Goal: Entertainment & Leisure: Browse casually

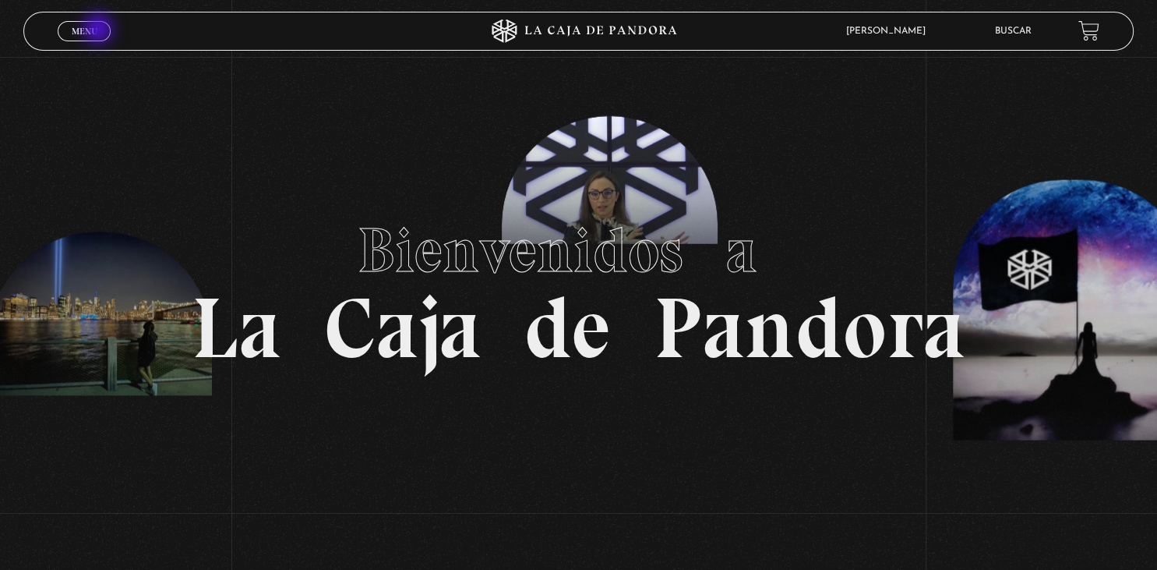
click at [100, 30] on link "Menu Cerrar" at bounding box center [84, 31] width 53 height 20
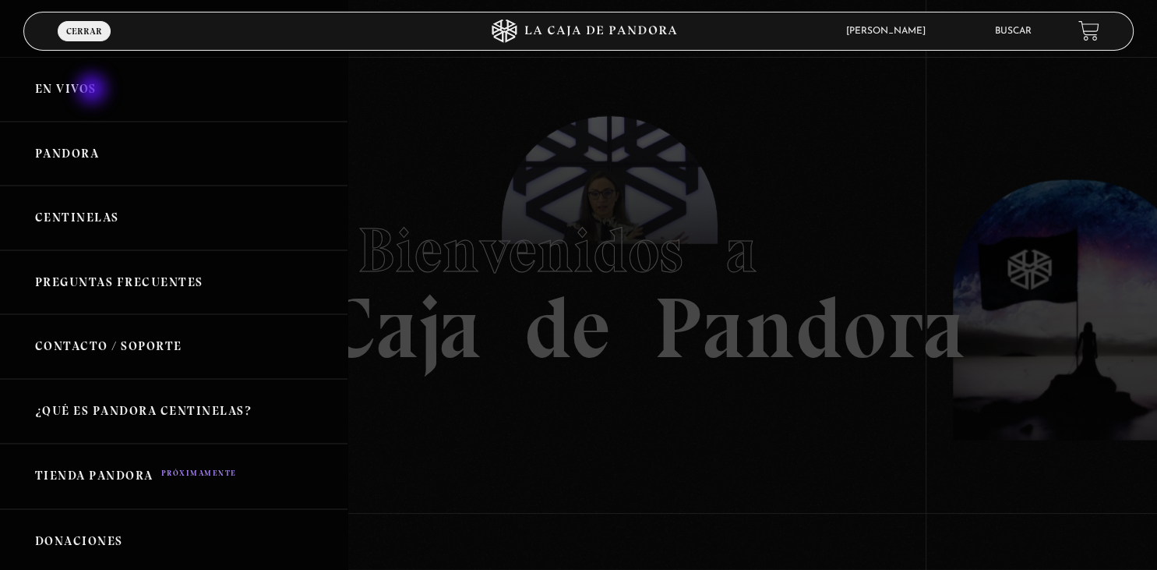
click at [94, 90] on link "En vivos" at bounding box center [174, 89] width 348 height 65
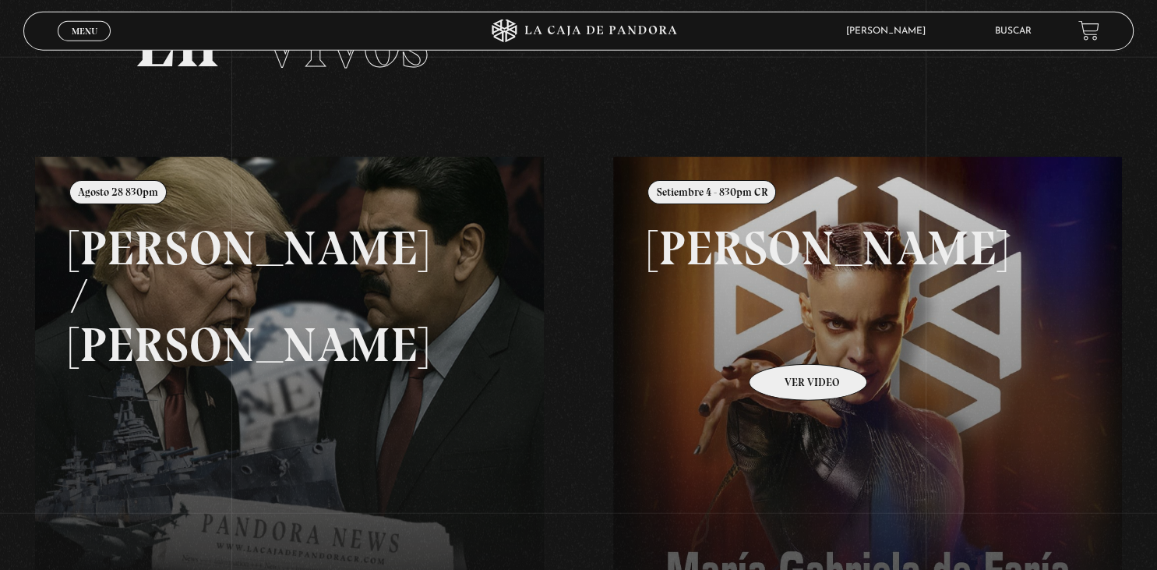
scroll to position [164, 0]
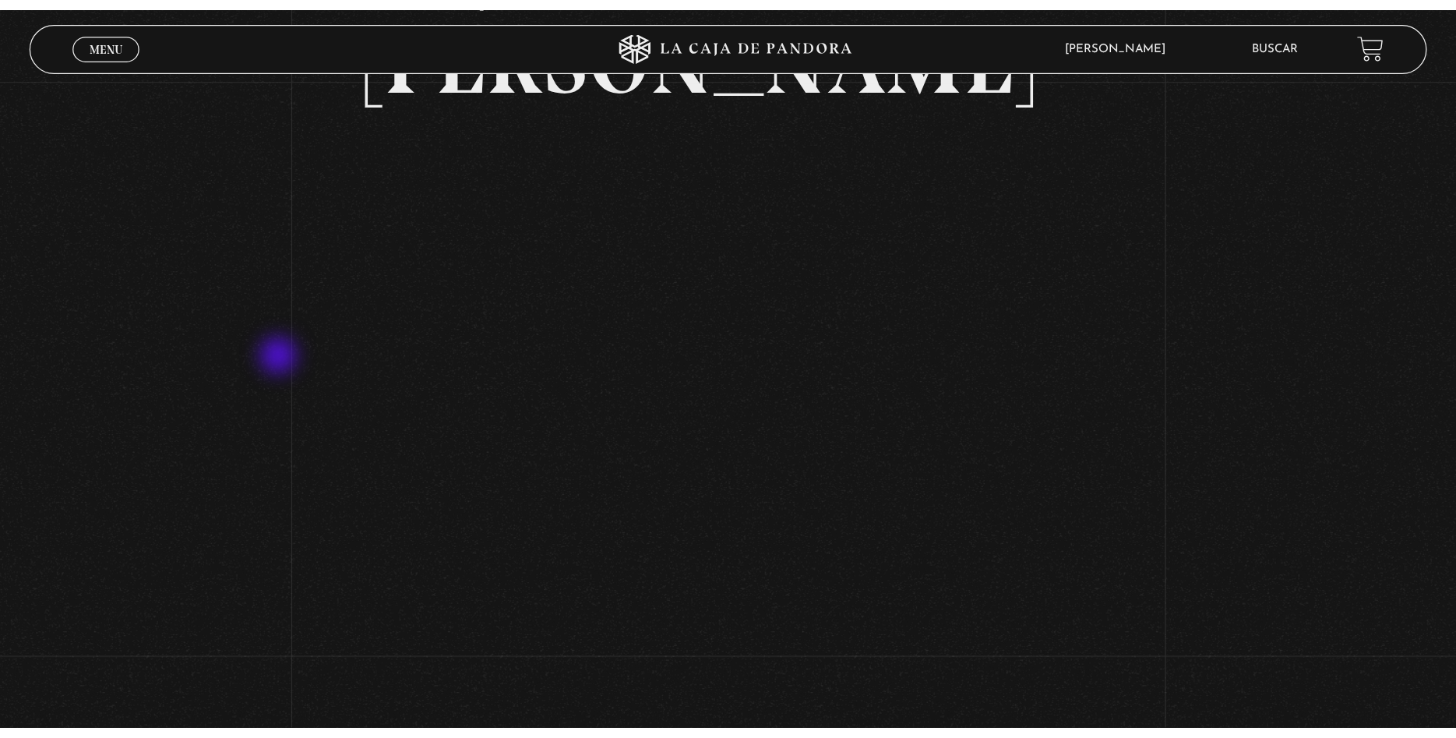
scroll to position [164, 0]
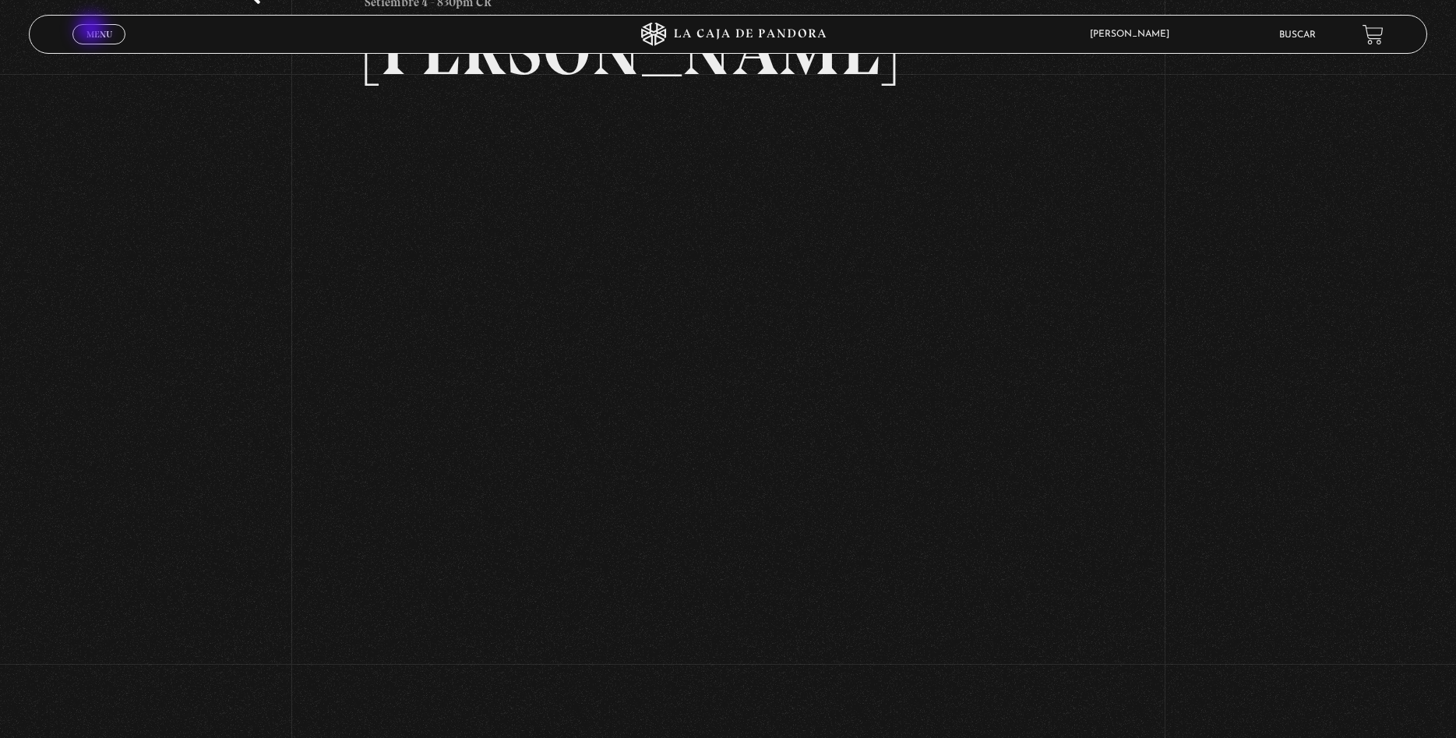
click at [93, 33] on span "Menu" at bounding box center [99, 34] width 26 height 9
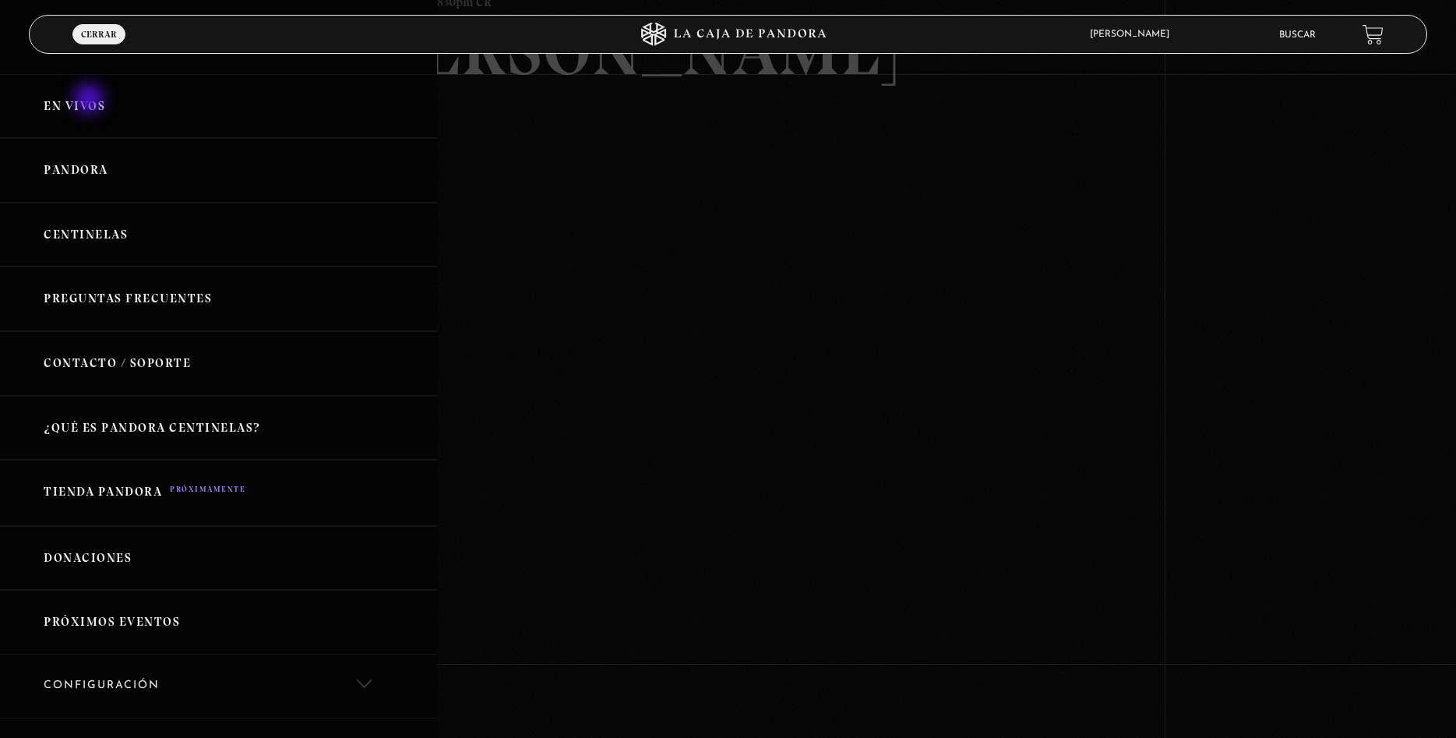
click at [89, 101] on link "En vivos" at bounding box center [218, 106] width 437 height 65
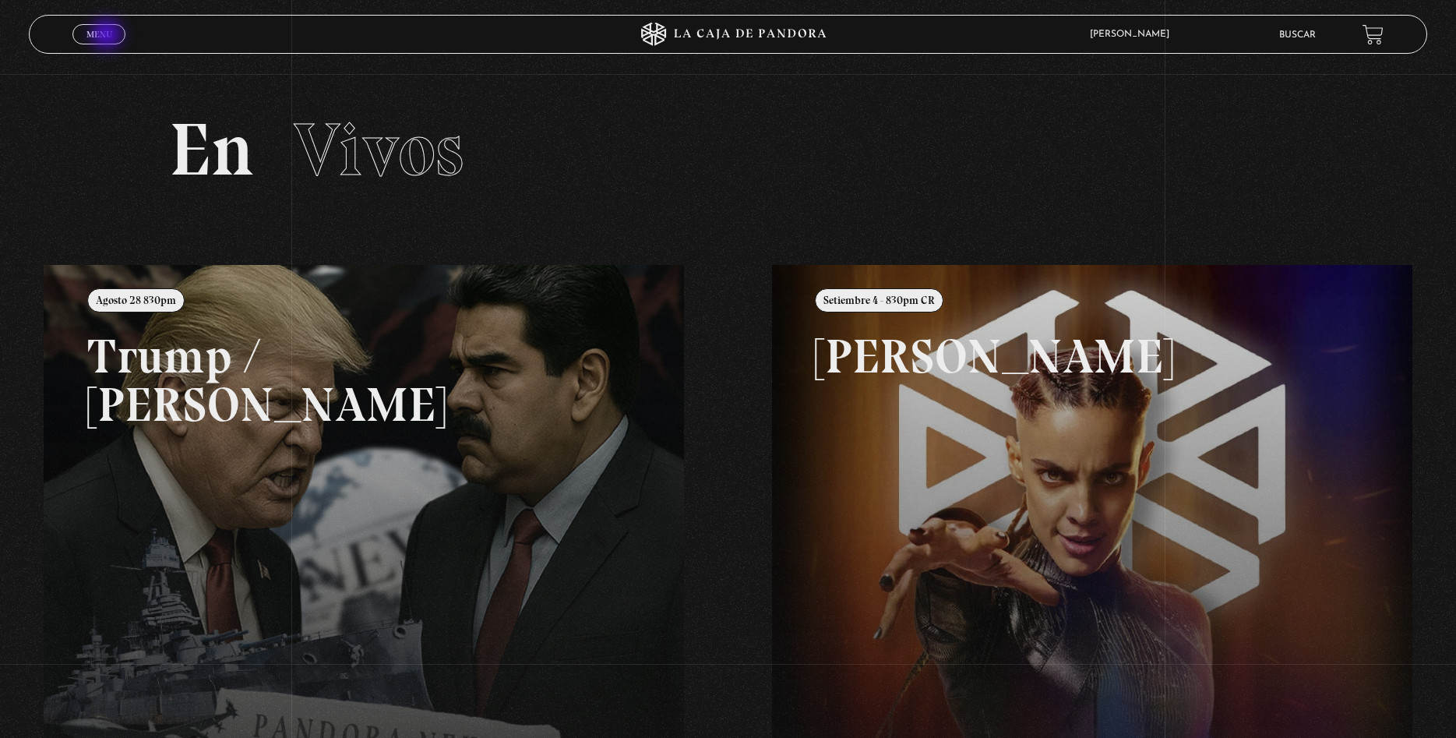
click at [108, 36] on span "Menu" at bounding box center [99, 34] width 26 height 9
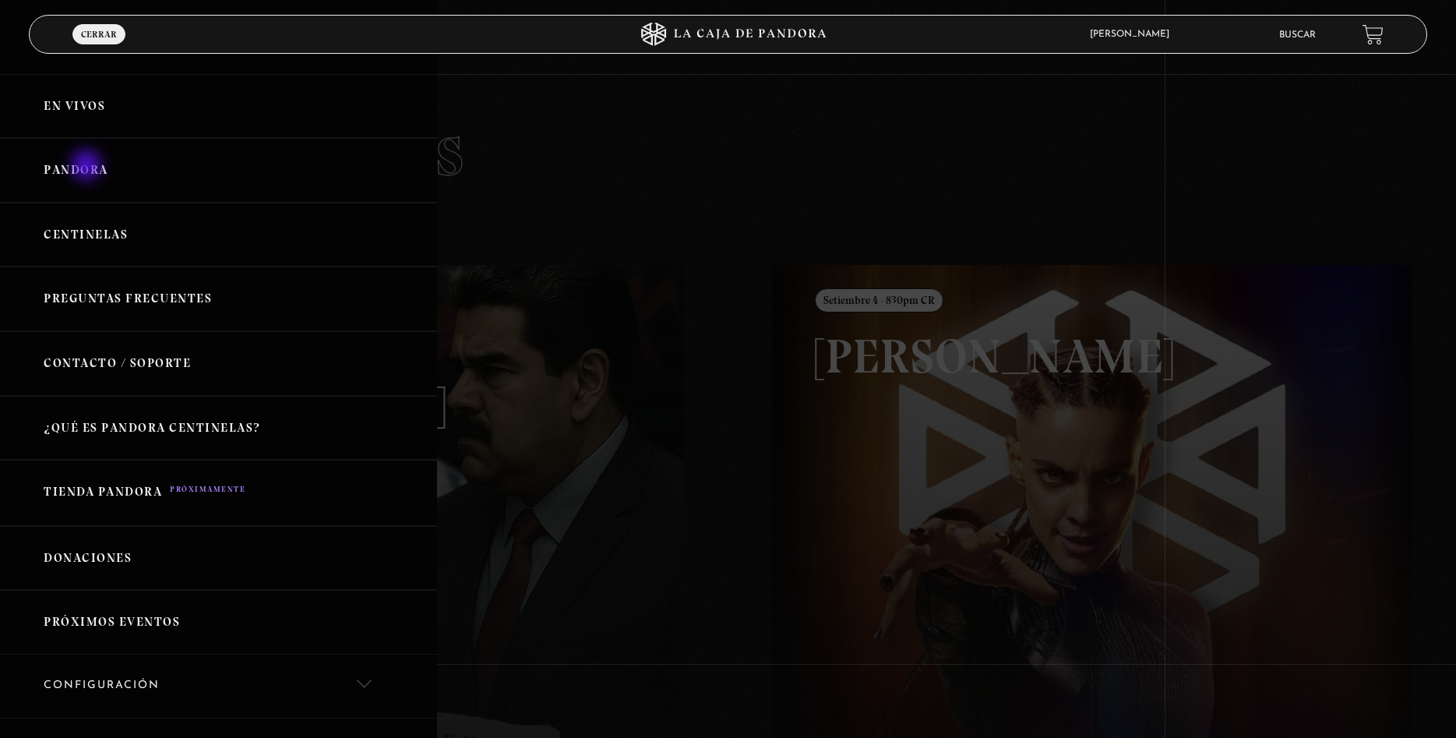
click at [88, 167] on link "Pandora" at bounding box center [218, 170] width 437 height 65
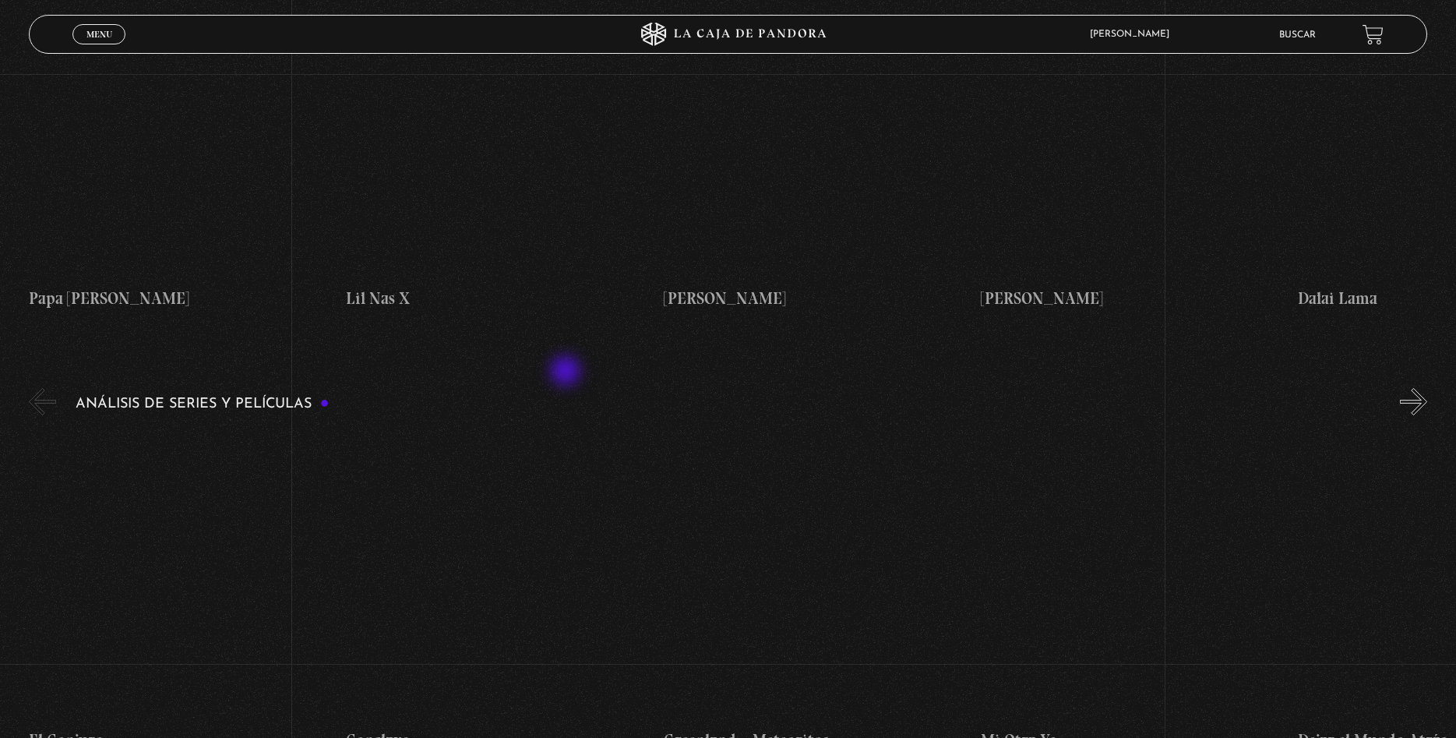
scroll to position [2702, 0]
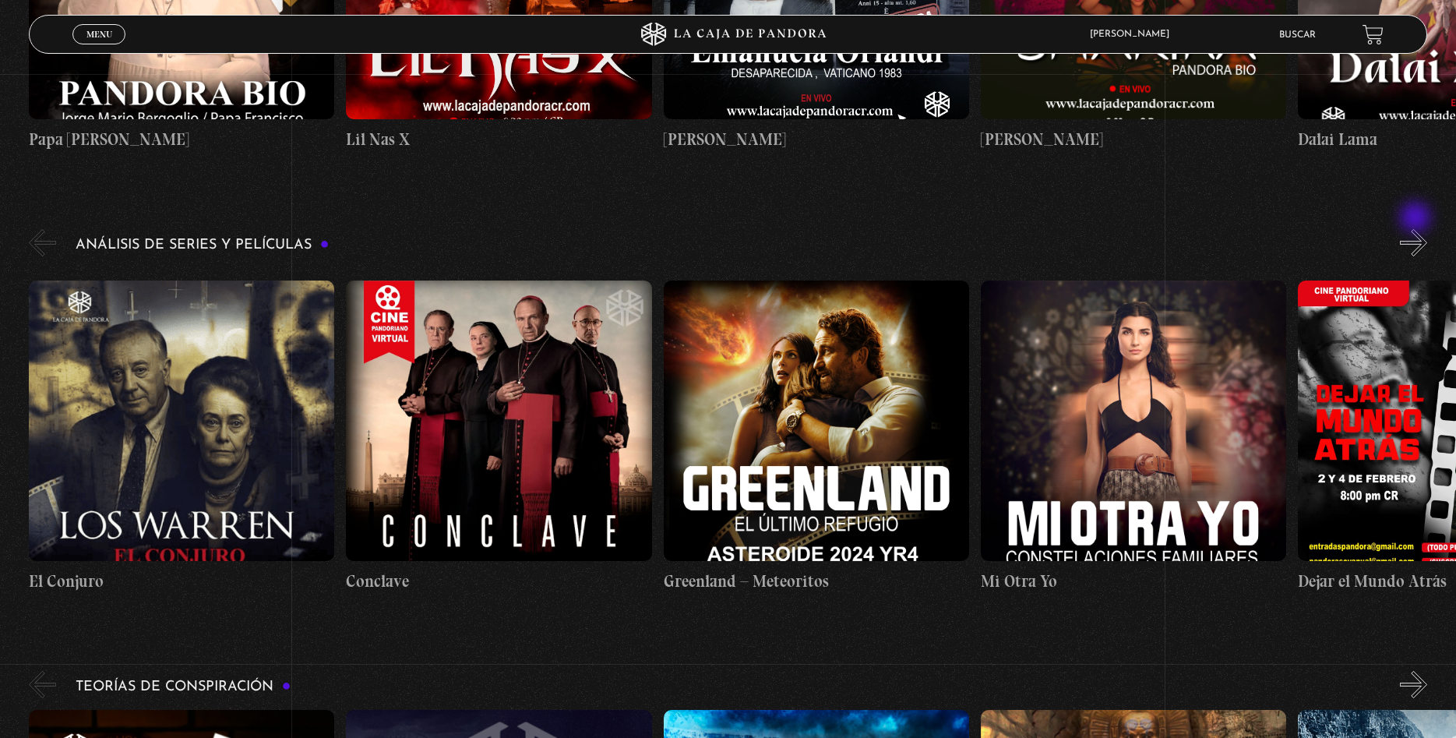
click at [1417, 229] on button "»" at bounding box center [1413, 242] width 27 height 27
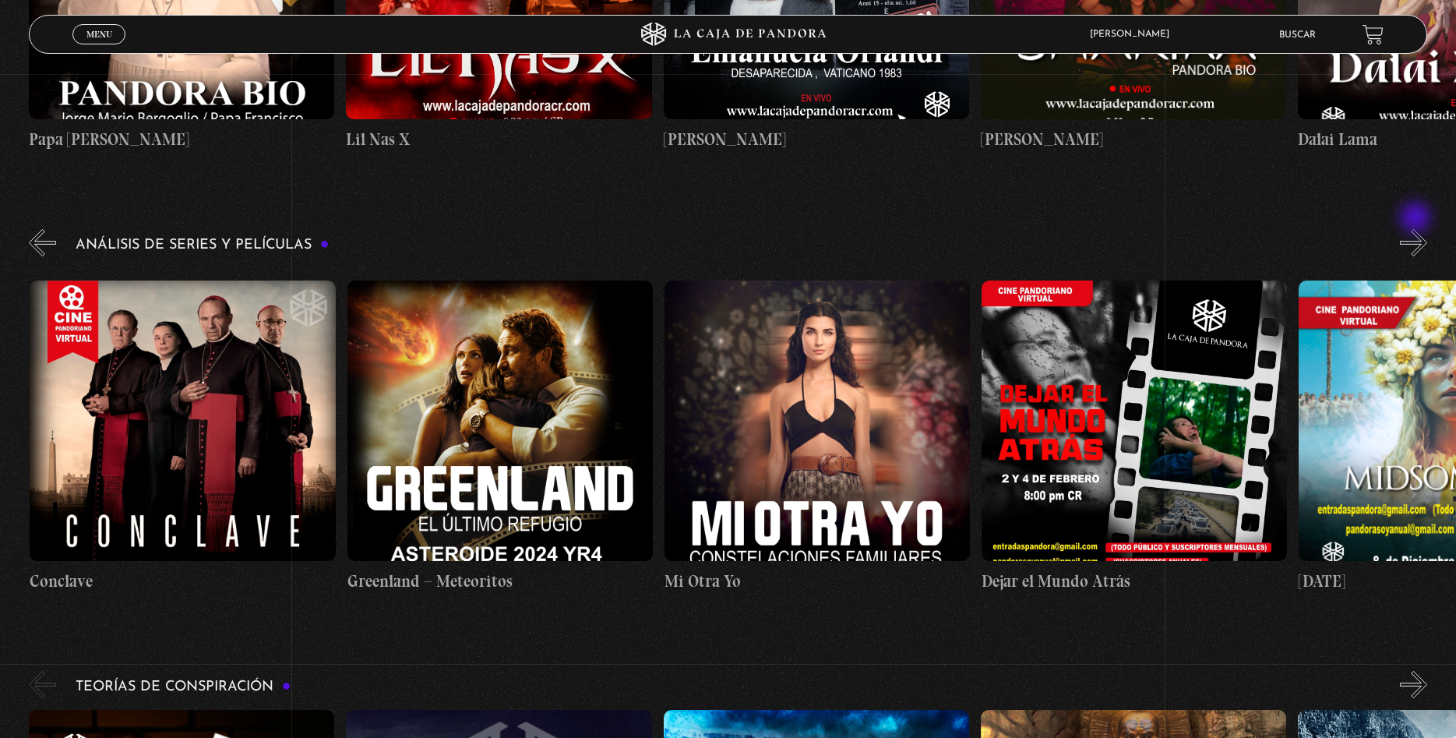
click at [1417, 229] on button "»" at bounding box center [1413, 242] width 27 height 27
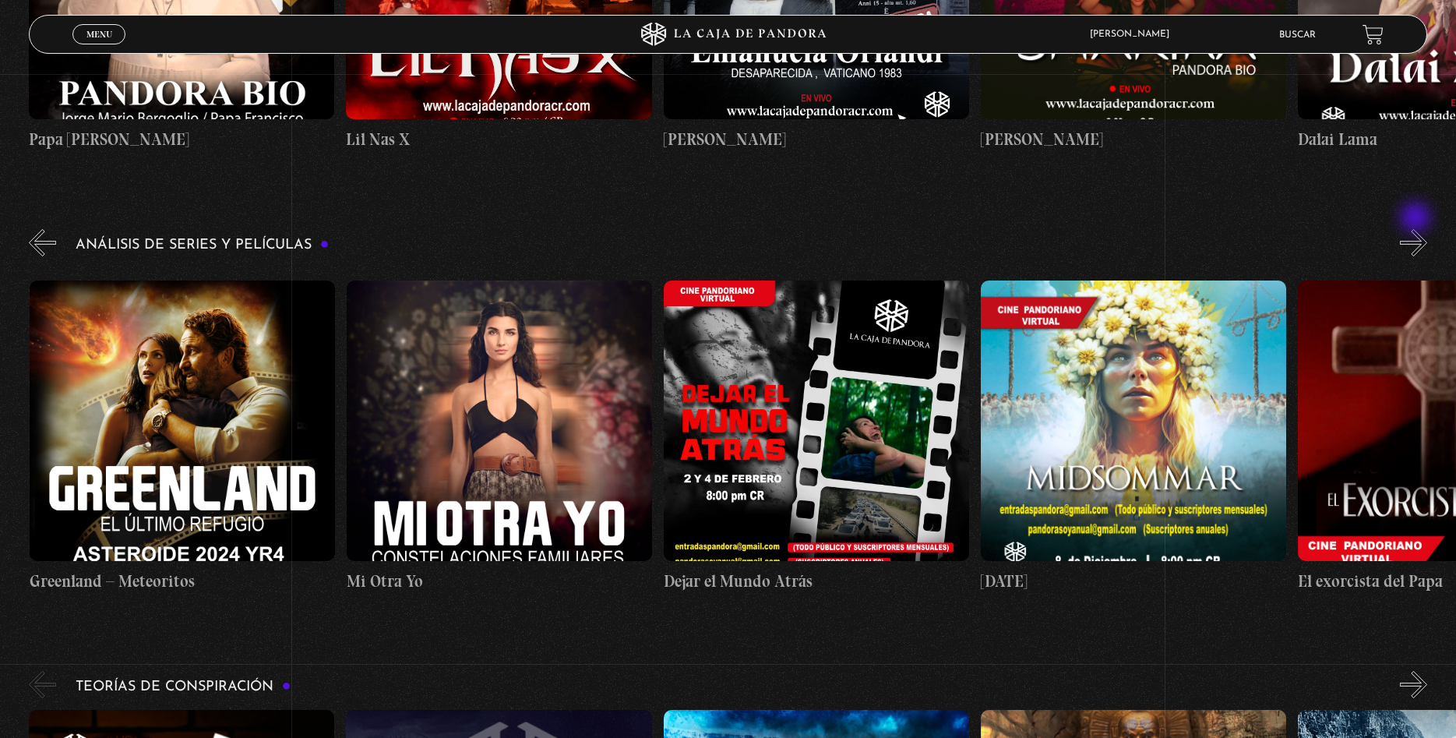
click at [1417, 229] on button "»" at bounding box center [1413, 242] width 27 height 27
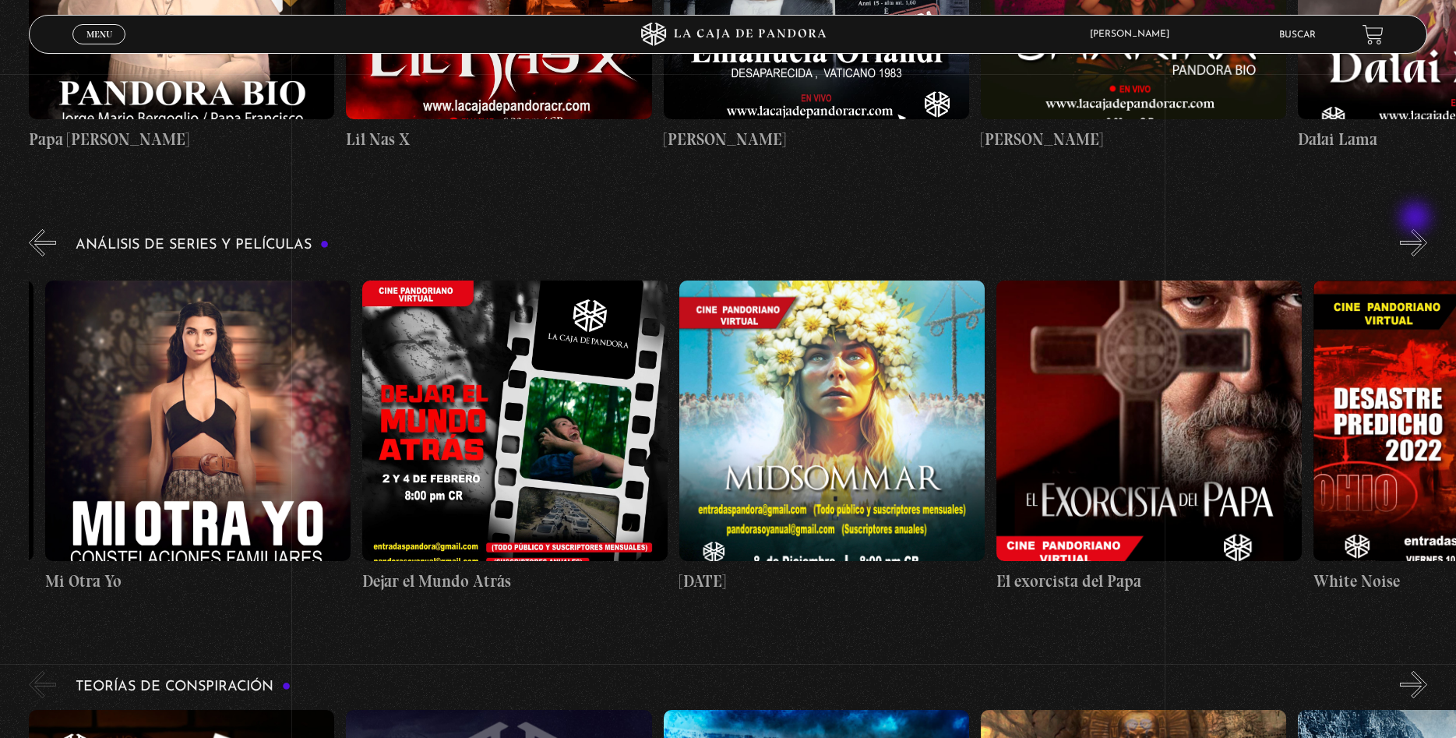
click at [1417, 229] on button "»" at bounding box center [1413, 242] width 27 height 27
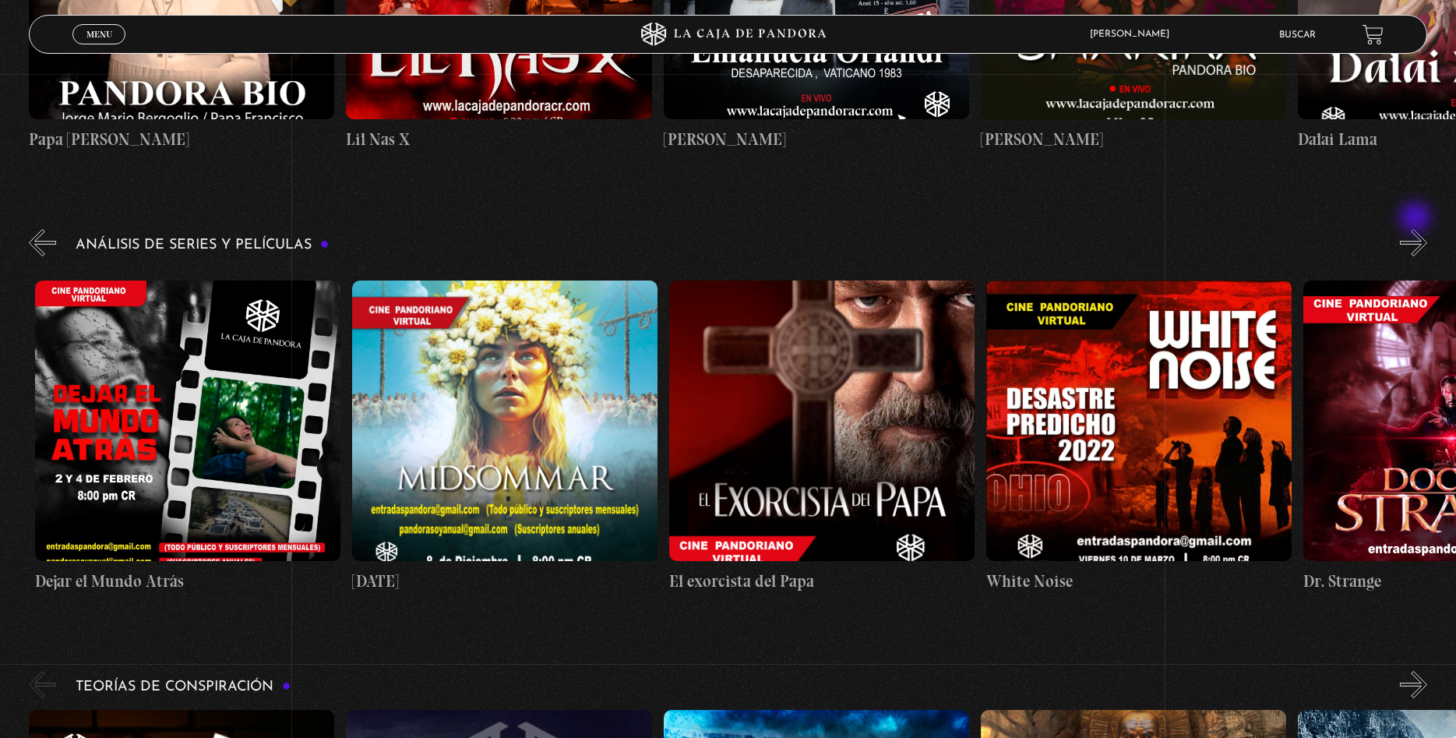
click at [1417, 229] on button "»" at bounding box center [1413, 242] width 27 height 27
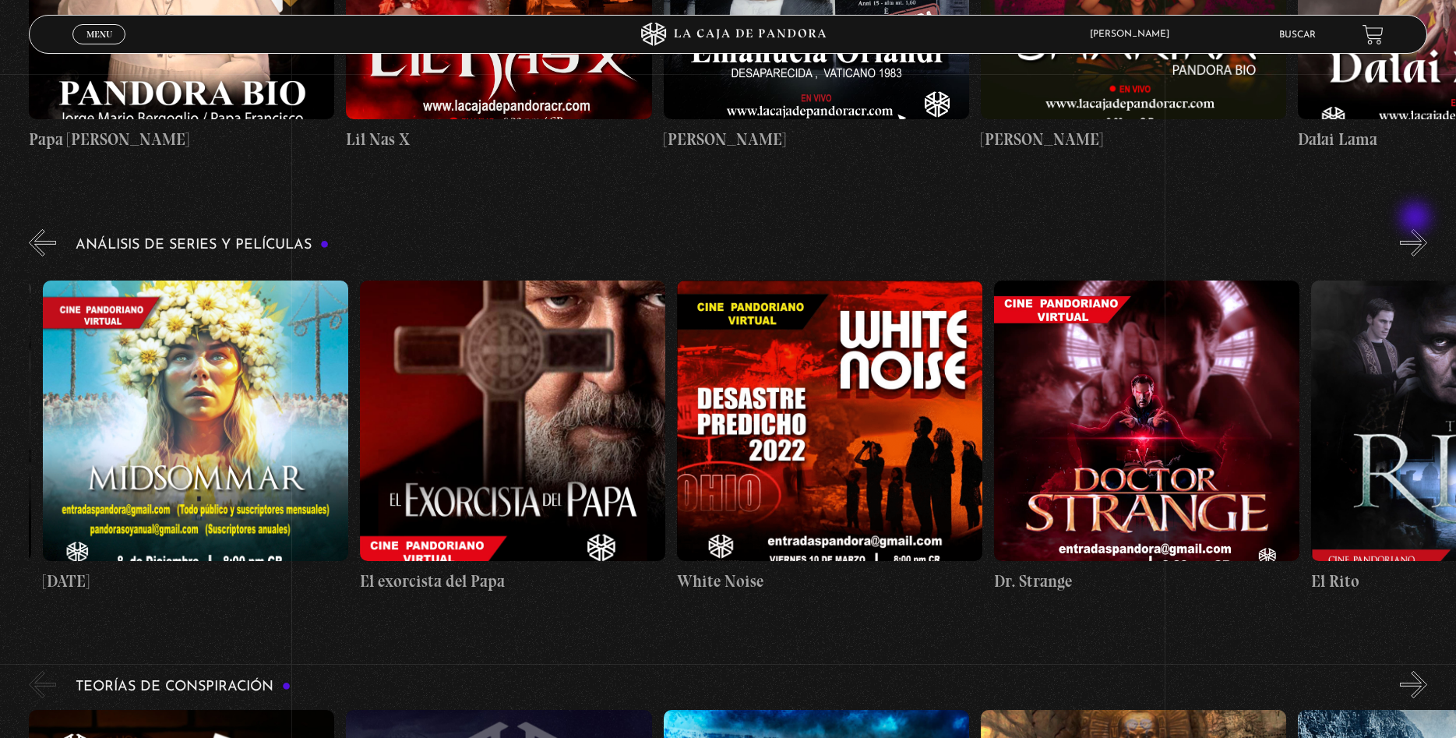
click at [1417, 229] on button "»" at bounding box center [1413, 242] width 27 height 27
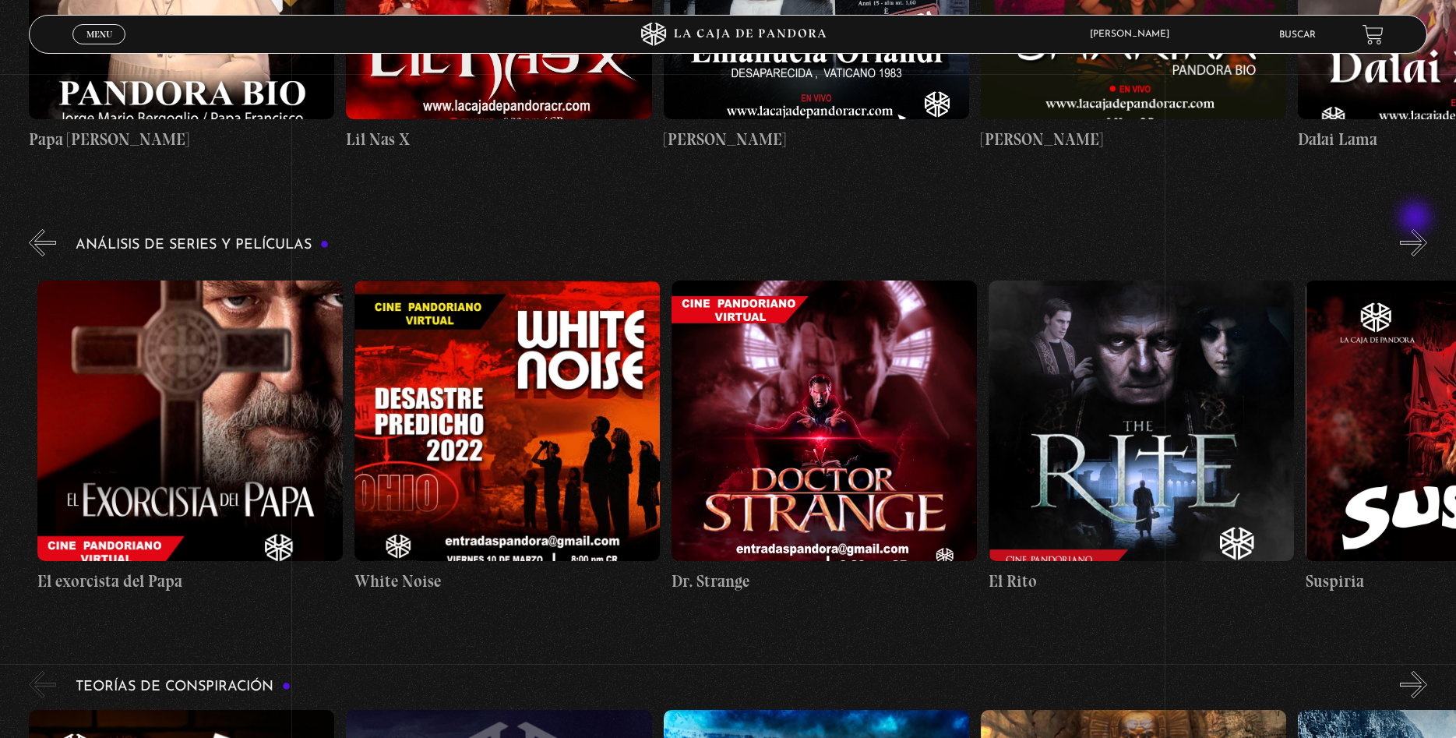
click at [1417, 229] on button "»" at bounding box center [1413, 242] width 27 height 27
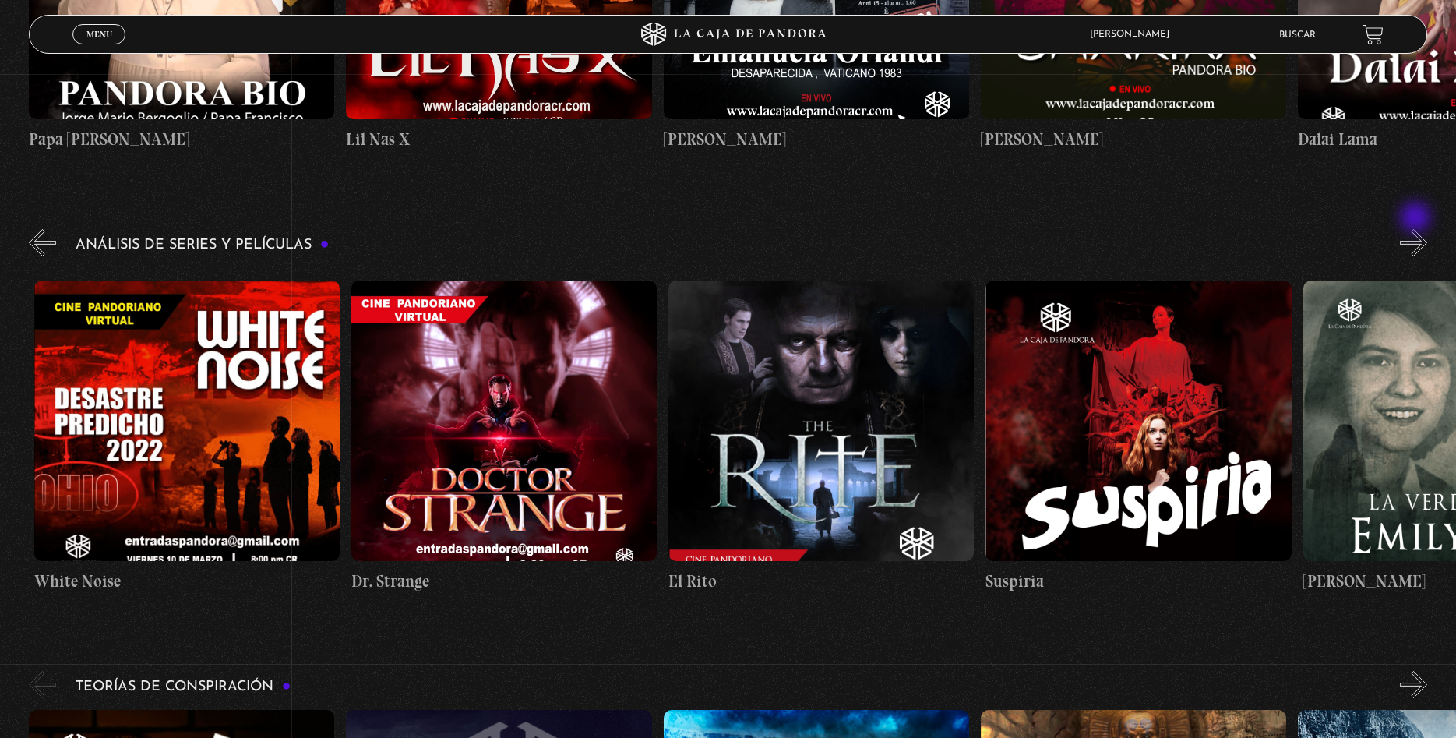
click at [1417, 229] on button "»" at bounding box center [1413, 242] width 27 height 27
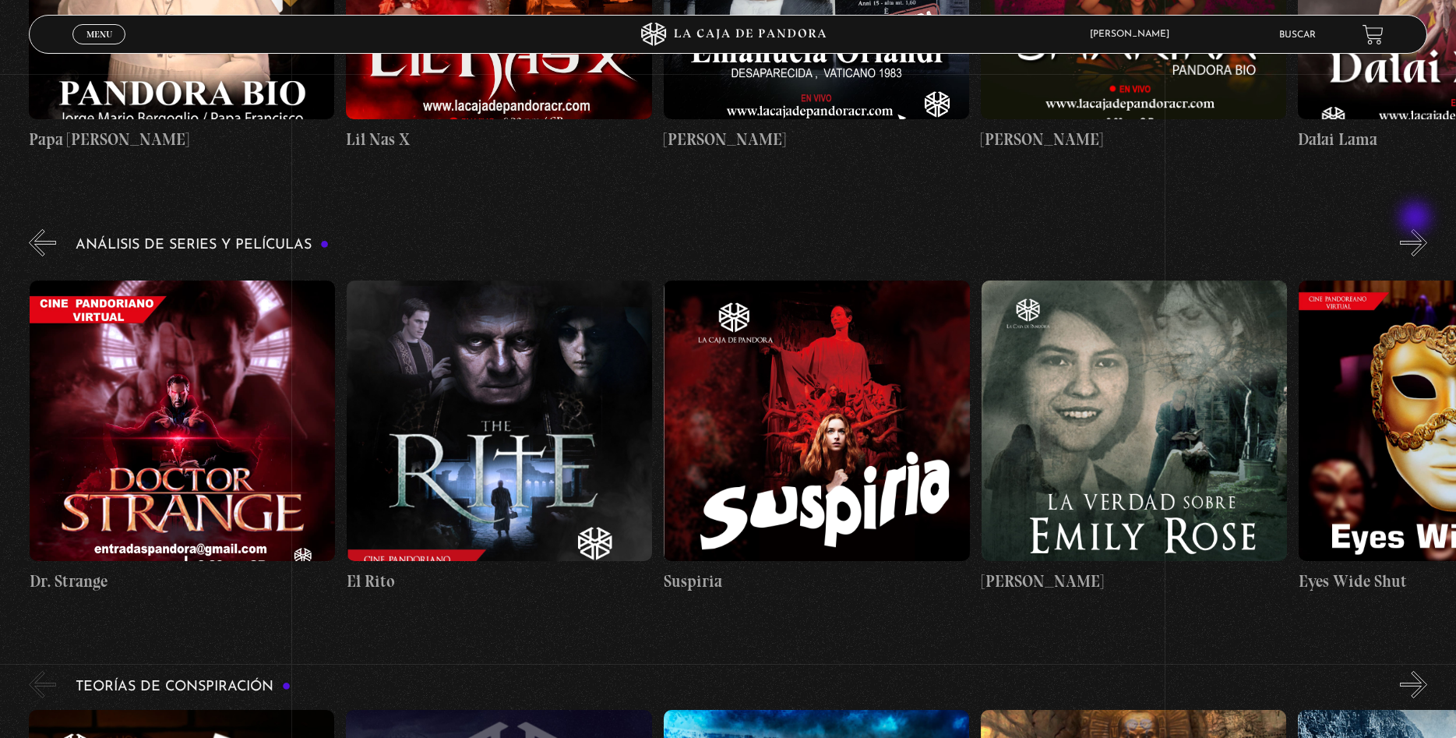
click at [1417, 229] on button "»" at bounding box center [1413, 242] width 27 height 27
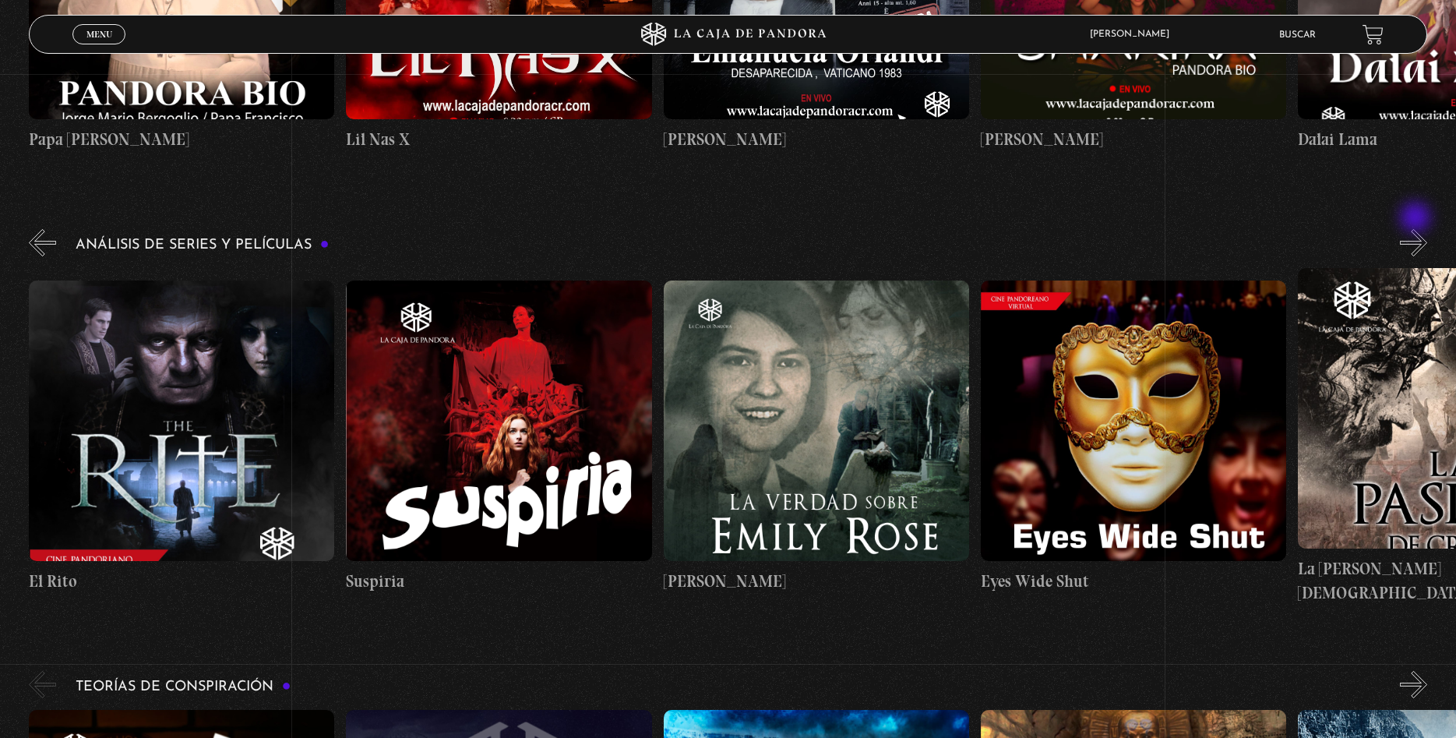
click at [1417, 229] on button "»" at bounding box center [1413, 242] width 27 height 27
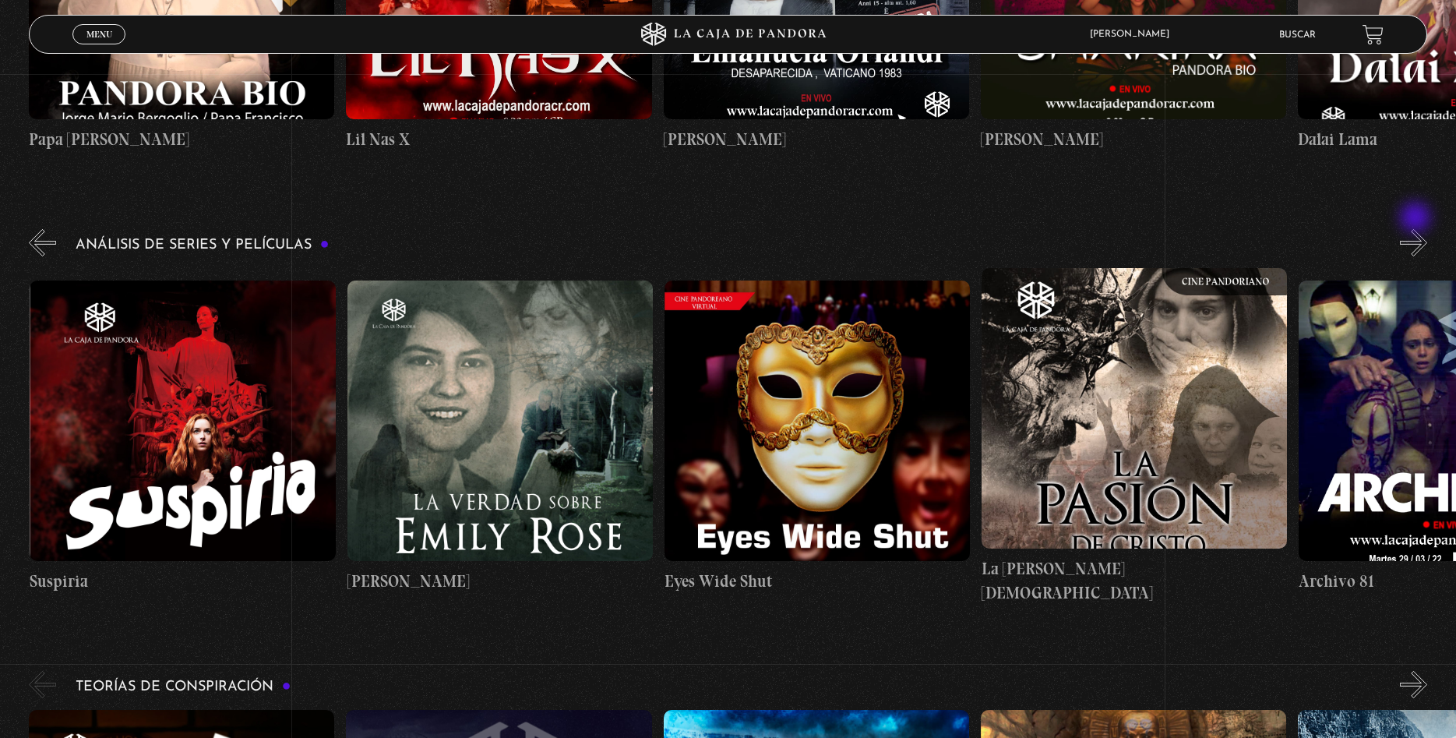
click at [1417, 229] on button "»" at bounding box center [1413, 242] width 27 height 27
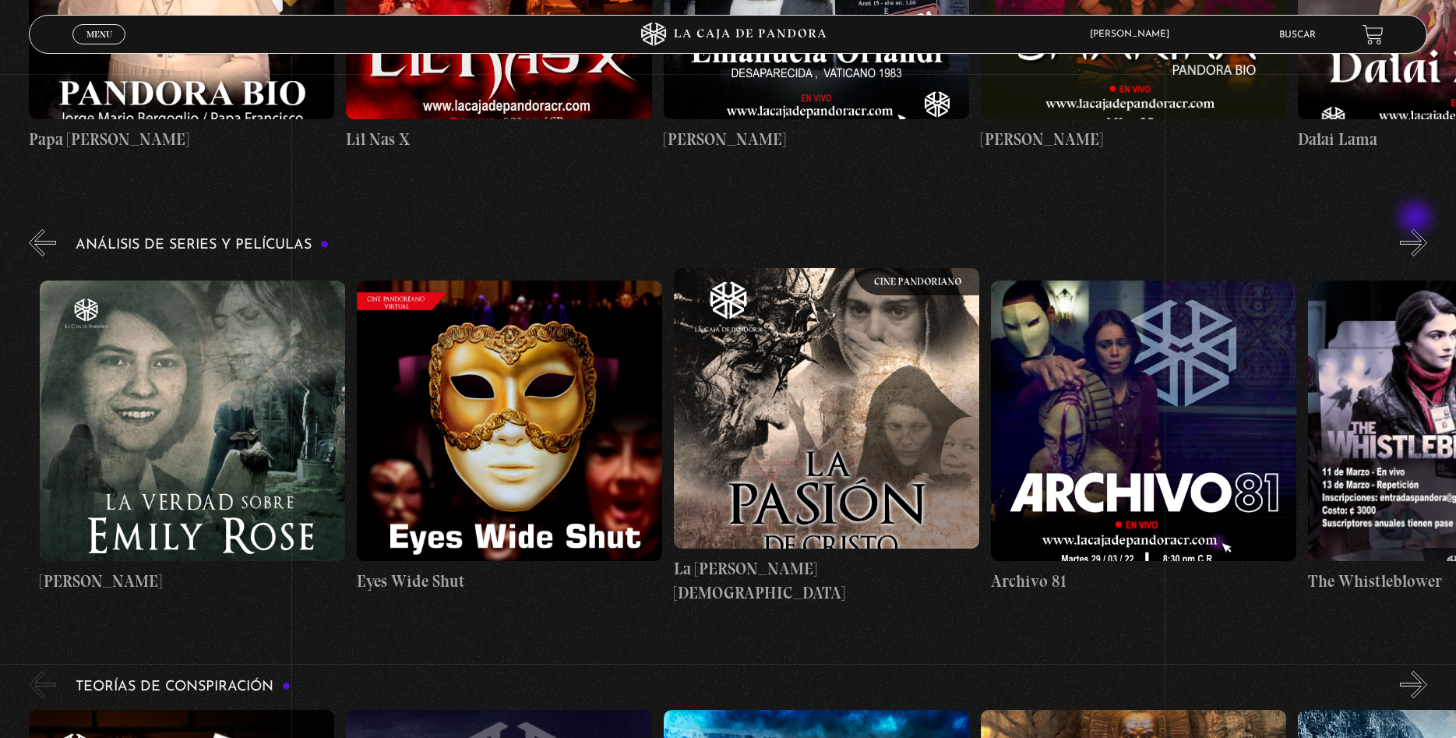
click at [1417, 229] on button "»" at bounding box center [1413, 242] width 27 height 27
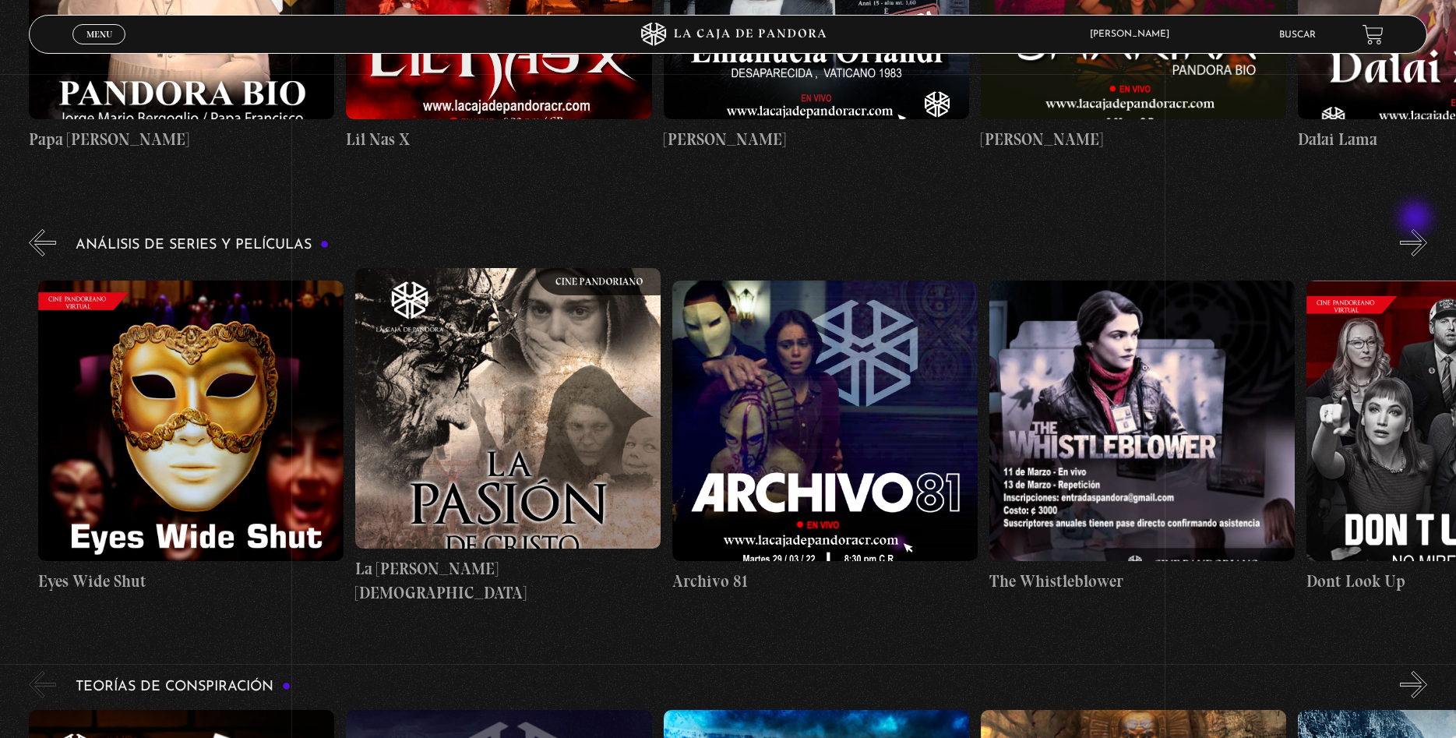
click at [1417, 229] on button "»" at bounding box center [1413, 242] width 27 height 27
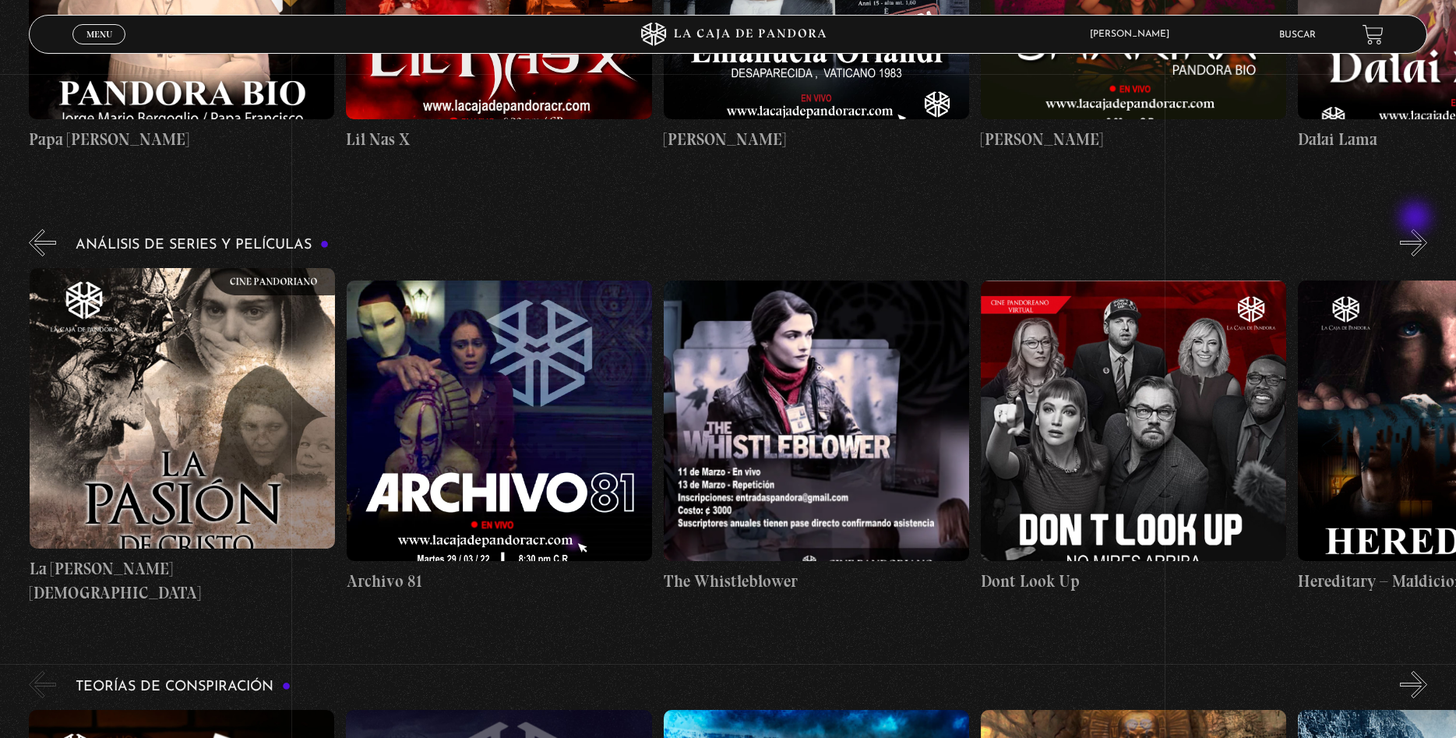
click at [1417, 229] on button "»" at bounding box center [1413, 242] width 27 height 27
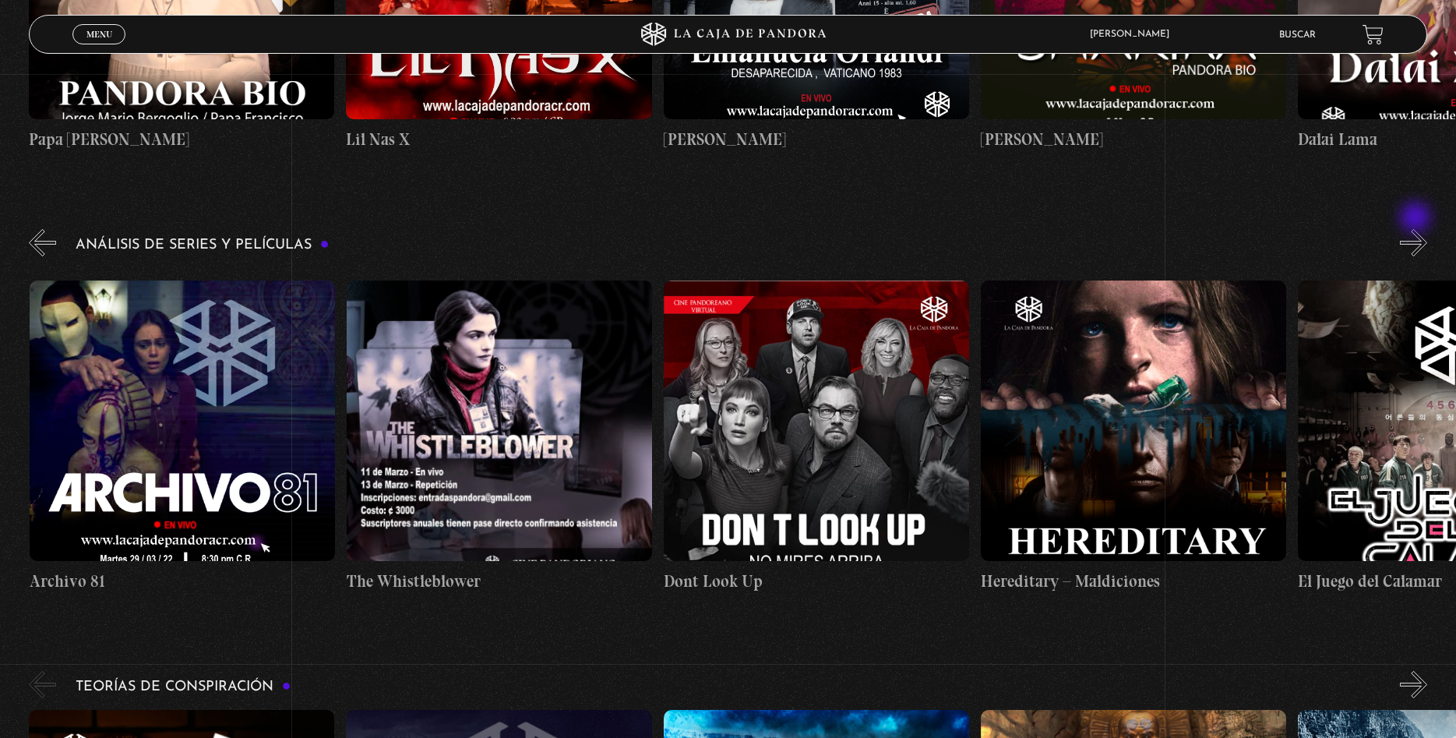
click at [1417, 229] on button "»" at bounding box center [1413, 242] width 27 height 27
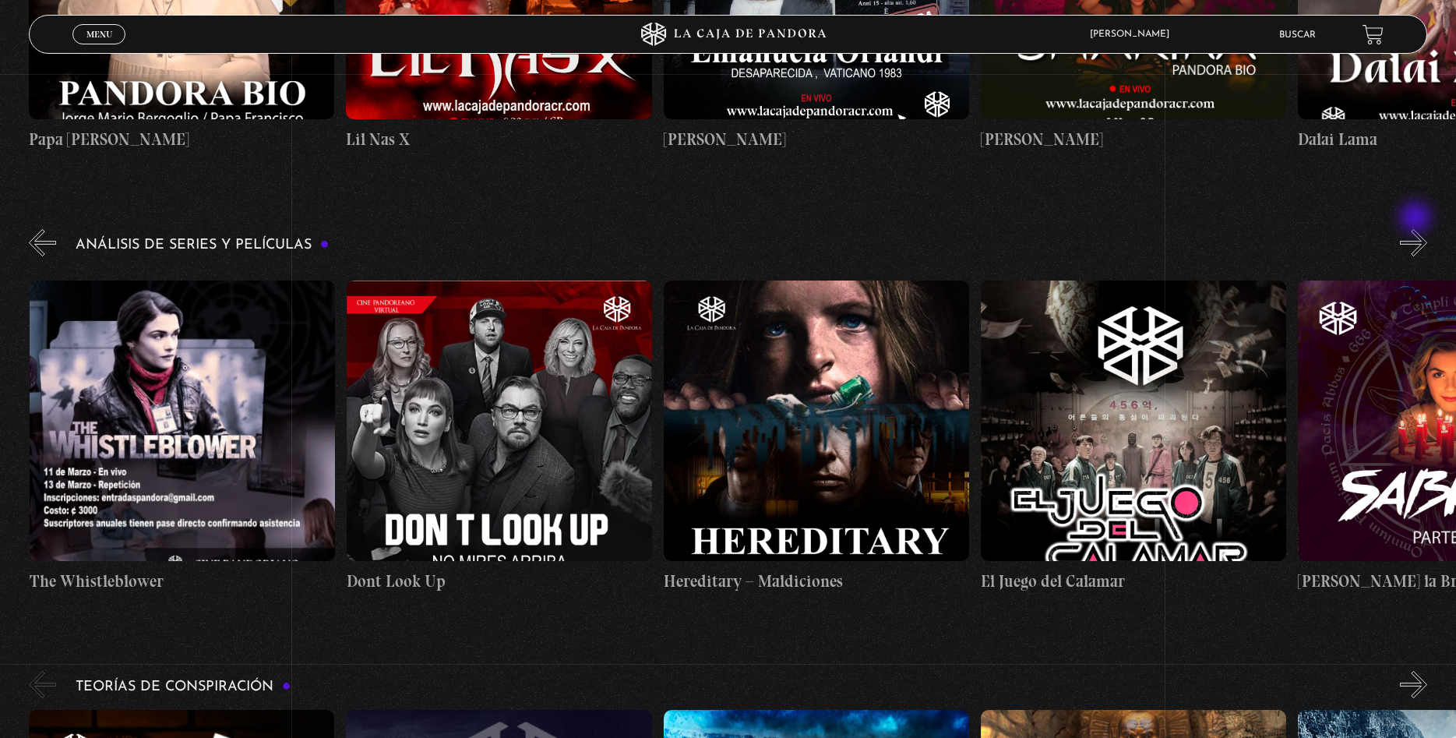
scroll to position [0, 4758]
click at [1417, 229] on button "»" at bounding box center [1413, 242] width 27 height 27
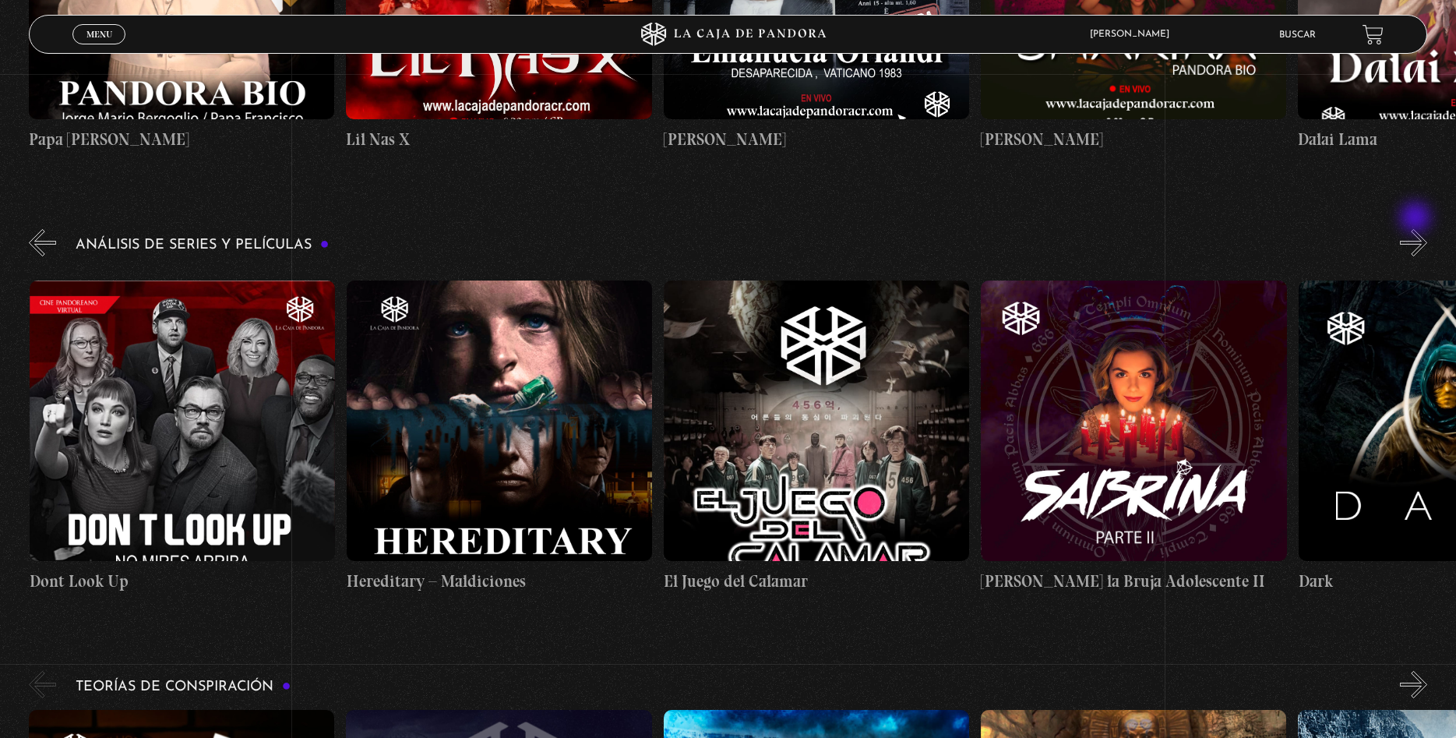
click at [1417, 229] on button "»" at bounding box center [1413, 242] width 27 height 27
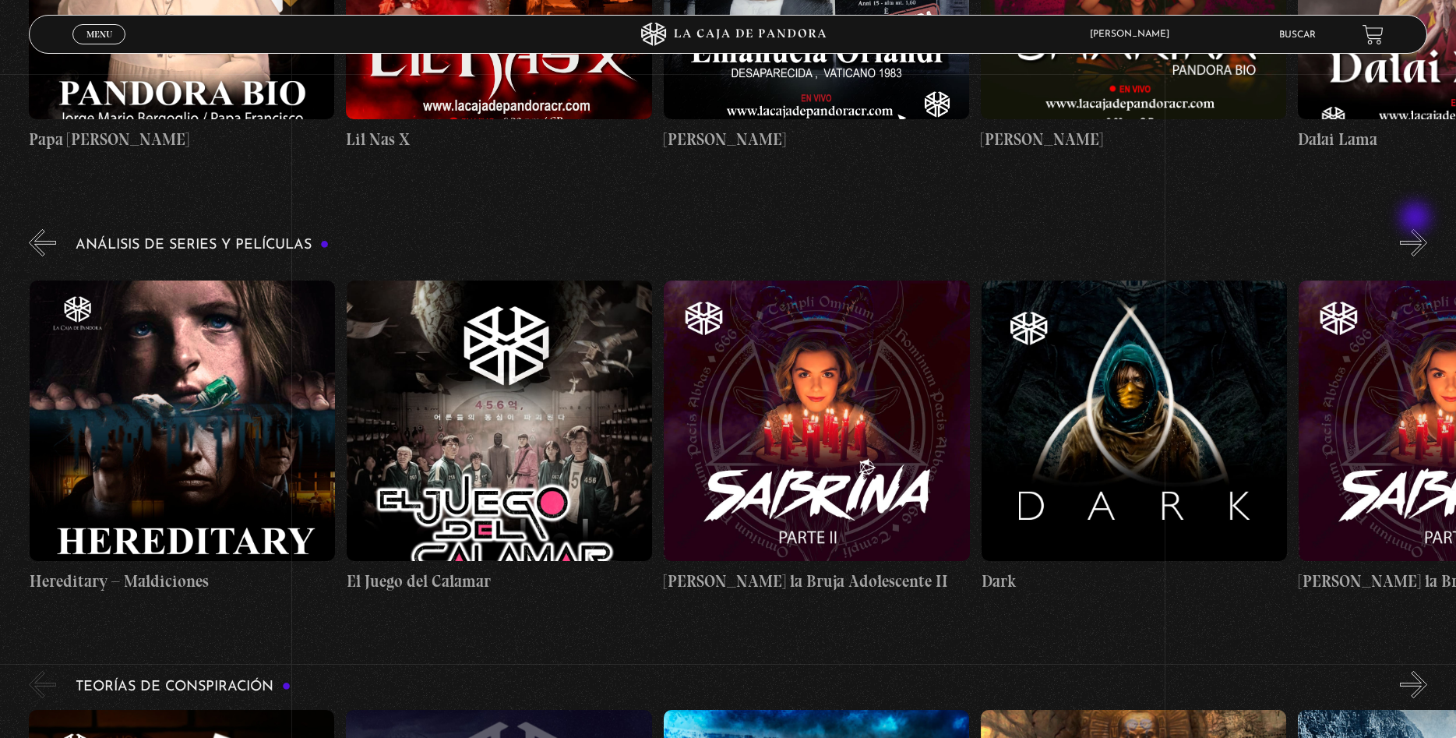
scroll to position [0, 5393]
click at [1418, 229] on button "»" at bounding box center [1413, 242] width 27 height 27
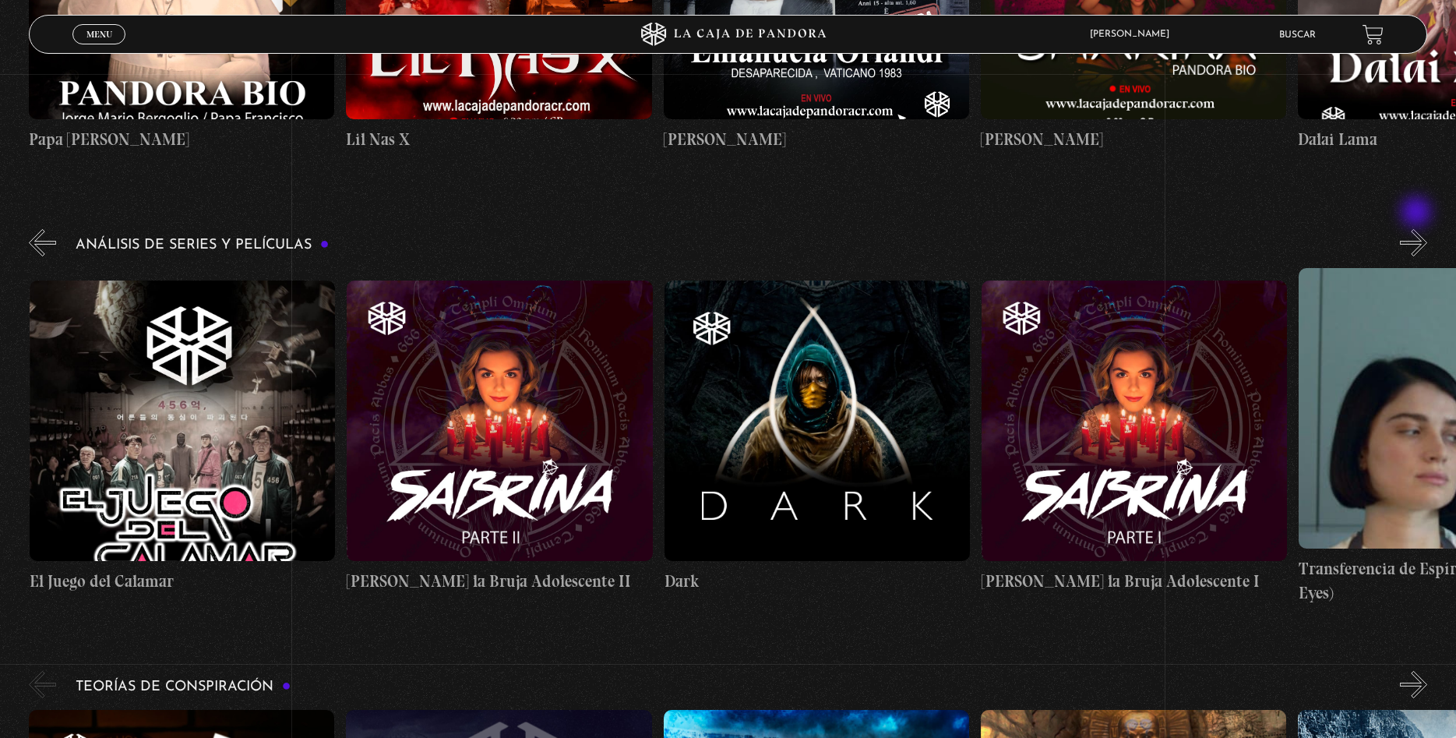
drag, startPoint x: 1418, startPoint y: 213, endPoint x: 1420, endPoint y: 205, distance: 8.7
click at [1419, 229] on button "»" at bounding box center [1413, 242] width 27 height 27
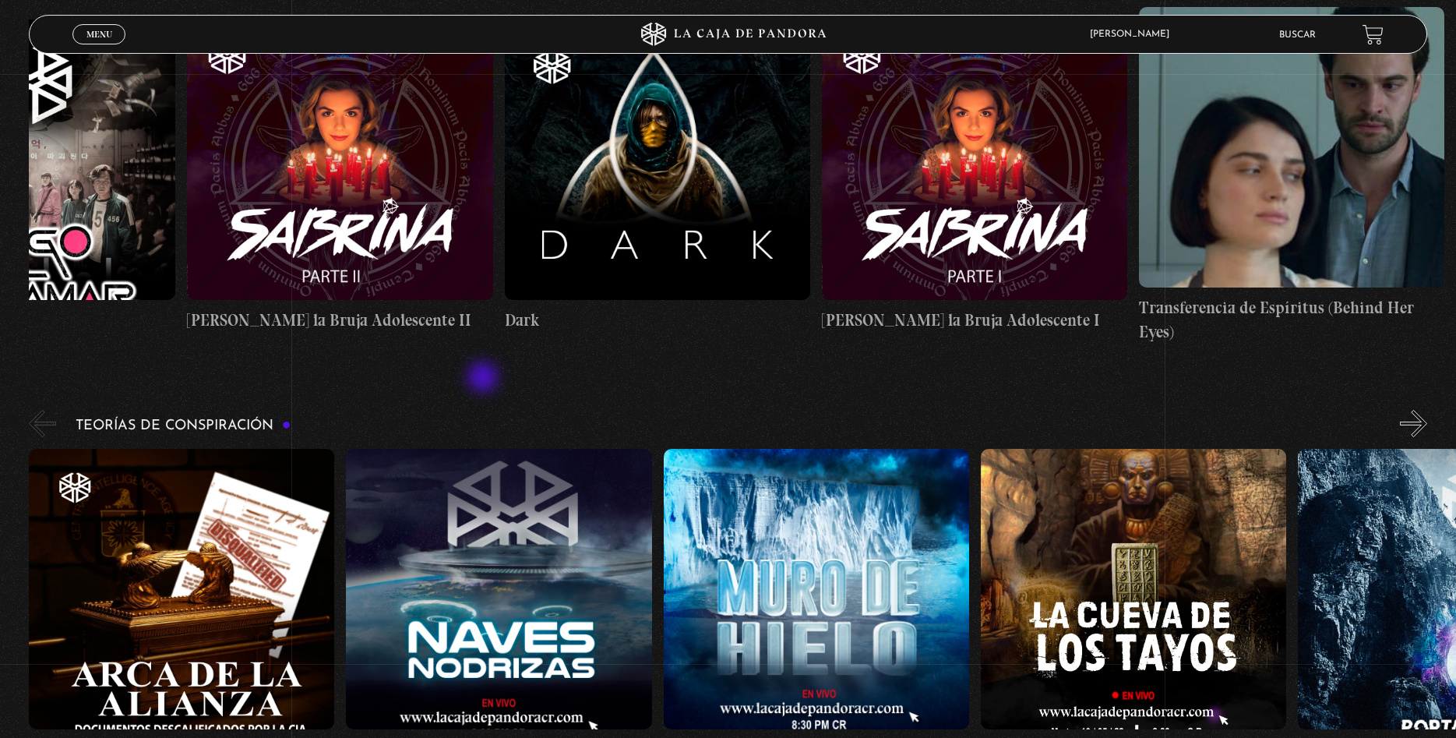
scroll to position [3100, 0]
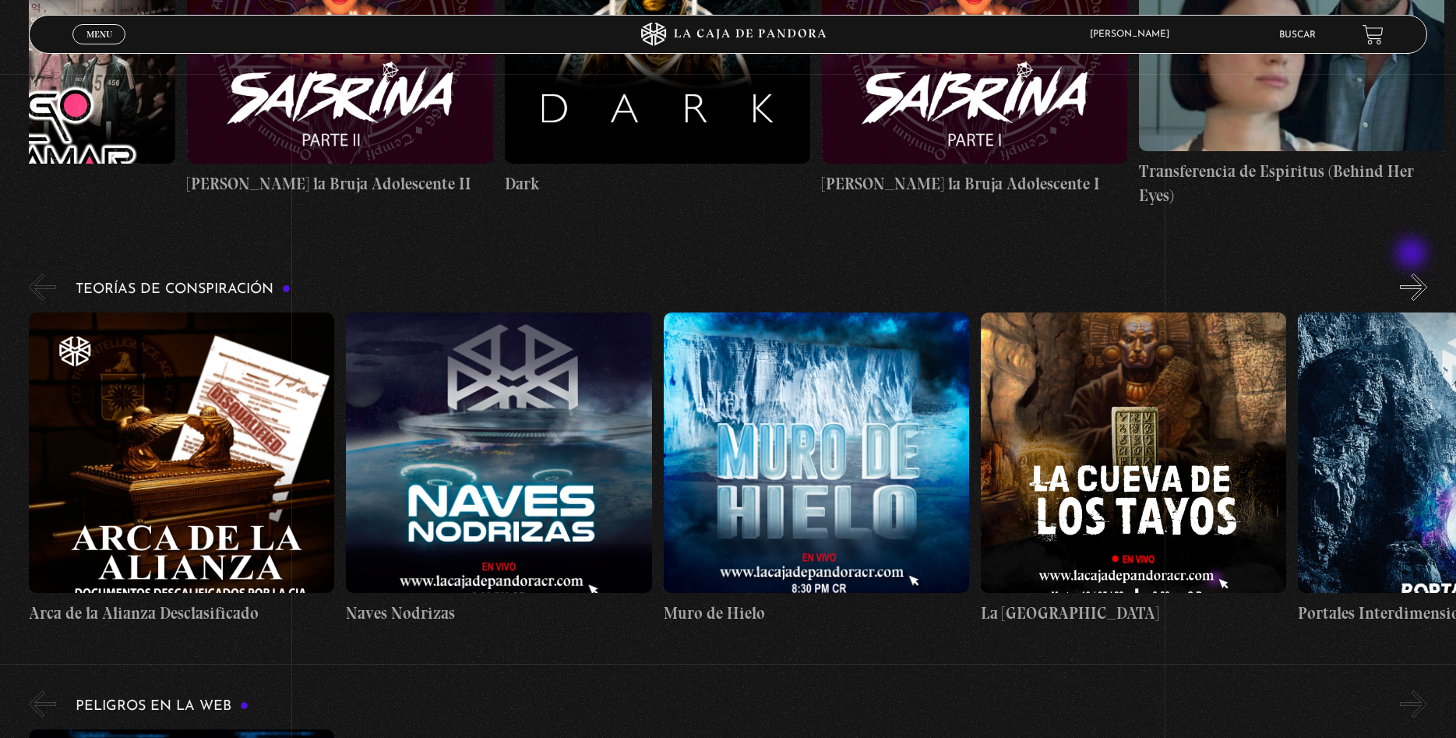
click at [1413, 273] on button "»" at bounding box center [1413, 286] width 27 height 27
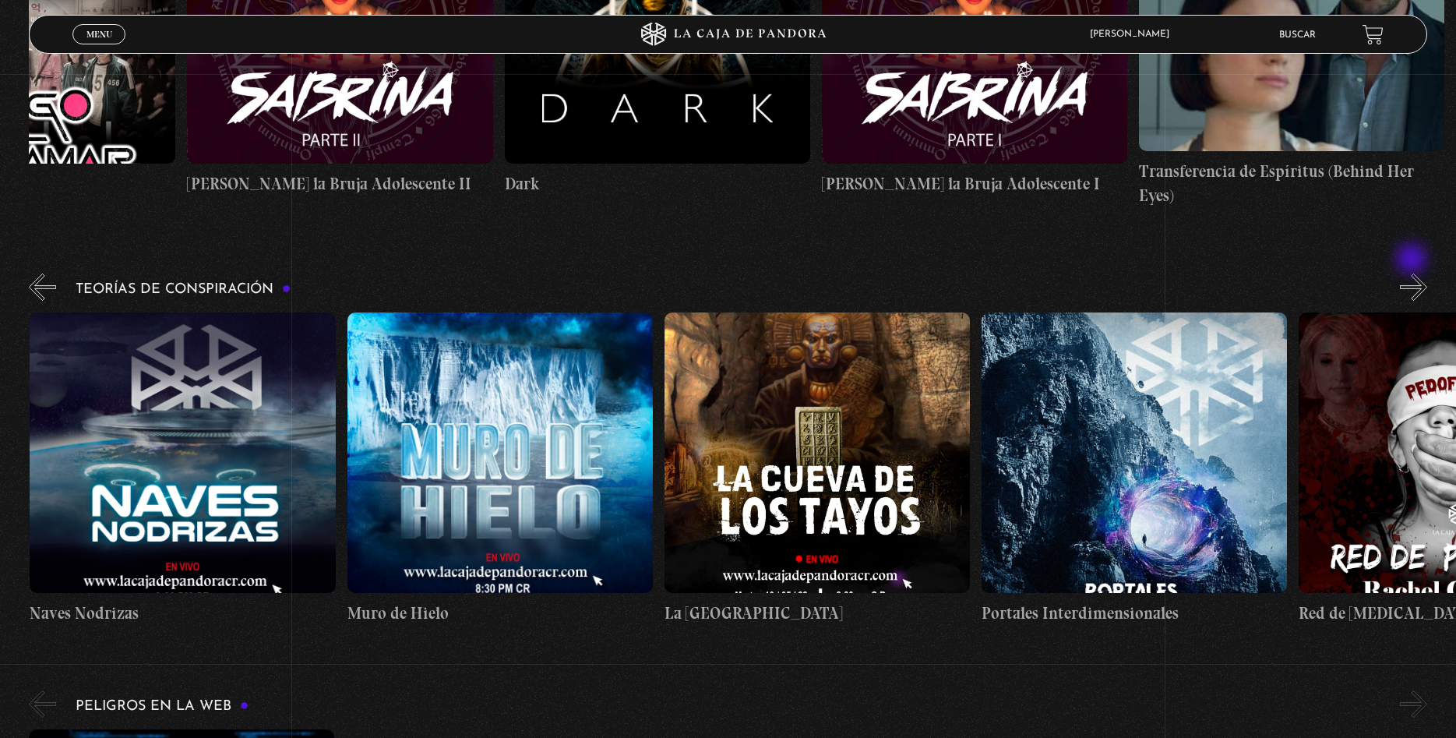
click at [1413, 273] on button "»" at bounding box center [1413, 286] width 27 height 27
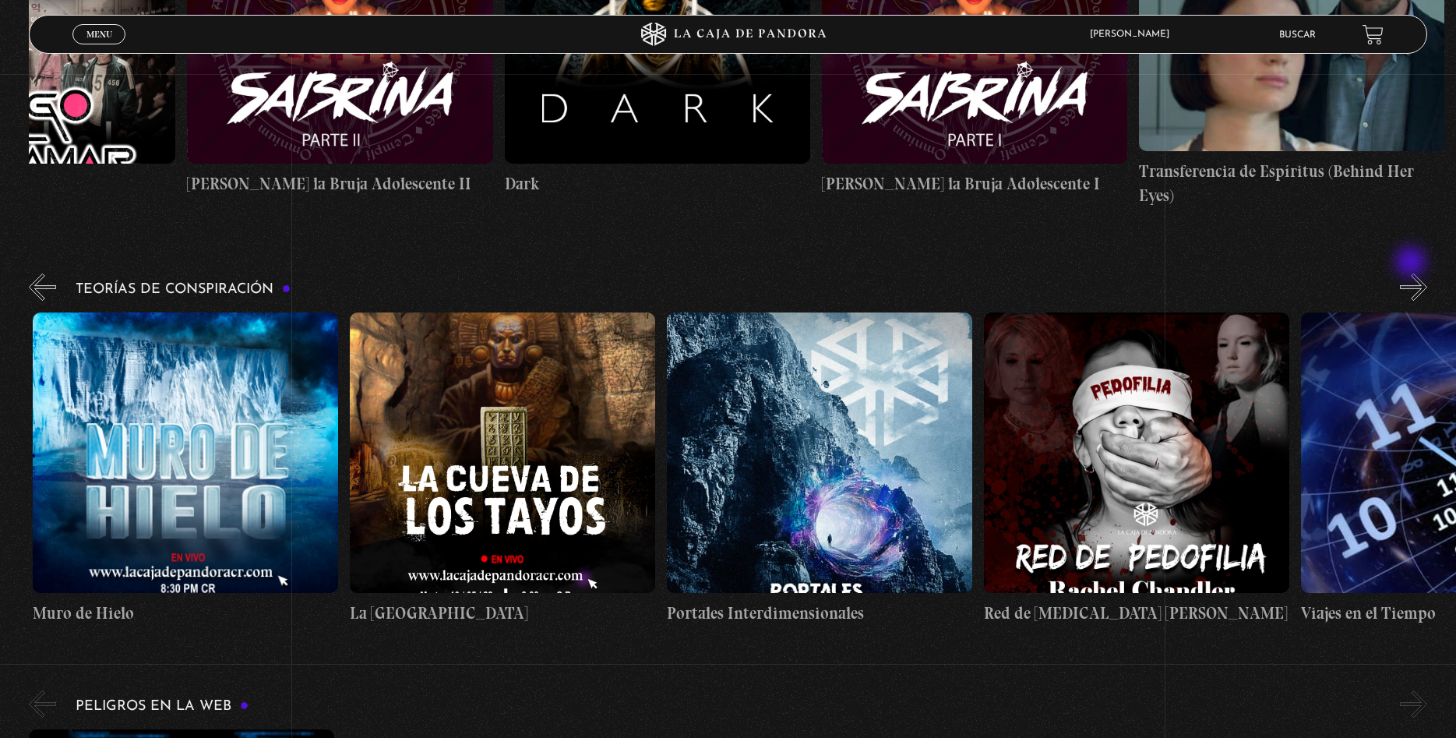
click at [1413, 273] on button "»" at bounding box center [1413, 286] width 27 height 27
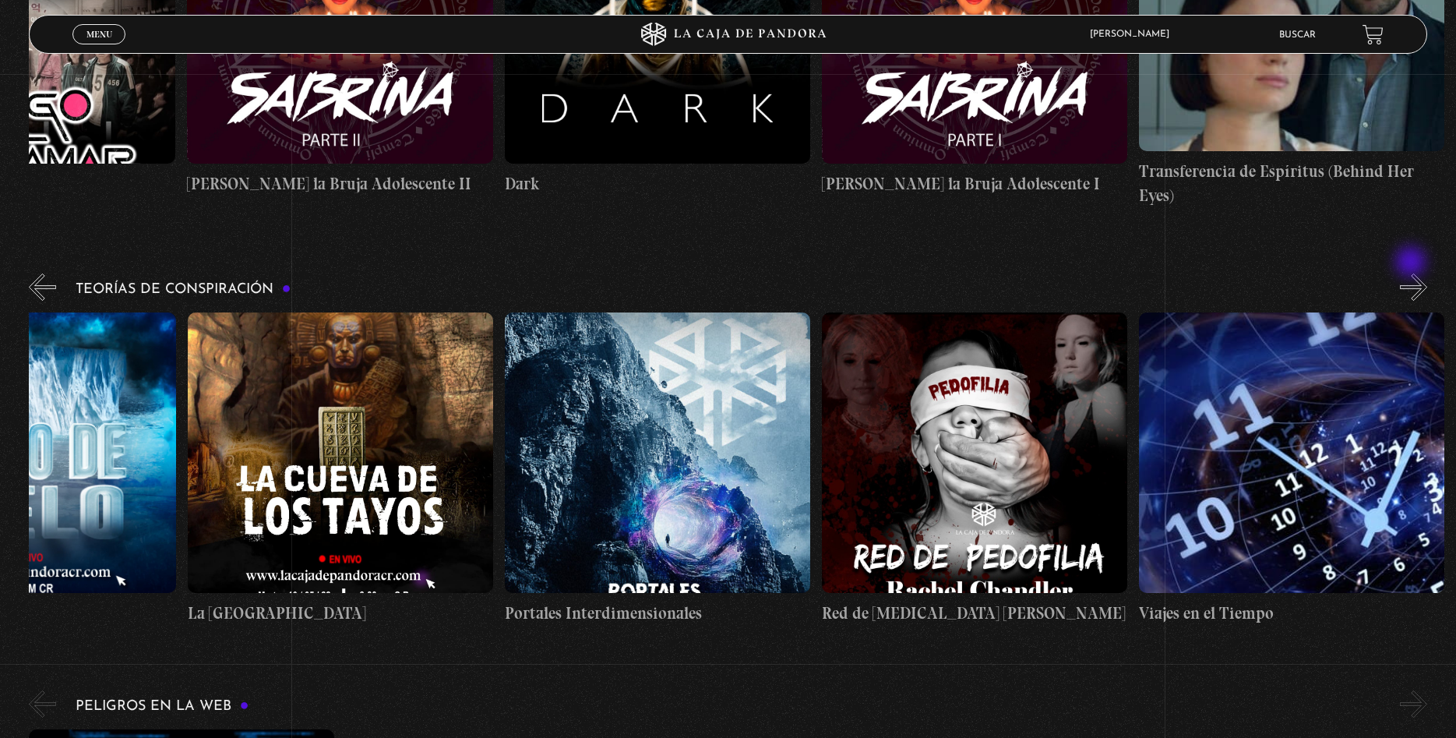
scroll to position [0, 793]
click at [1413, 273] on button "»" at bounding box center [1413, 286] width 27 height 27
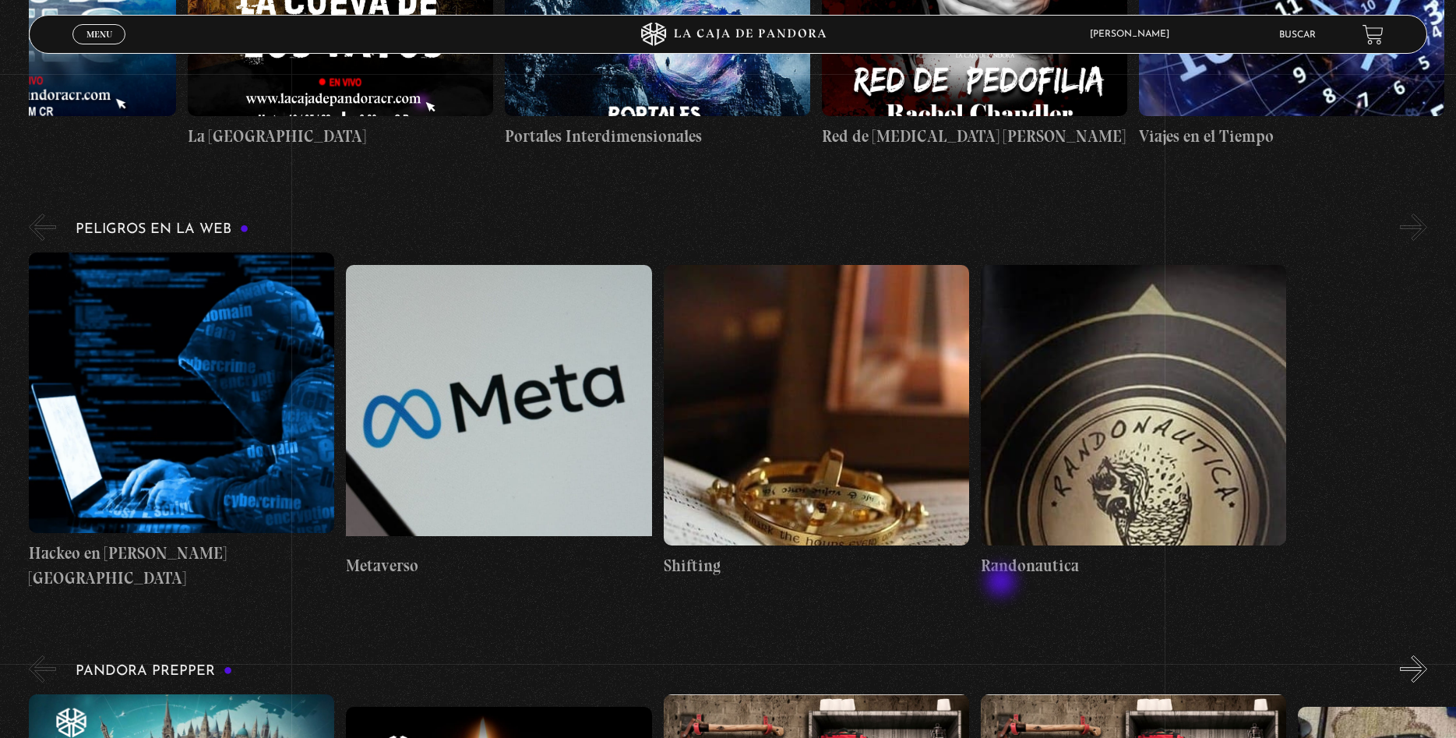
scroll to position [3894, 0]
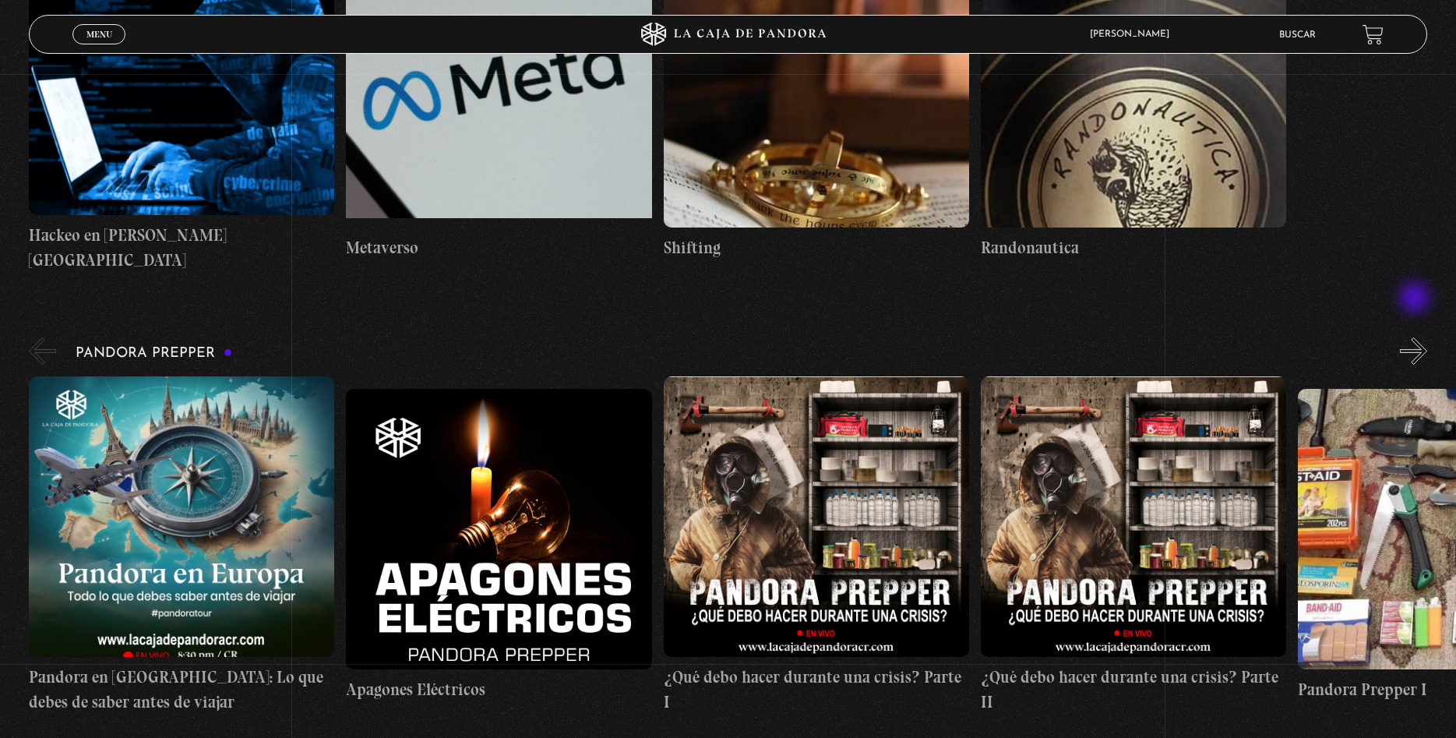
click at [1417, 337] on button "»" at bounding box center [1413, 350] width 27 height 27
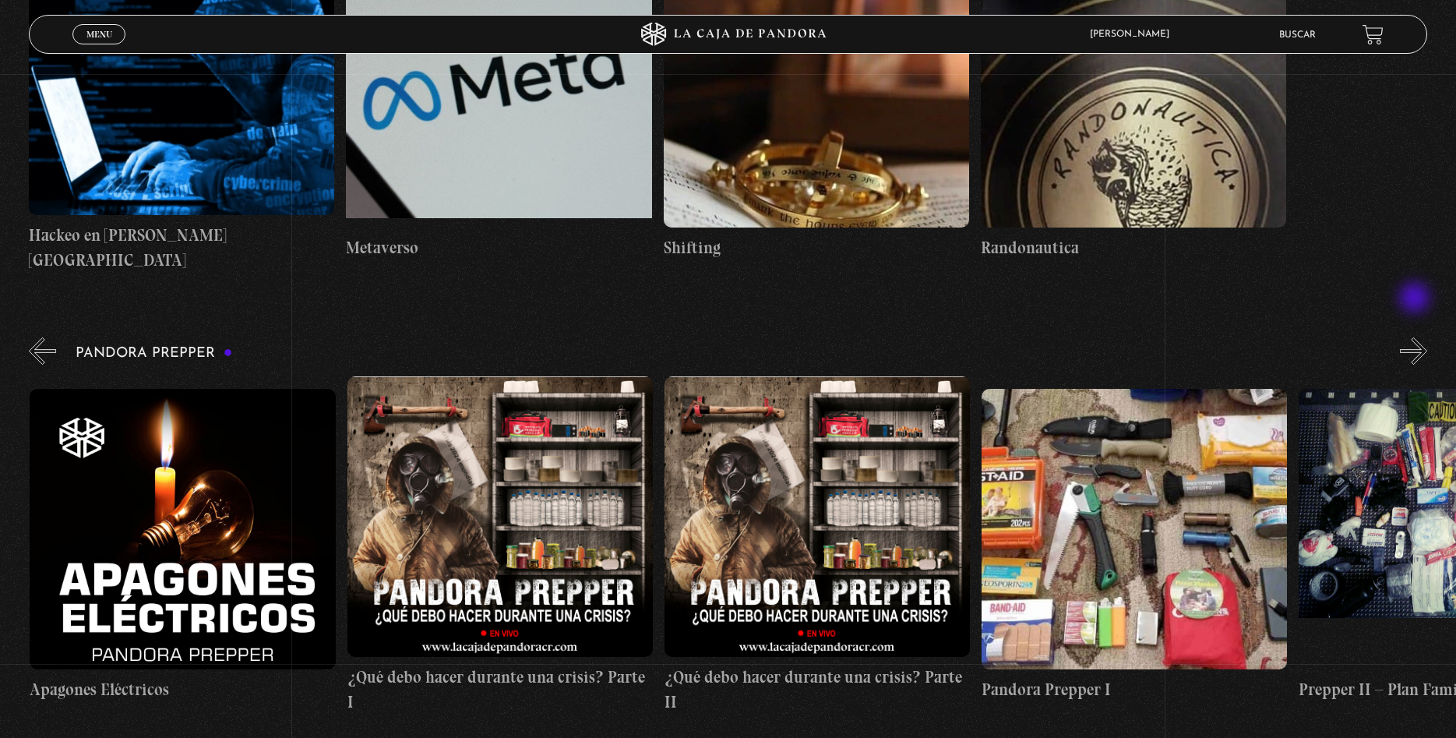
click at [1417, 337] on button "»" at bounding box center [1413, 350] width 27 height 27
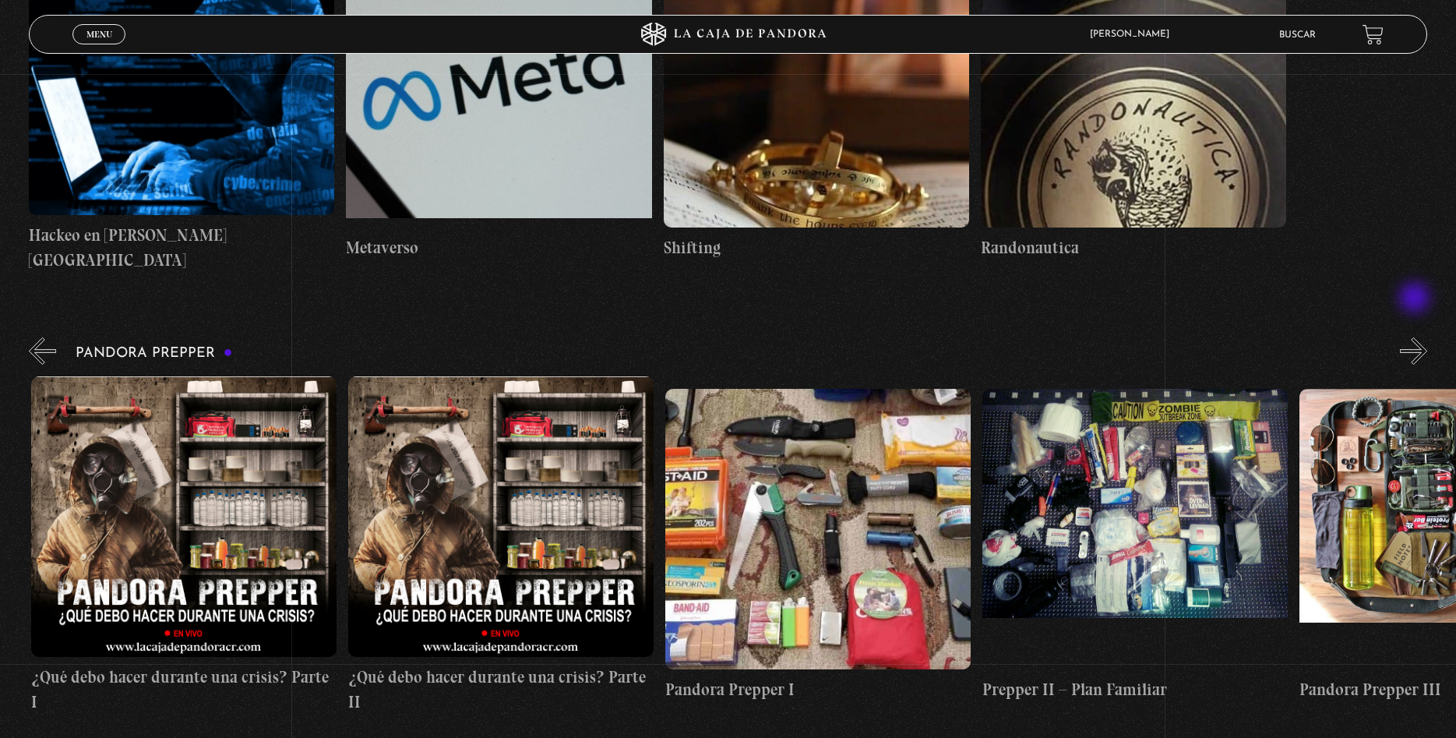
click at [1417, 337] on button "»" at bounding box center [1413, 350] width 27 height 27
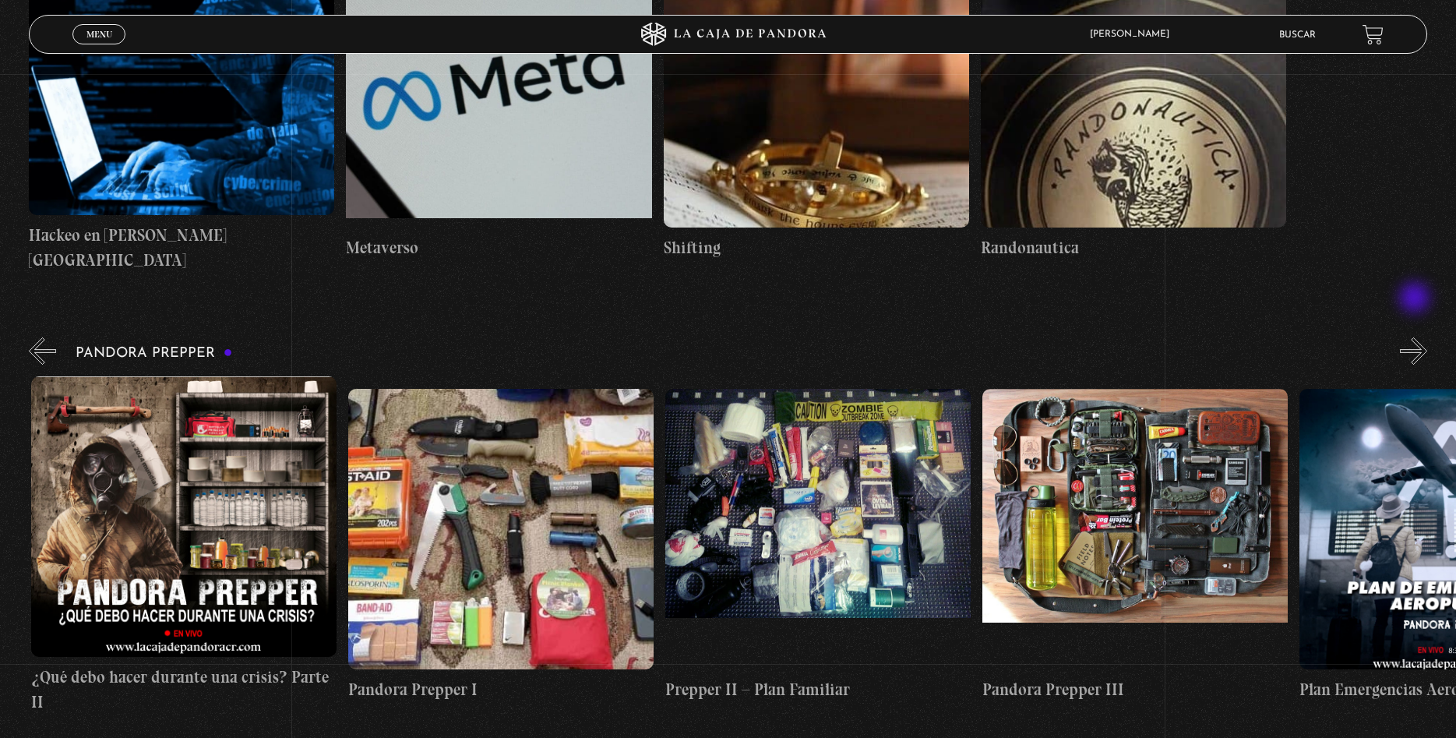
click at [1417, 337] on button "»" at bounding box center [1413, 350] width 27 height 27
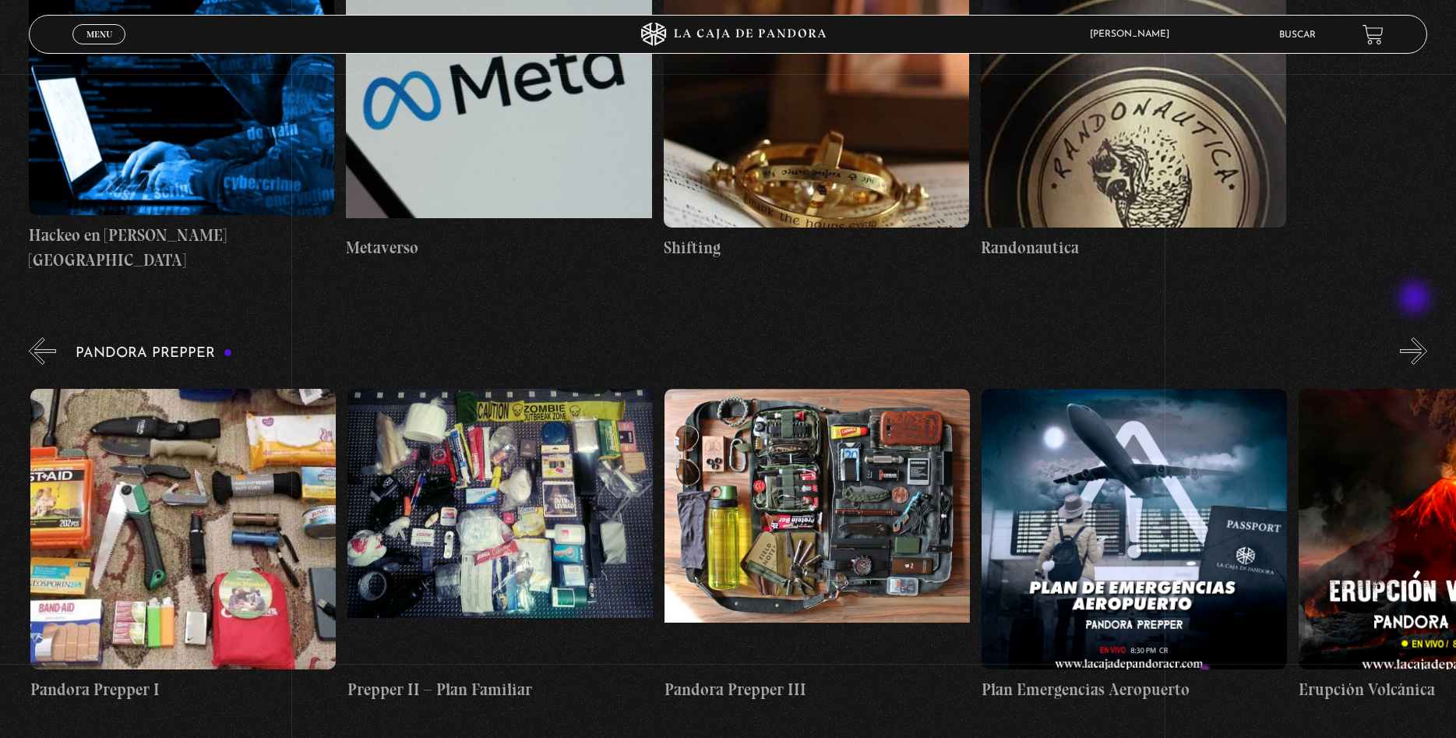
click at [1417, 337] on button "»" at bounding box center [1413, 350] width 27 height 27
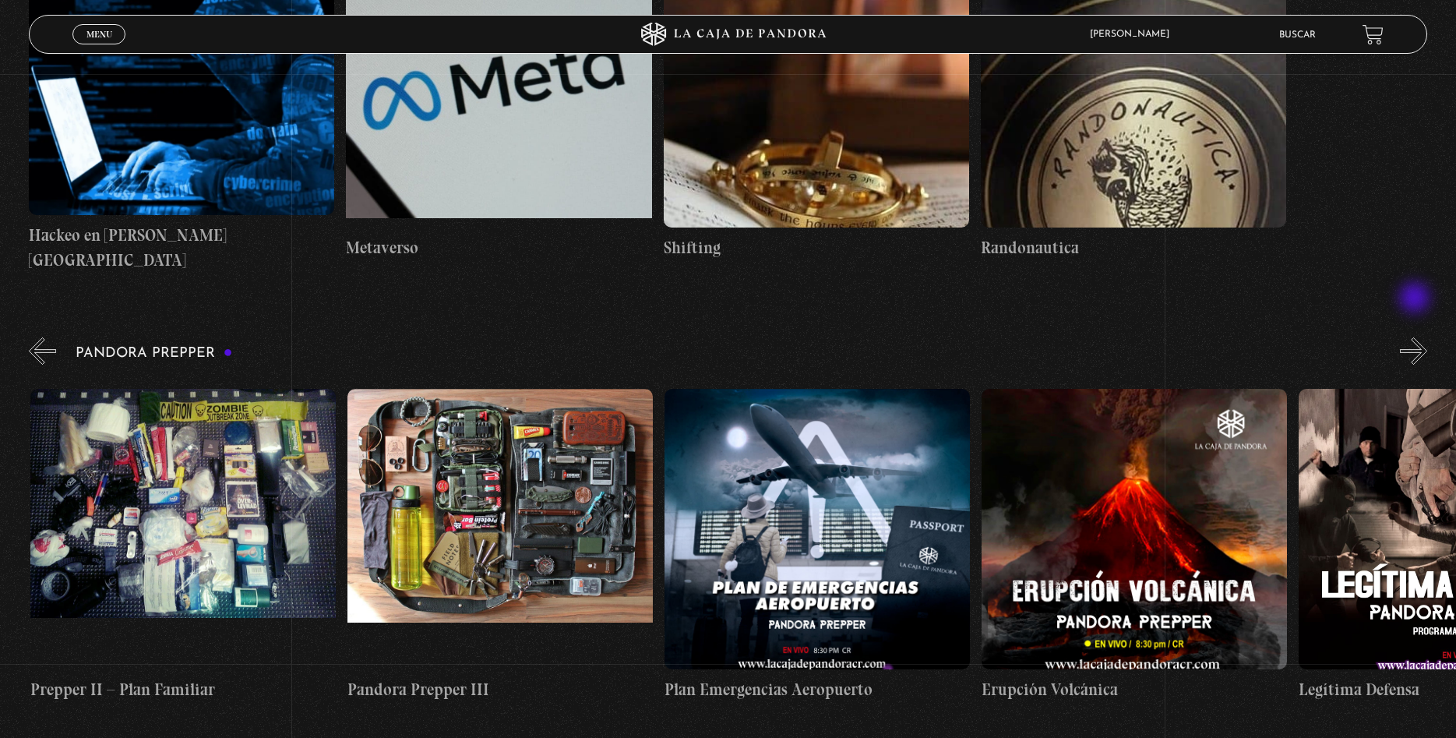
click at [1417, 337] on button "»" at bounding box center [1413, 350] width 27 height 27
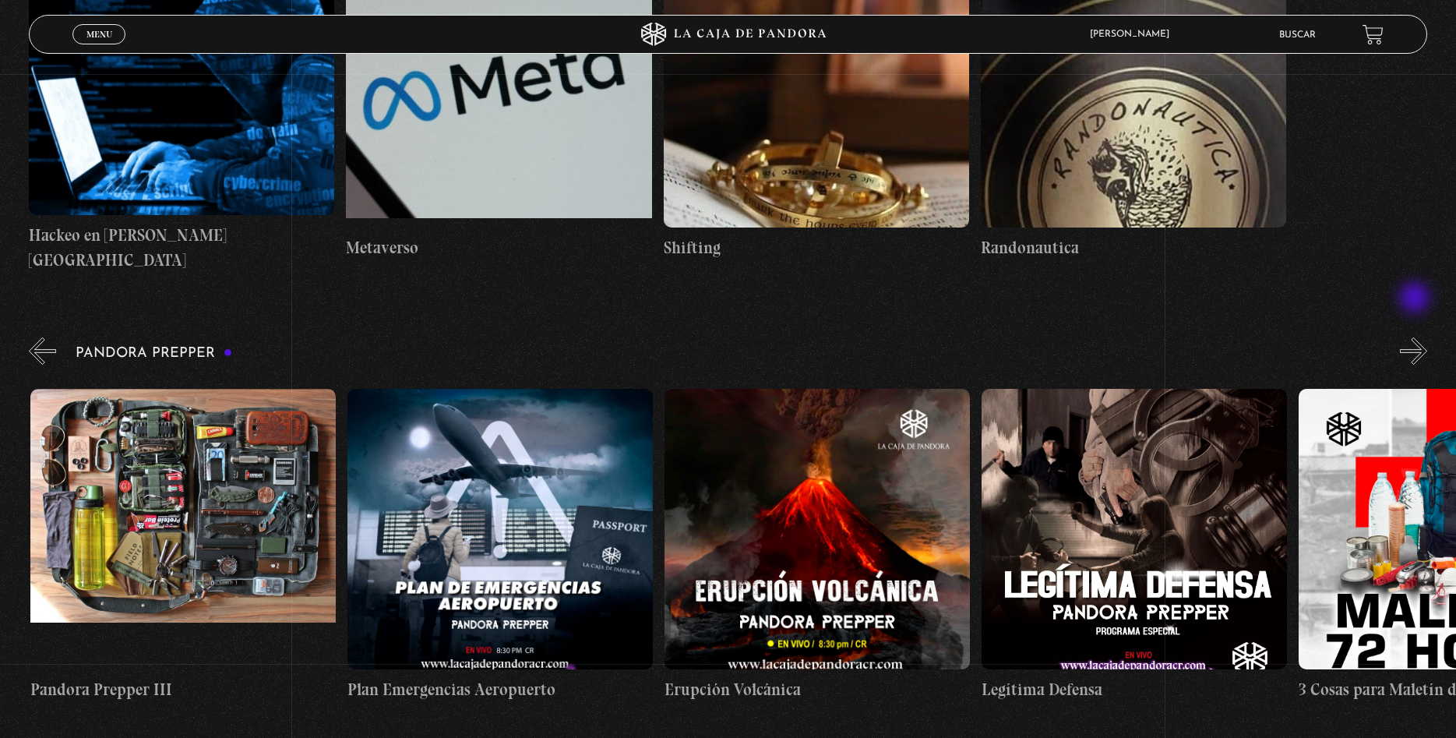
click at [1417, 337] on button "»" at bounding box center [1413, 350] width 27 height 27
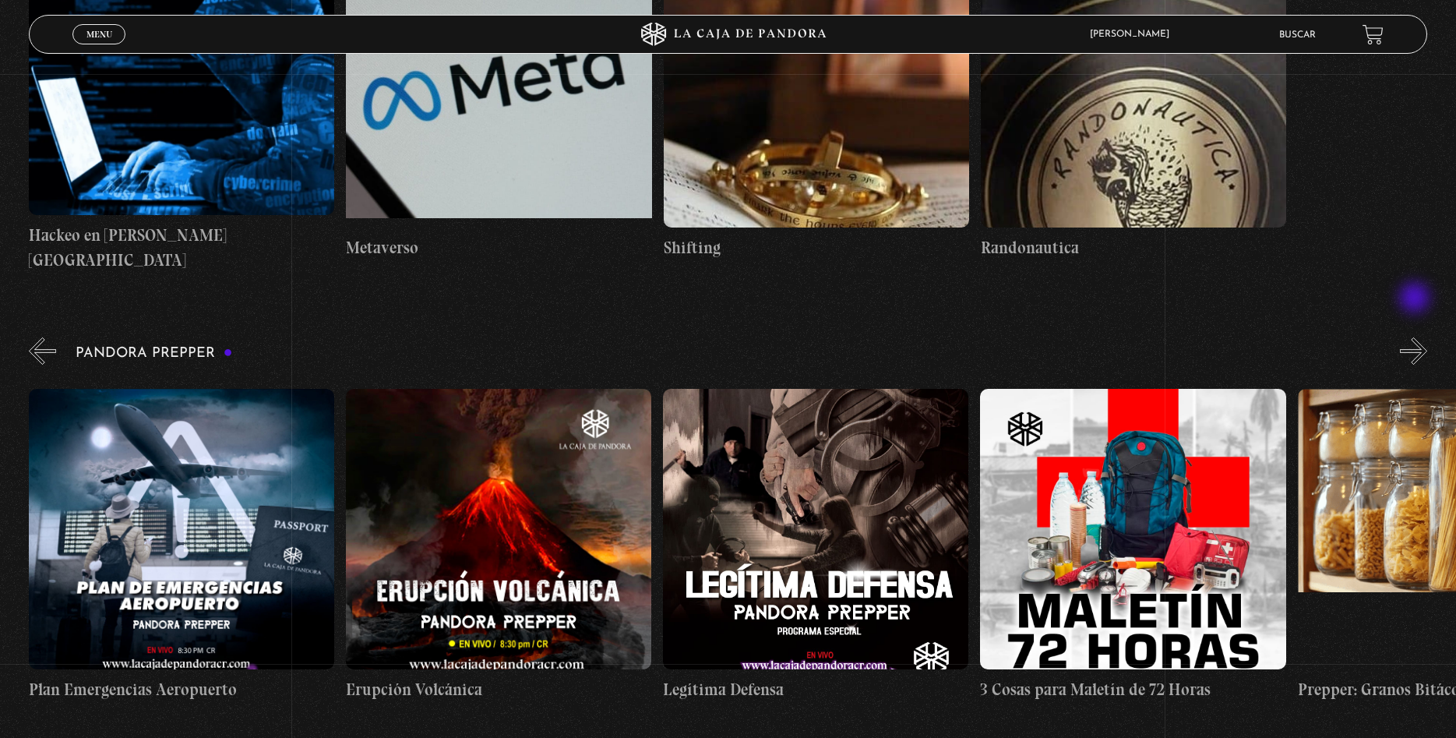
click at [1417, 337] on button "»" at bounding box center [1413, 350] width 27 height 27
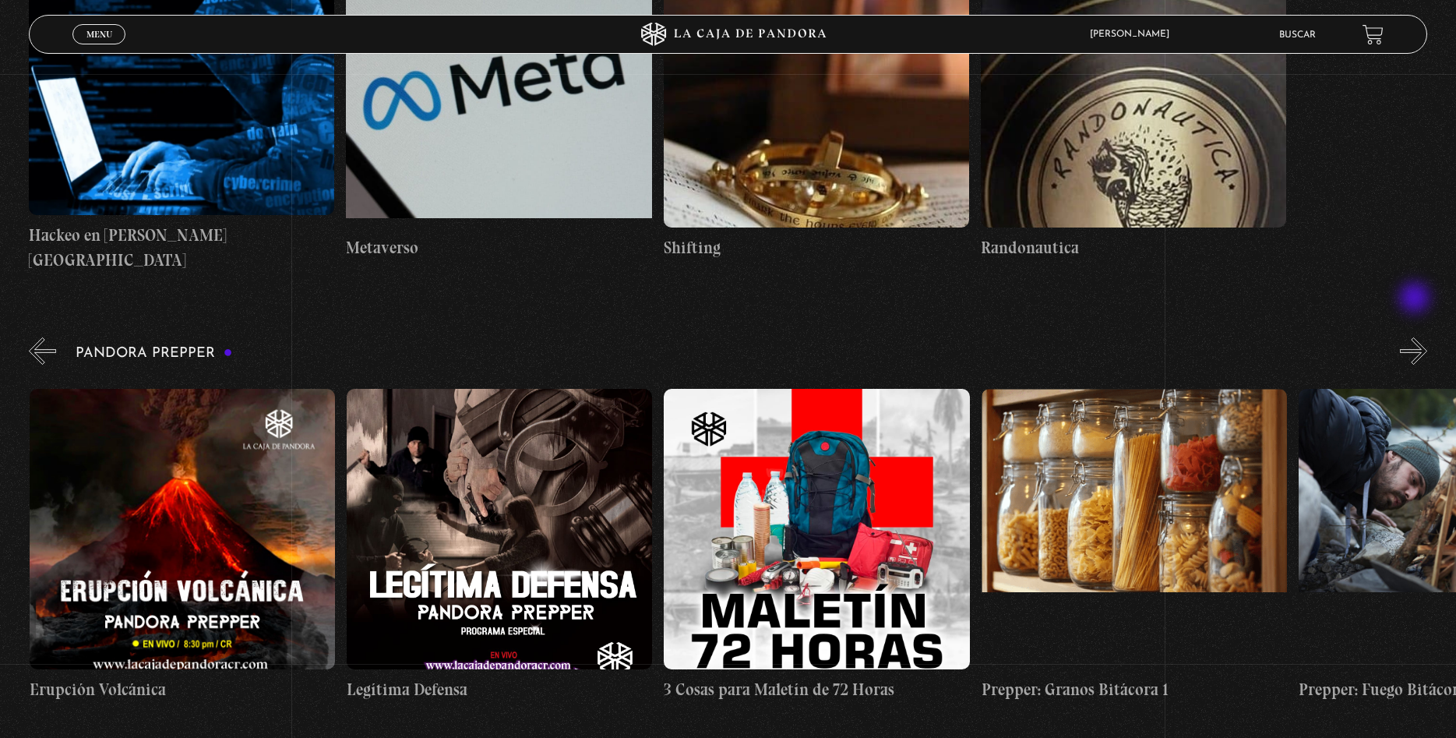
scroll to position [0, 2538]
click at [1417, 337] on button "»" at bounding box center [1413, 350] width 27 height 27
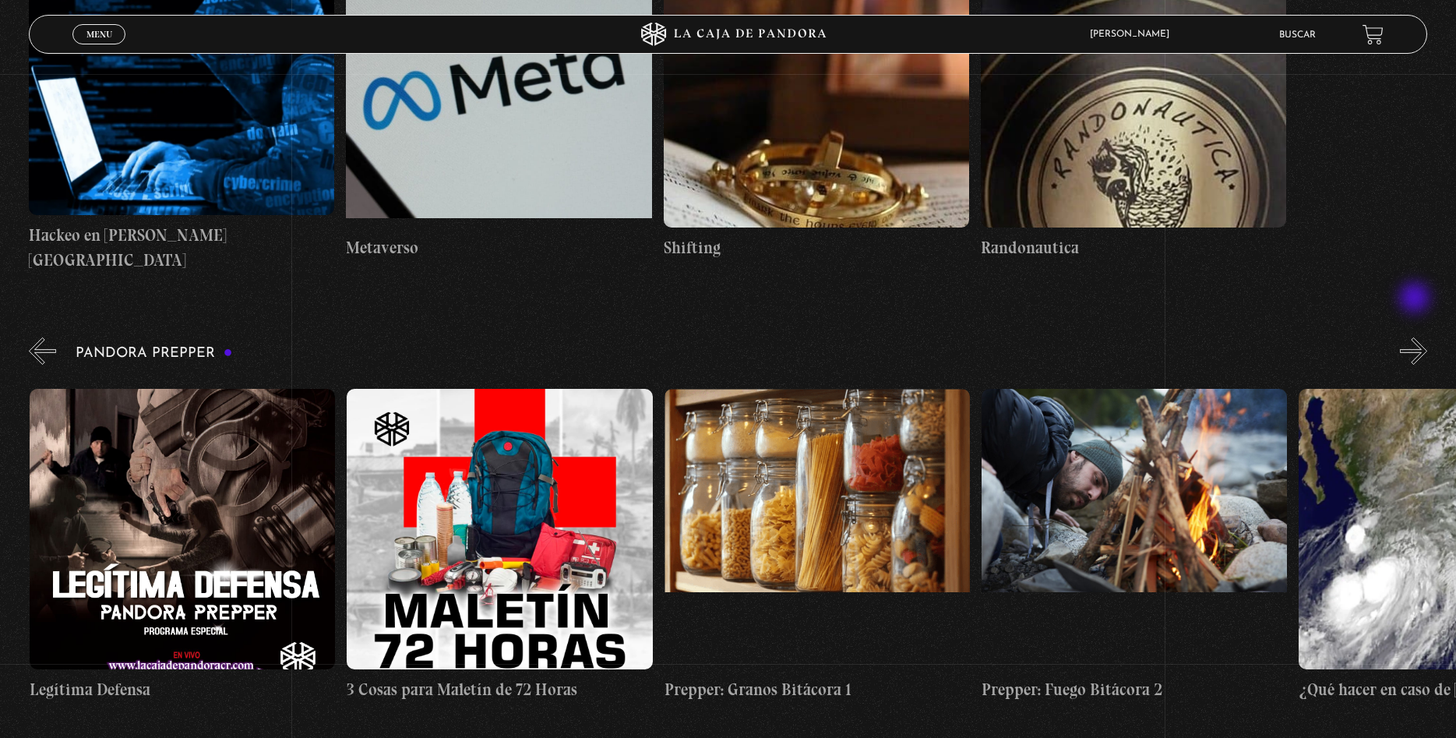
click at [1417, 337] on button "»" at bounding box center [1413, 350] width 27 height 27
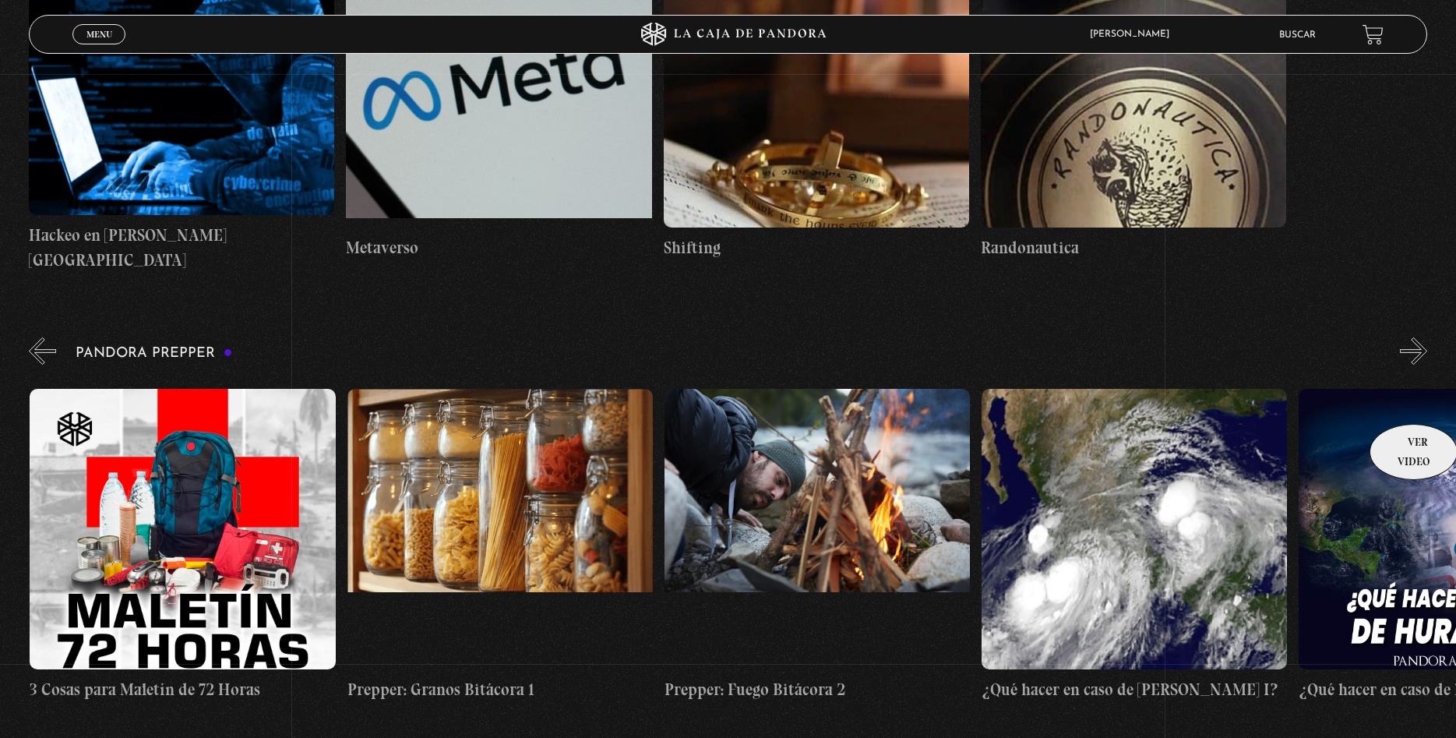
scroll to position [0, 3172]
click at [1413, 337] on button "»" at bounding box center [1413, 350] width 27 height 27
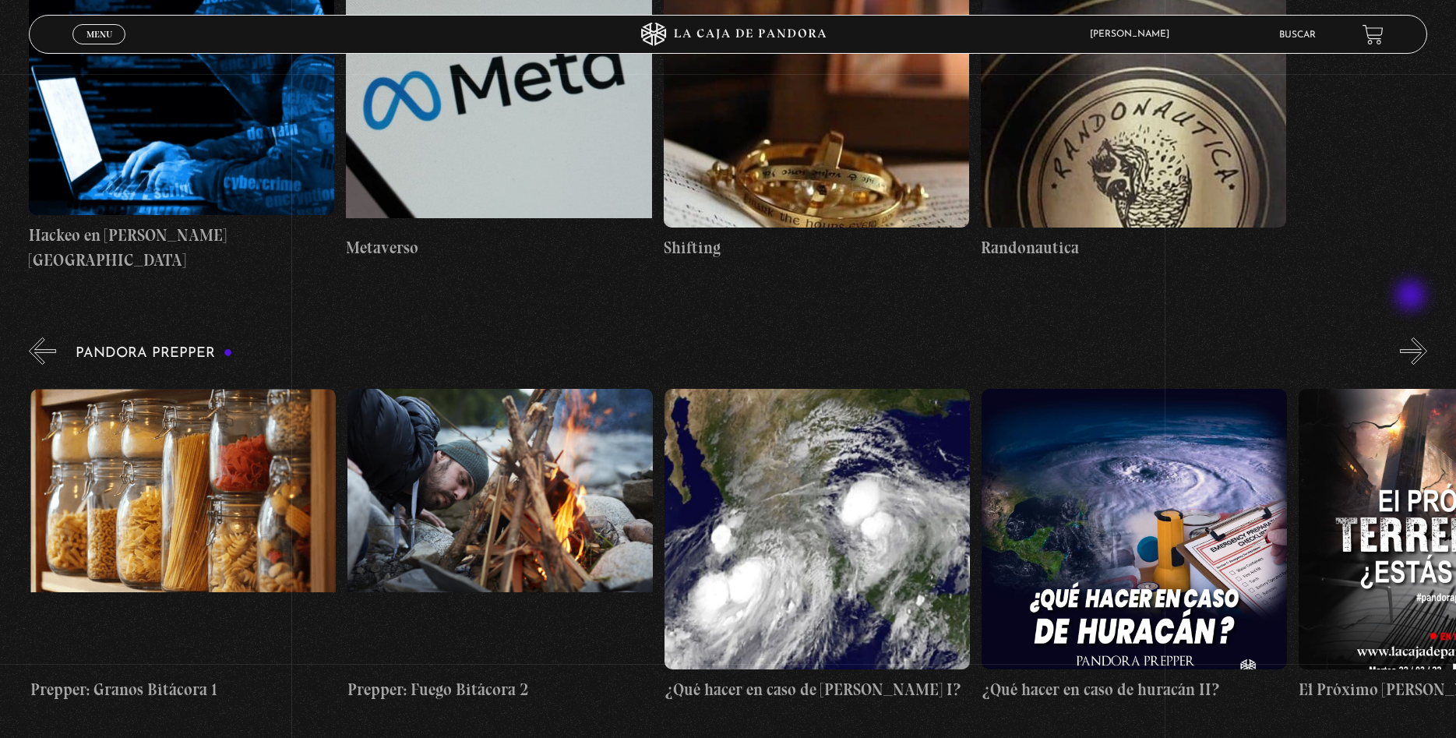
scroll to position [0, 3489]
click at [1413, 337] on button "»" at bounding box center [1413, 350] width 27 height 27
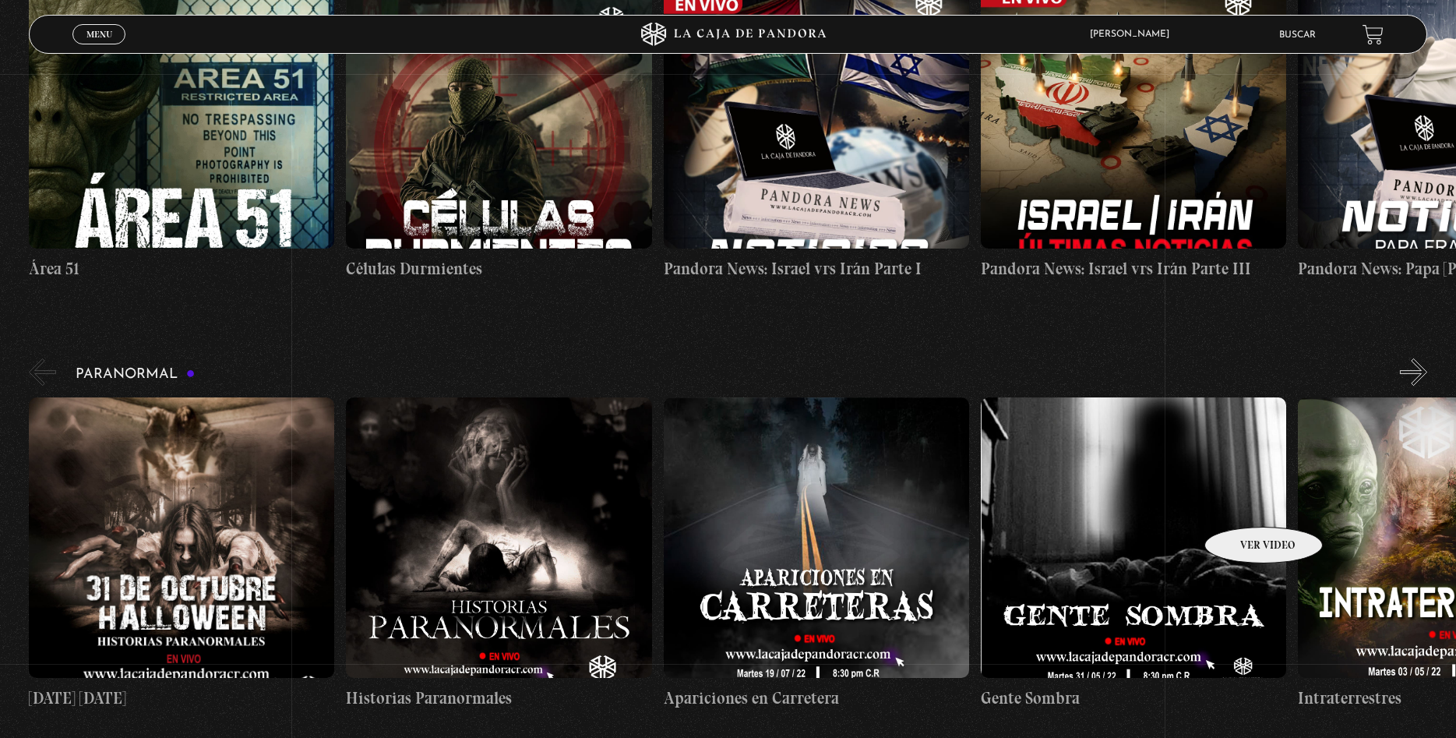
scroll to position [954, 0]
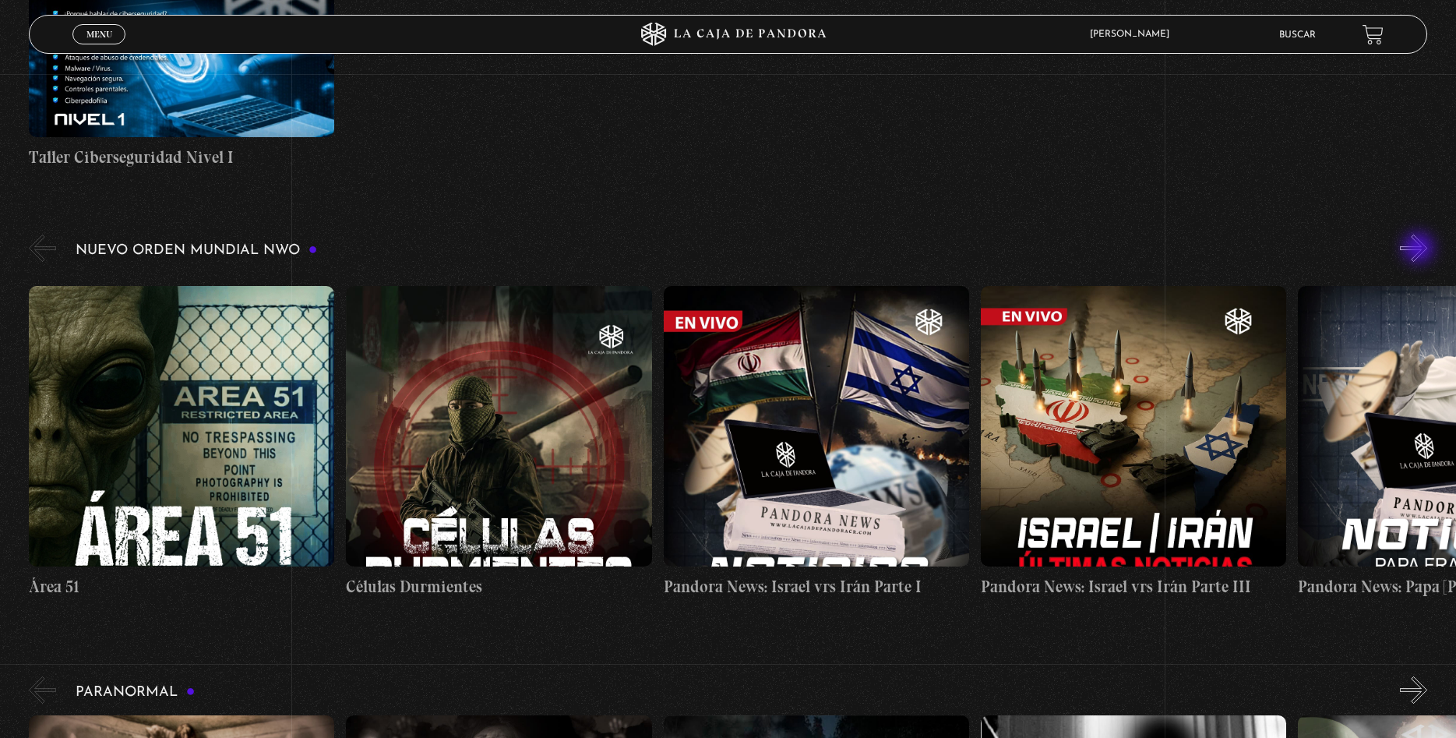
click at [1420, 251] on button "»" at bounding box center [1413, 248] width 27 height 27
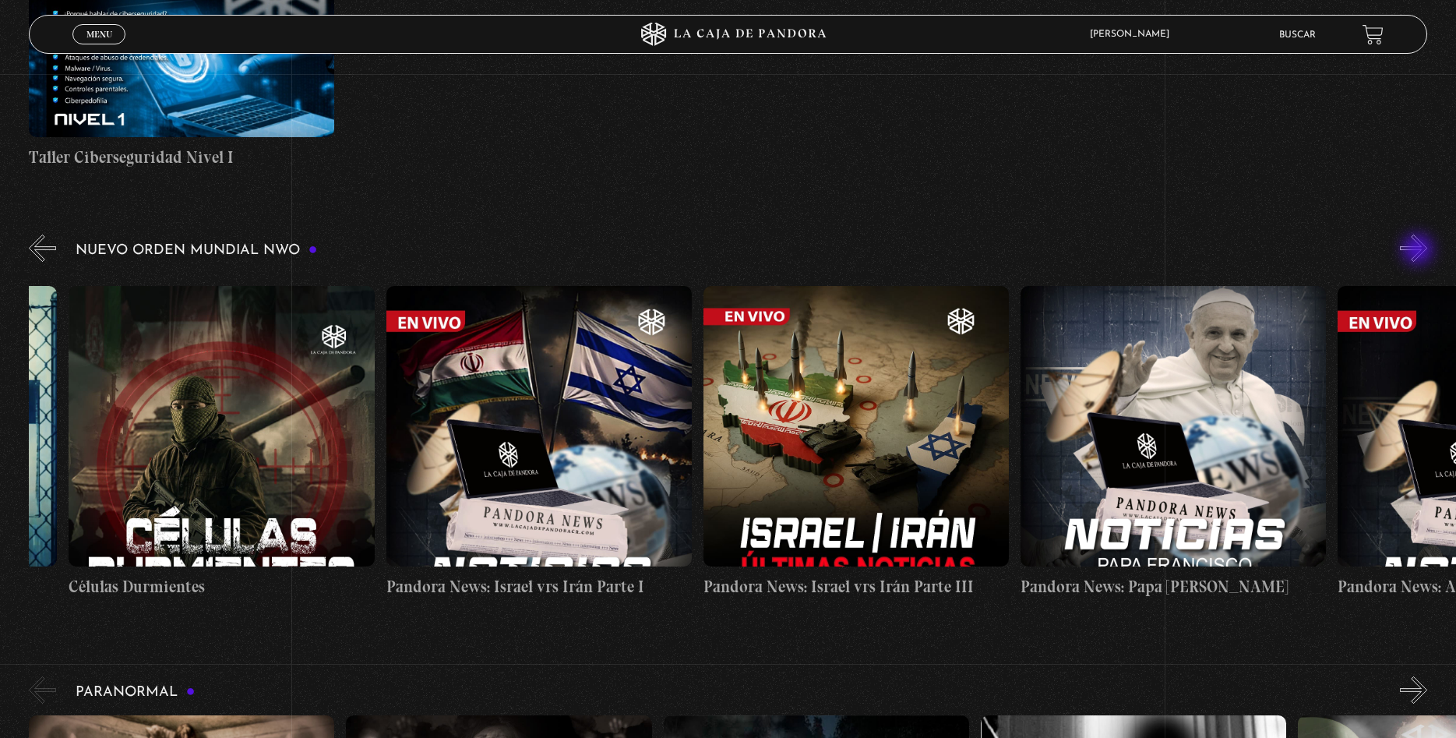
click at [1420, 251] on button "»" at bounding box center [1413, 248] width 27 height 27
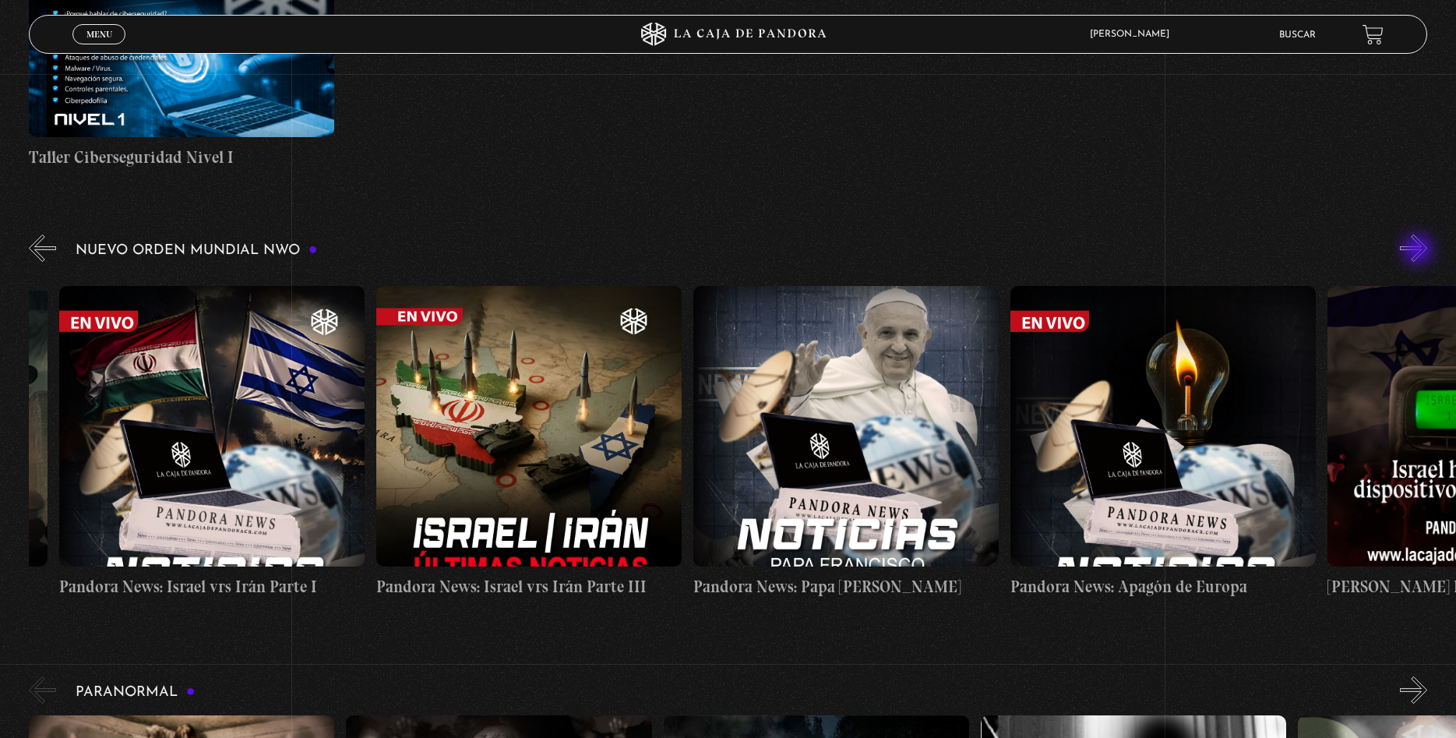
click at [1420, 251] on button "»" at bounding box center [1413, 248] width 27 height 27
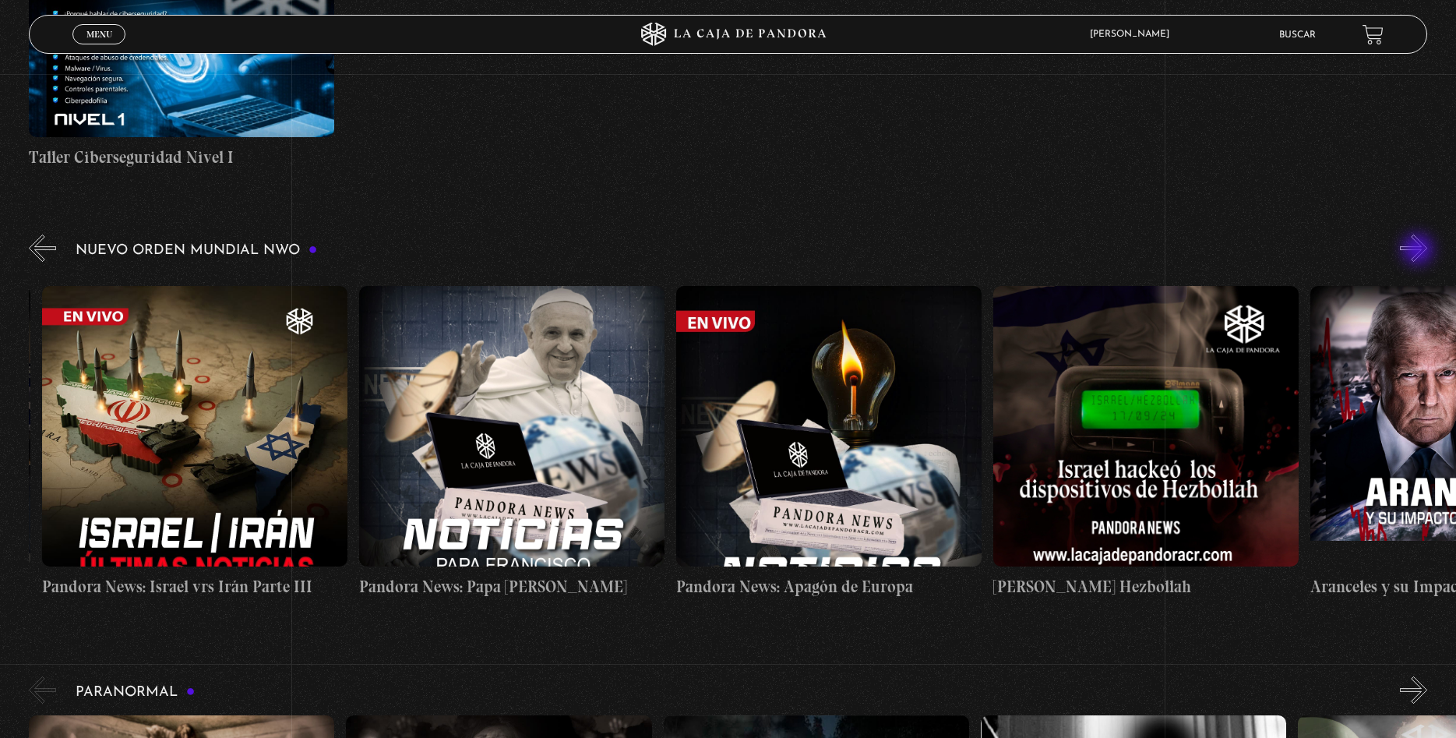
click at [1420, 251] on button "»" at bounding box center [1413, 248] width 27 height 27
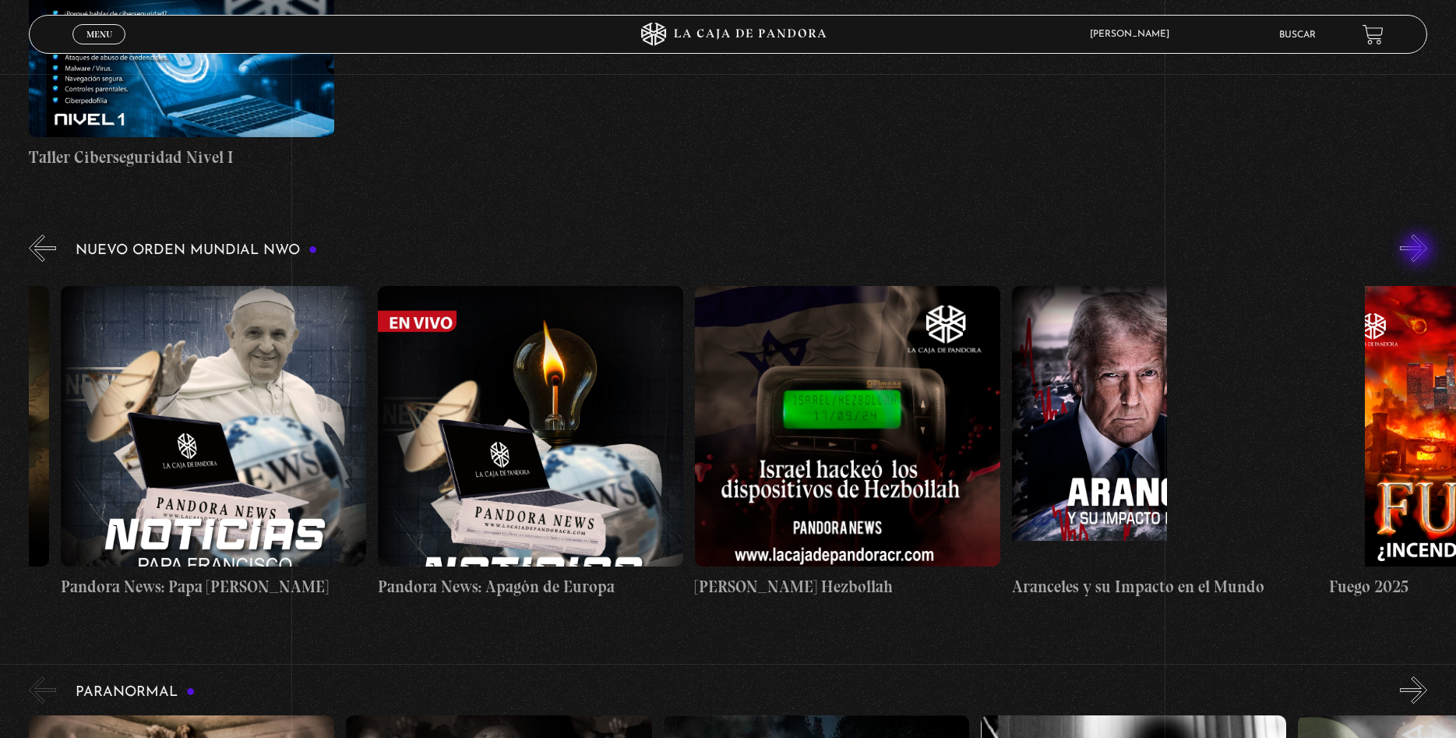
click at [1420, 251] on button "»" at bounding box center [1413, 248] width 27 height 27
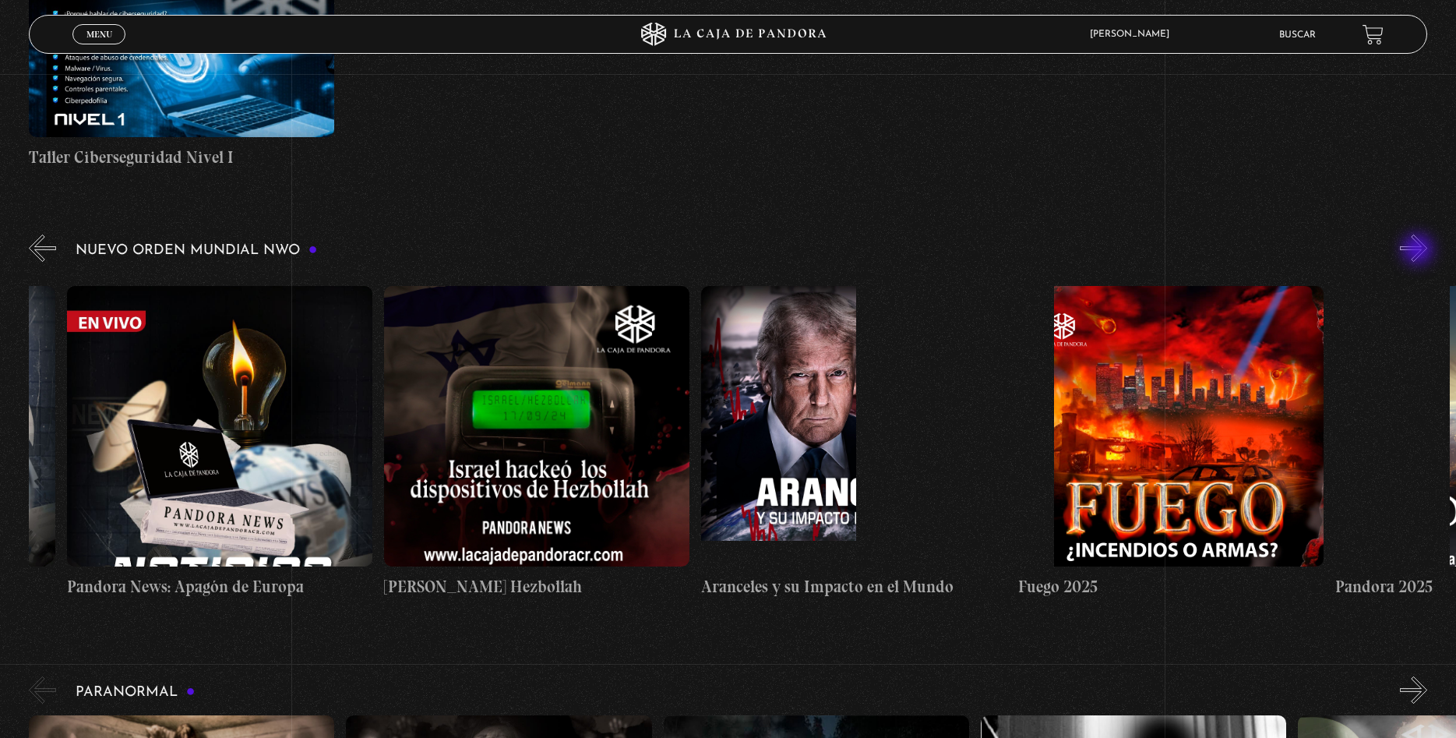
click at [1420, 251] on button "»" at bounding box center [1413, 248] width 27 height 27
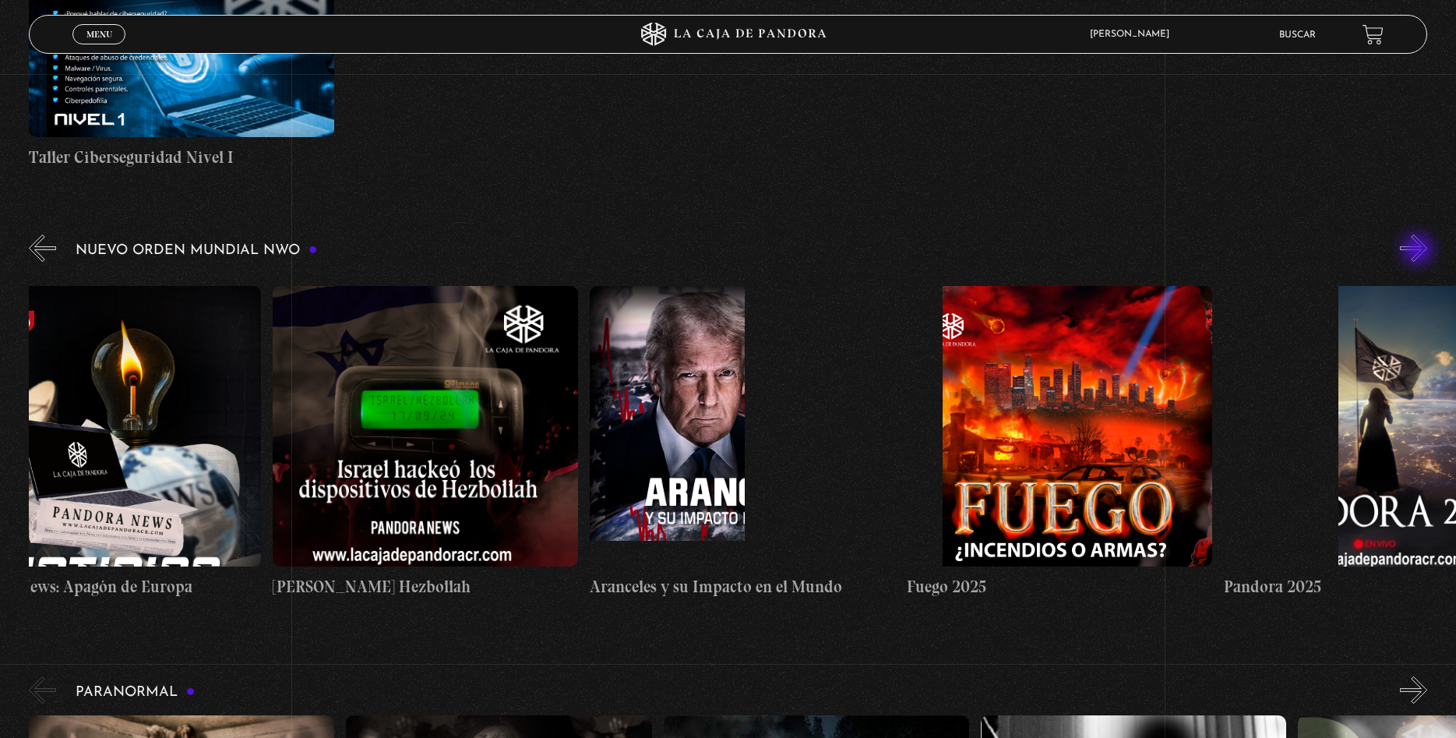
click at [1420, 251] on button "»" at bounding box center [1413, 248] width 27 height 27
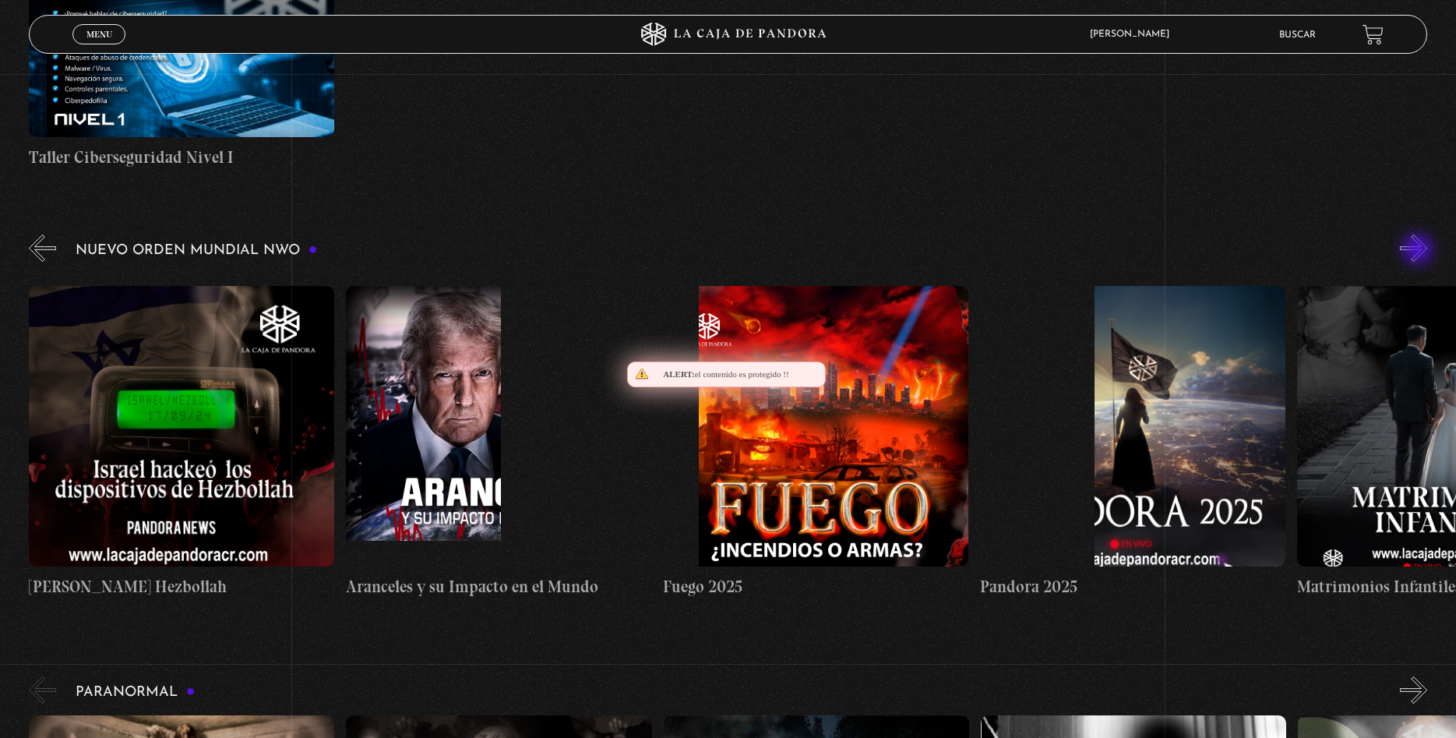
click at [1420, 251] on button "»" at bounding box center [1413, 248] width 27 height 27
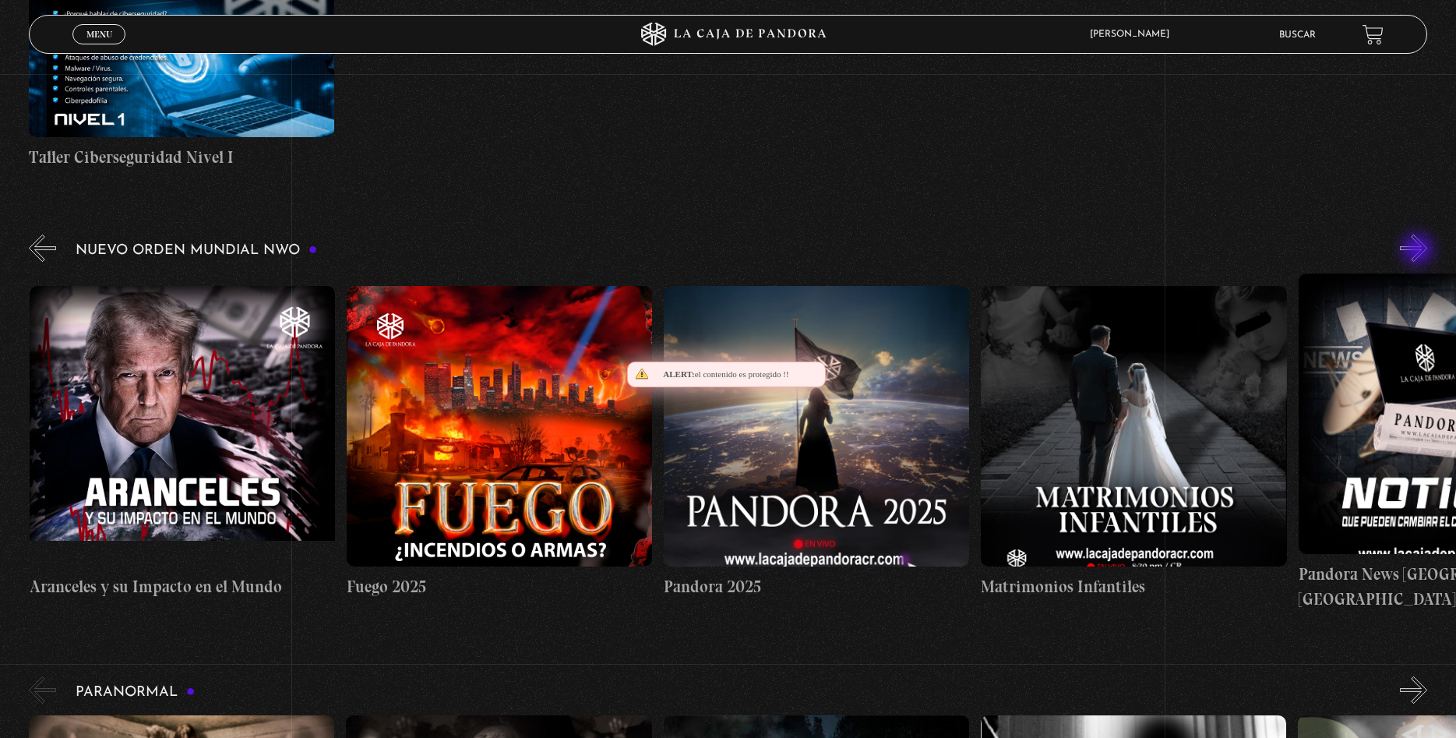
click at [1420, 251] on button "»" at bounding box center [1413, 248] width 27 height 27
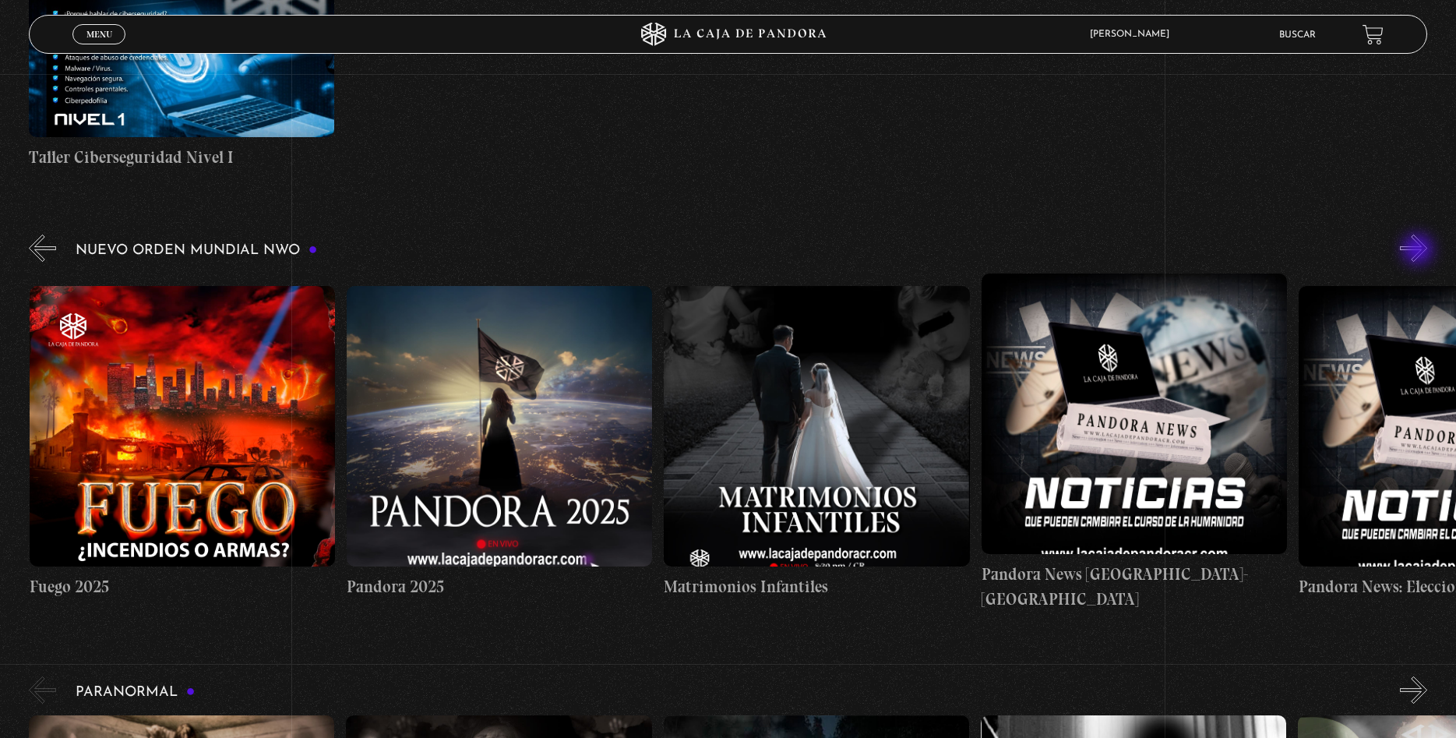
click at [1420, 251] on button "»" at bounding box center [1413, 248] width 27 height 27
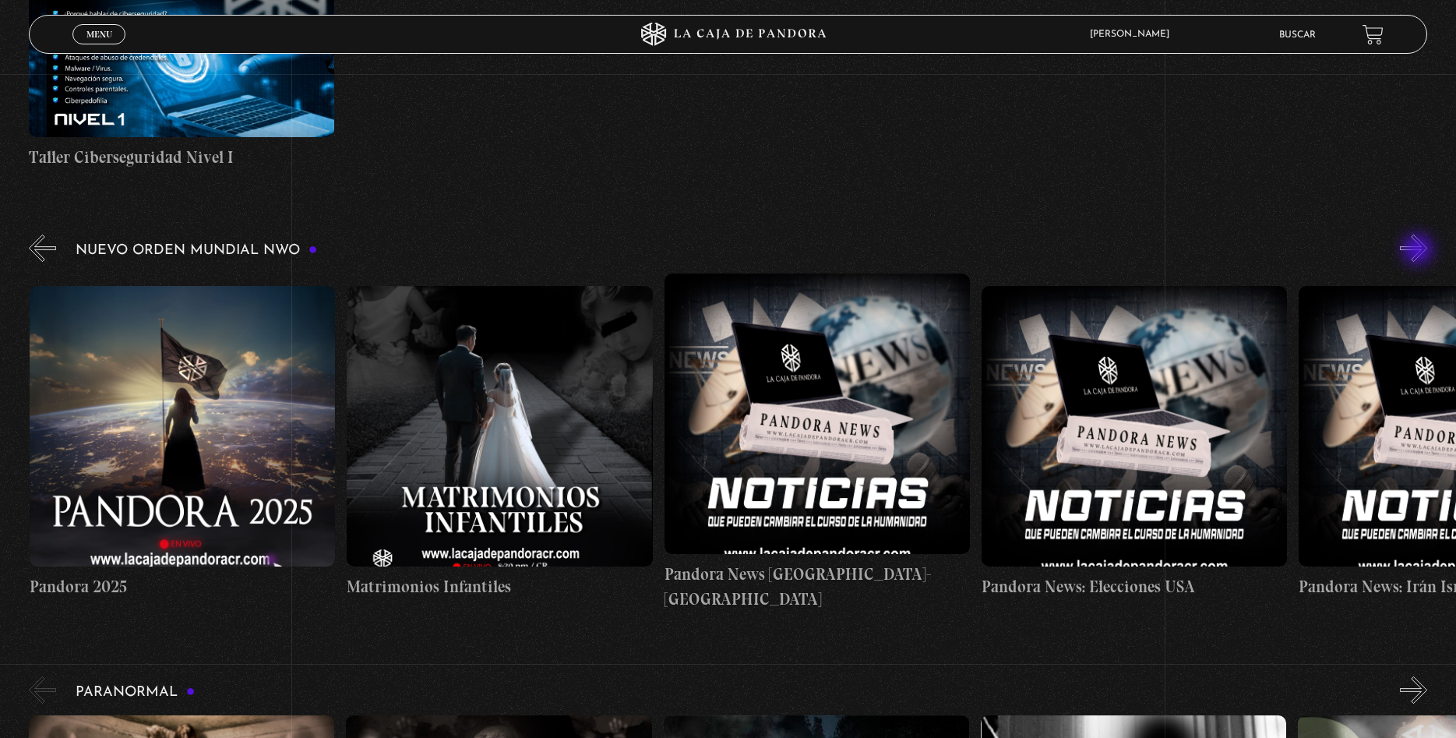
scroll to position [0, 2855]
click at [1420, 251] on button "»" at bounding box center [1413, 248] width 27 height 27
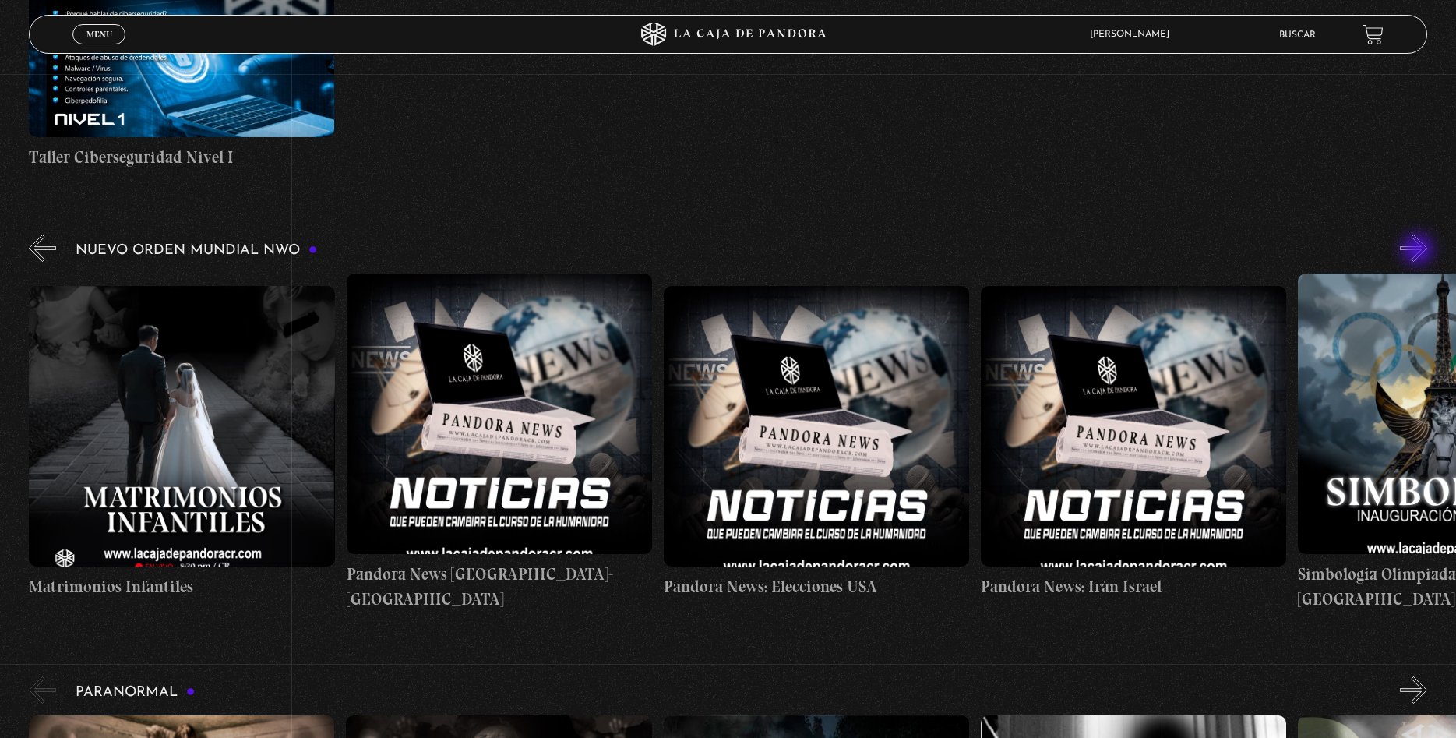
click at [1420, 251] on button "»" at bounding box center [1413, 248] width 27 height 27
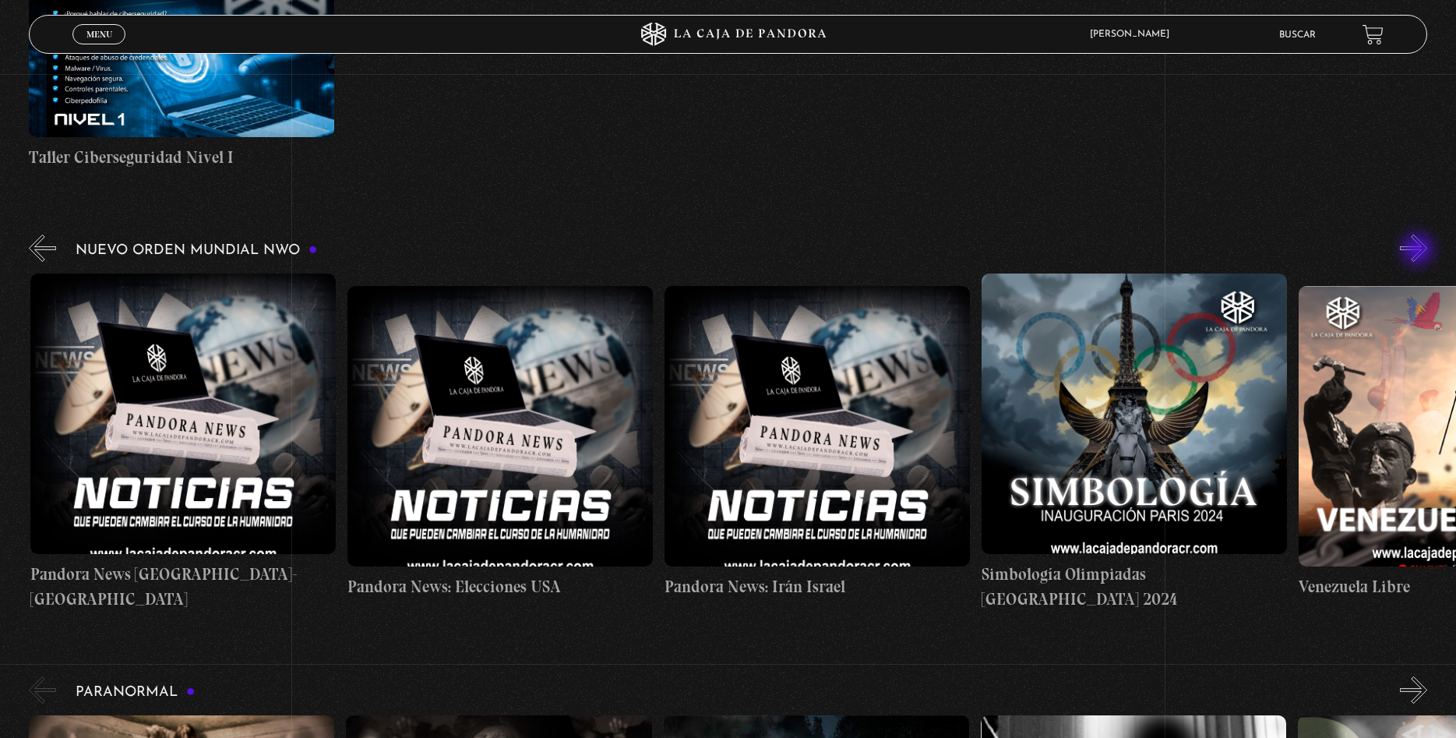
click at [1420, 251] on button "»" at bounding box center [1413, 248] width 27 height 27
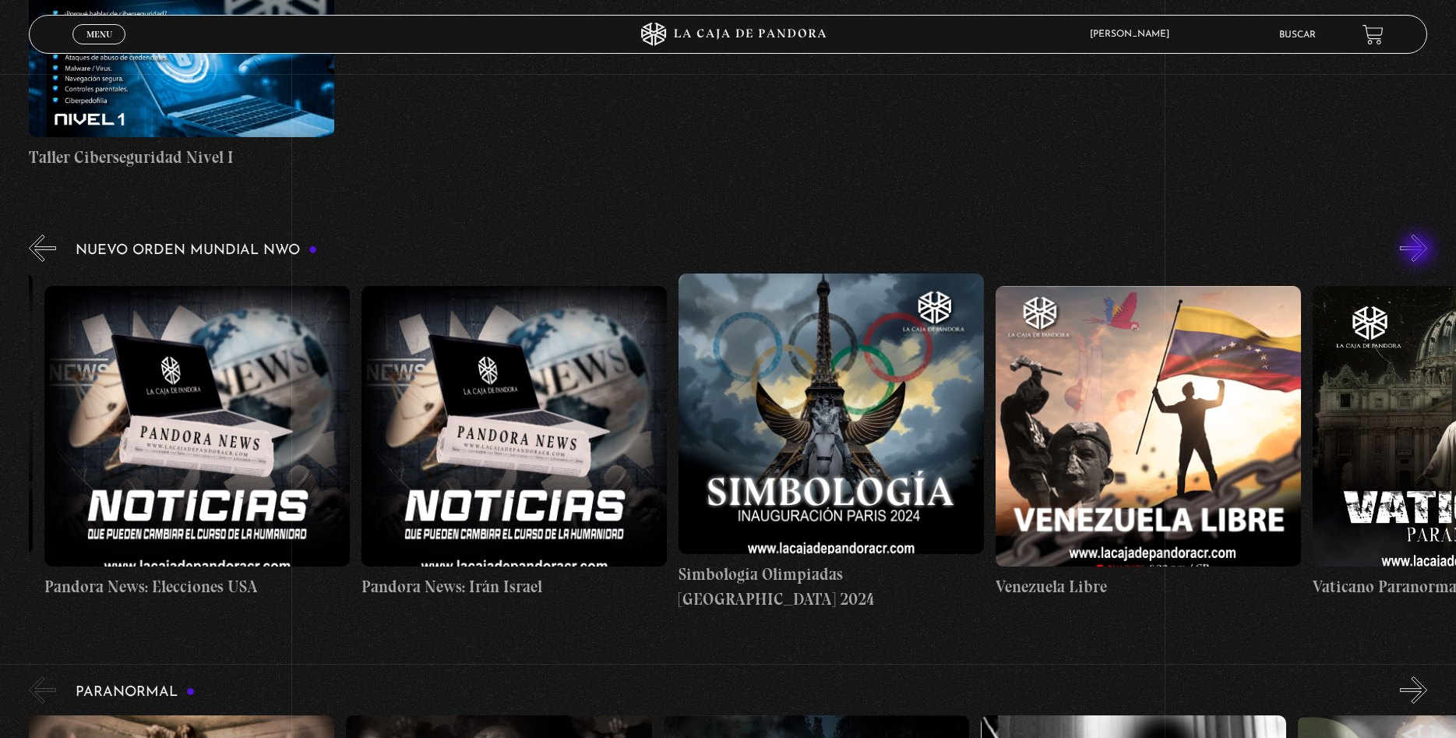
click at [1420, 251] on button "»" at bounding box center [1413, 248] width 27 height 27
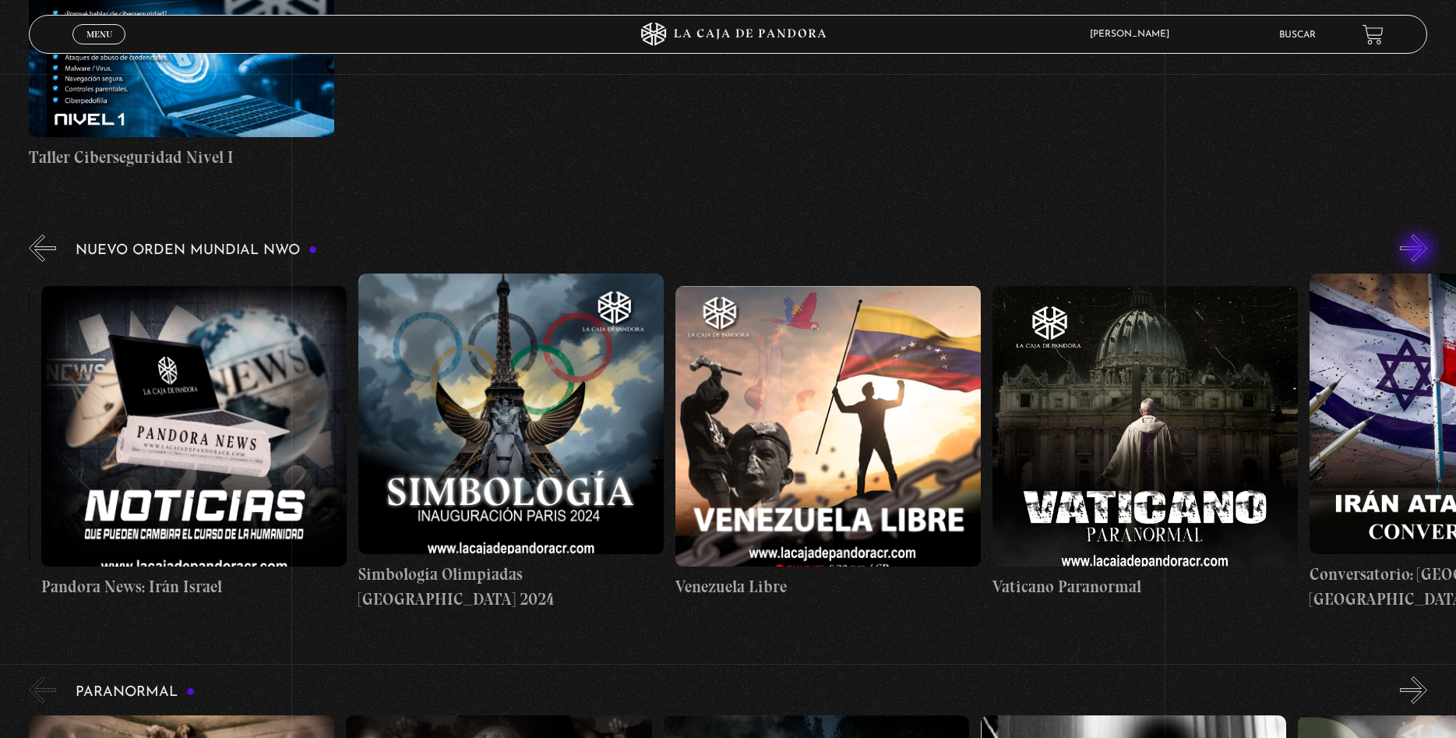
click at [1420, 252] on button "»" at bounding box center [1413, 248] width 27 height 27
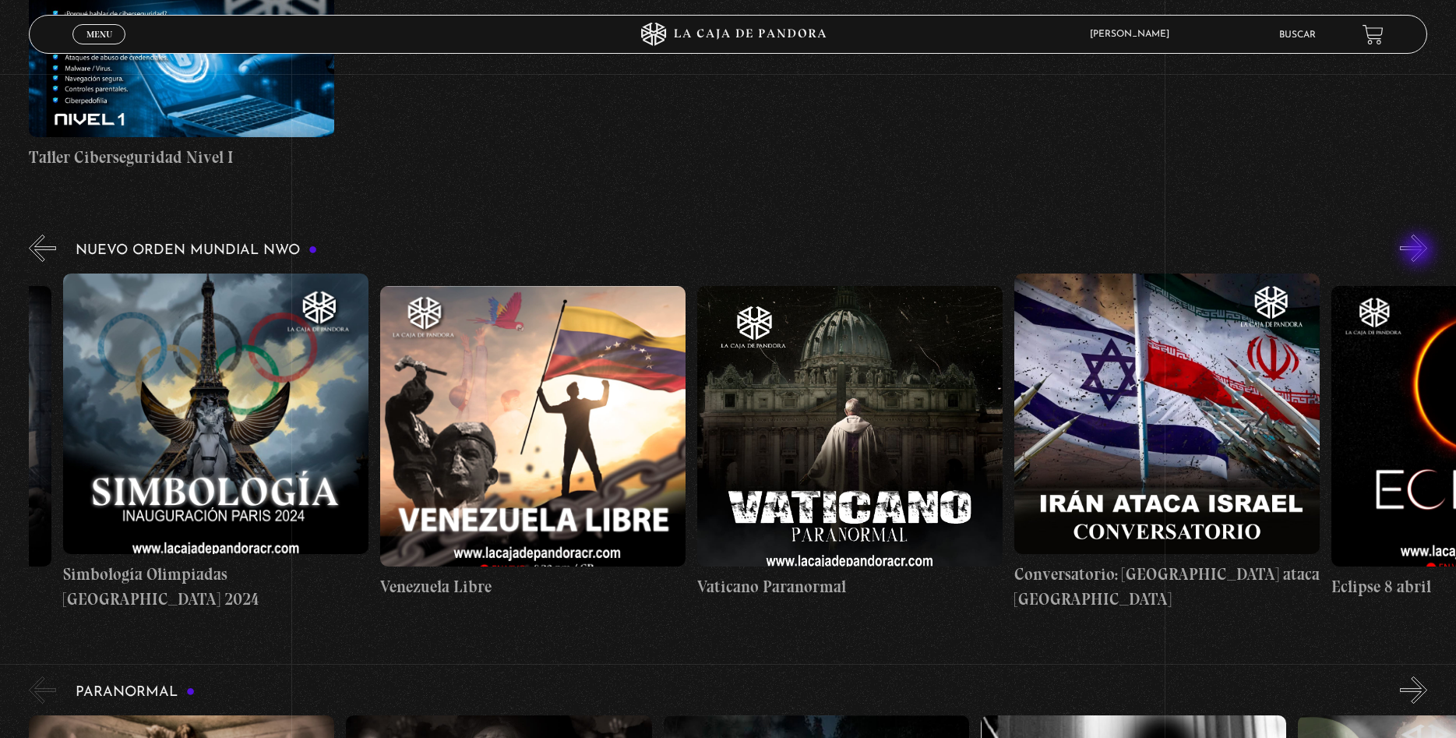
click at [1420, 252] on button "»" at bounding box center [1413, 248] width 27 height 27
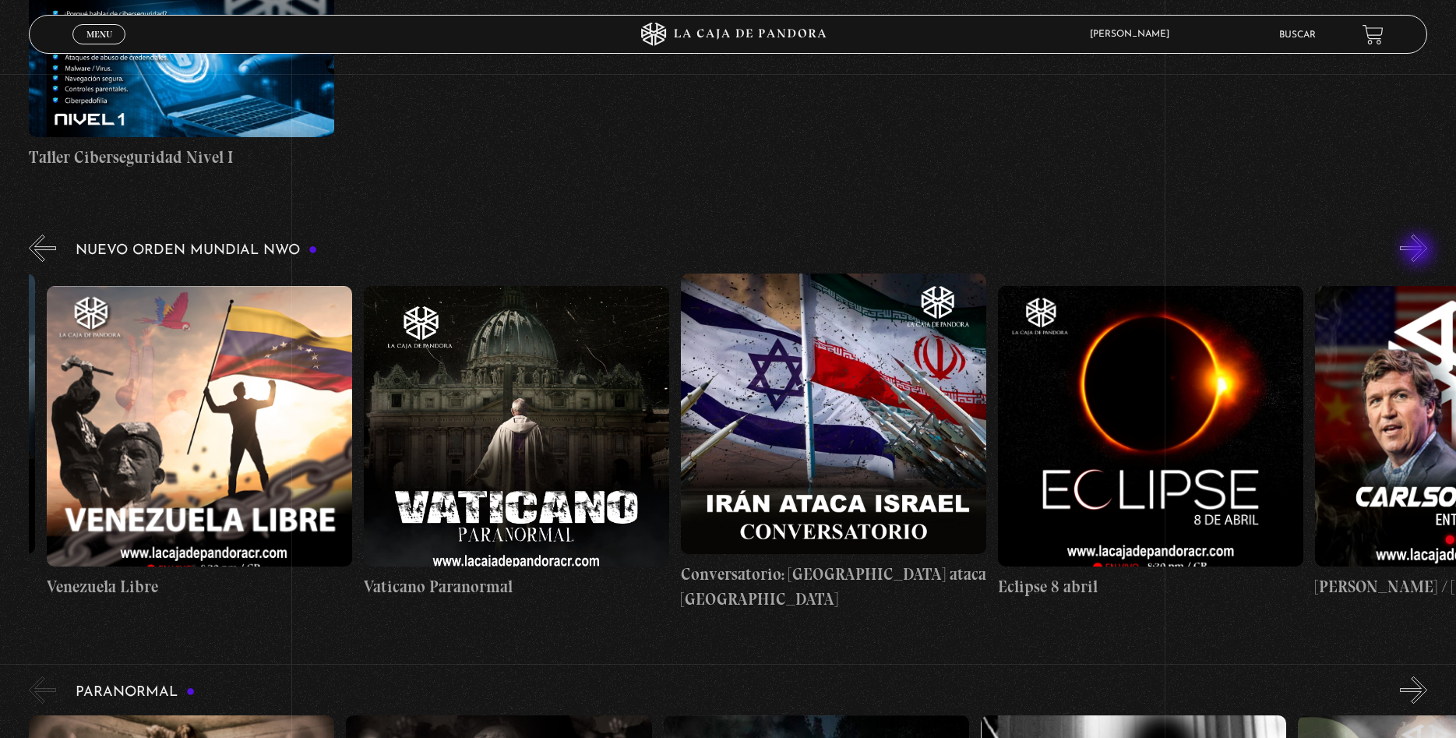
click at [1420, 252] on button "»" at bounding box center [1413, 248] width 27 height 27
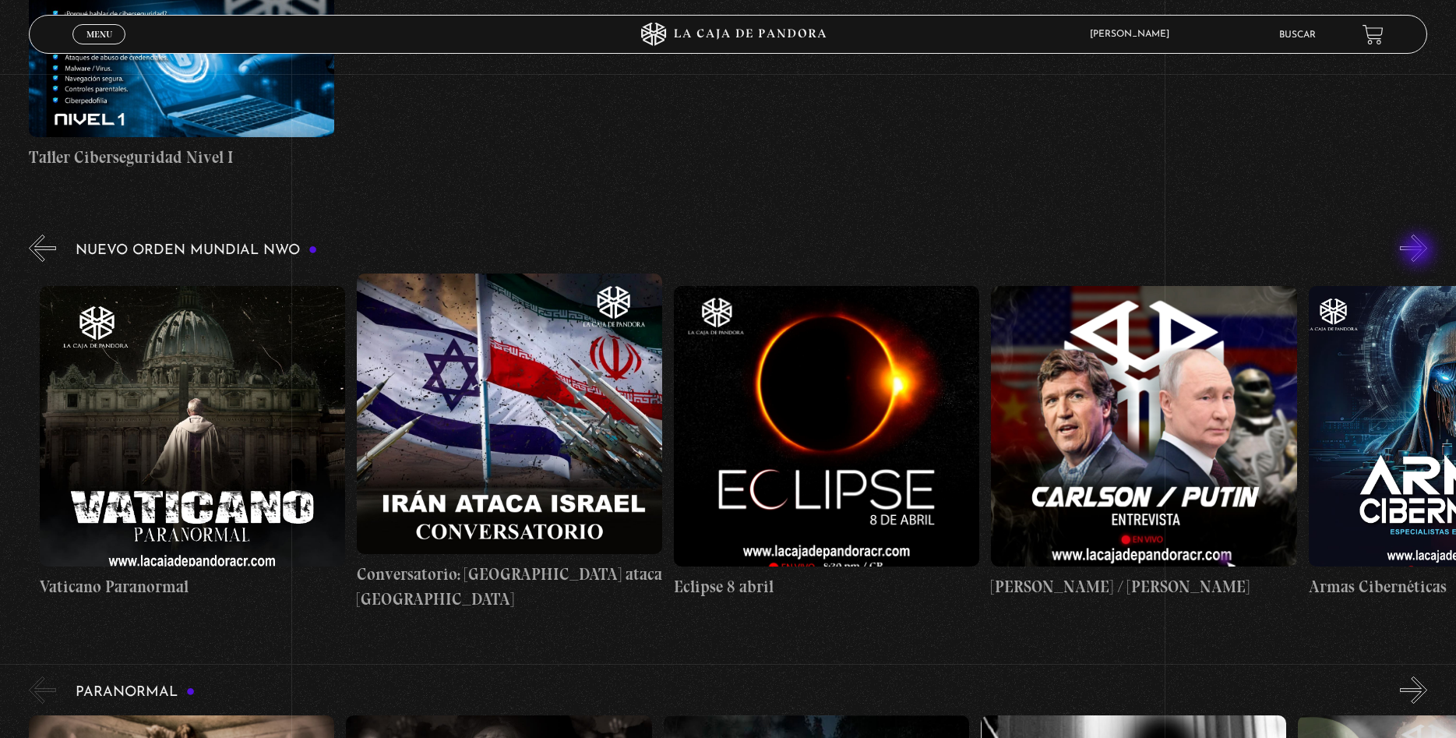
click at [1420, 252] on button "»" at bounding box center [1413, 248] width 27 height 27
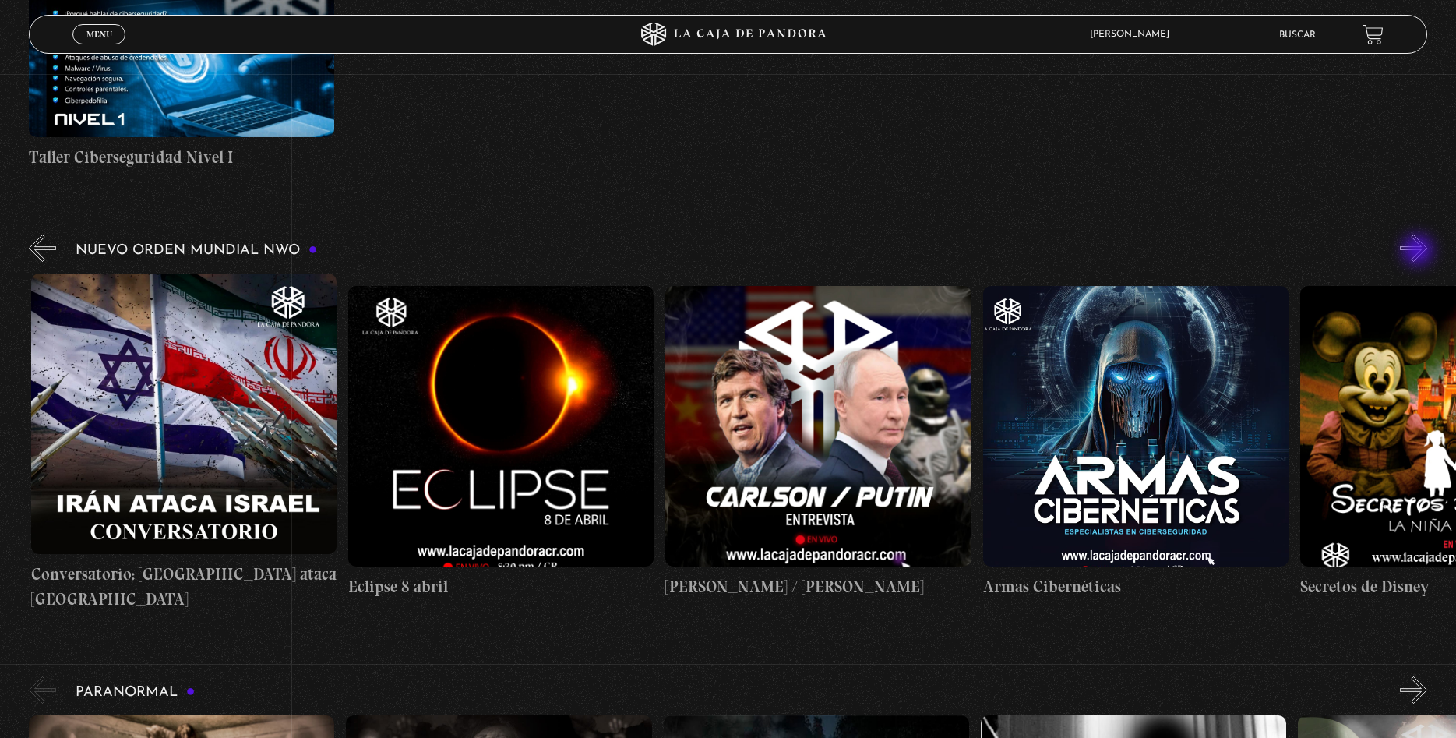
click at [1420, 252] on button "»" at bounding box center [1413, 248] width 27 height 27
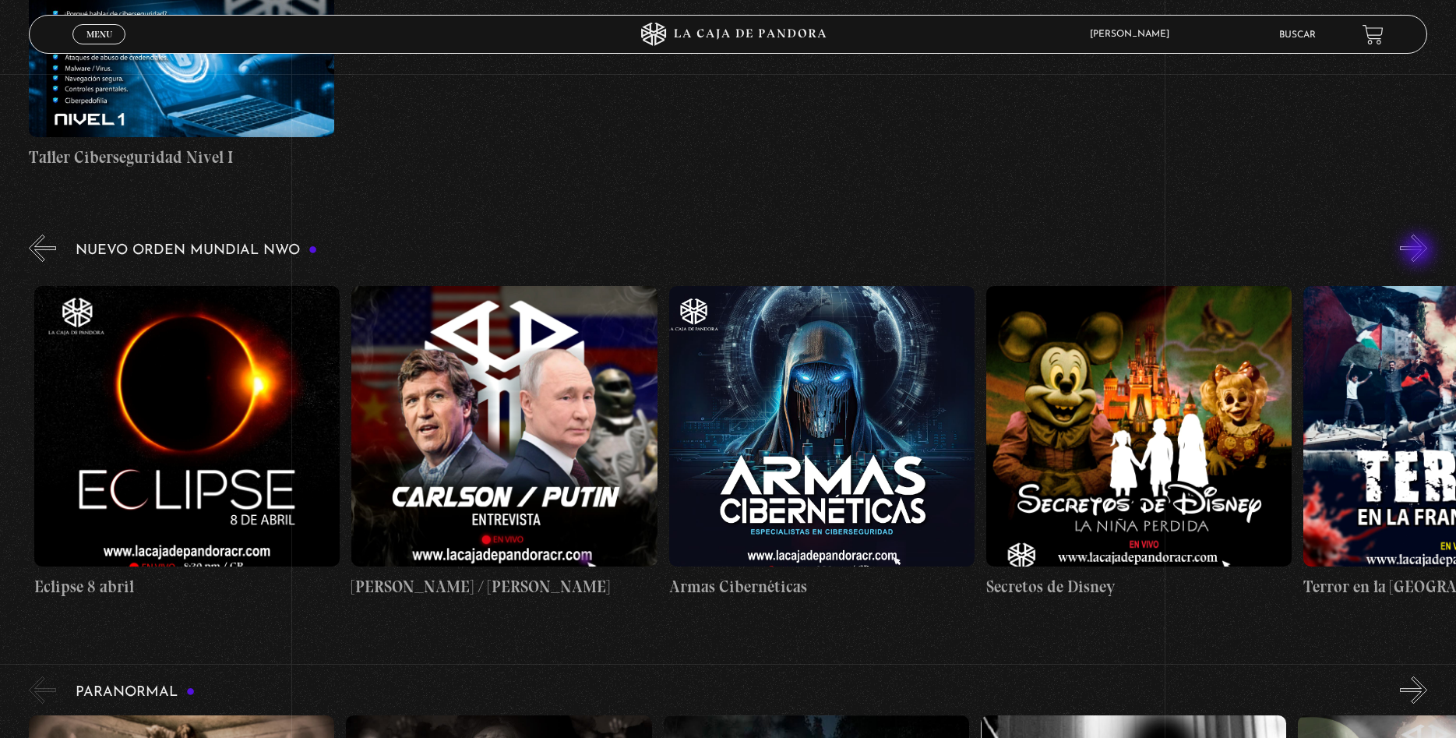
click at [1420, 252] on button "»" at bounding box center [1413, 248] width 27 height 27
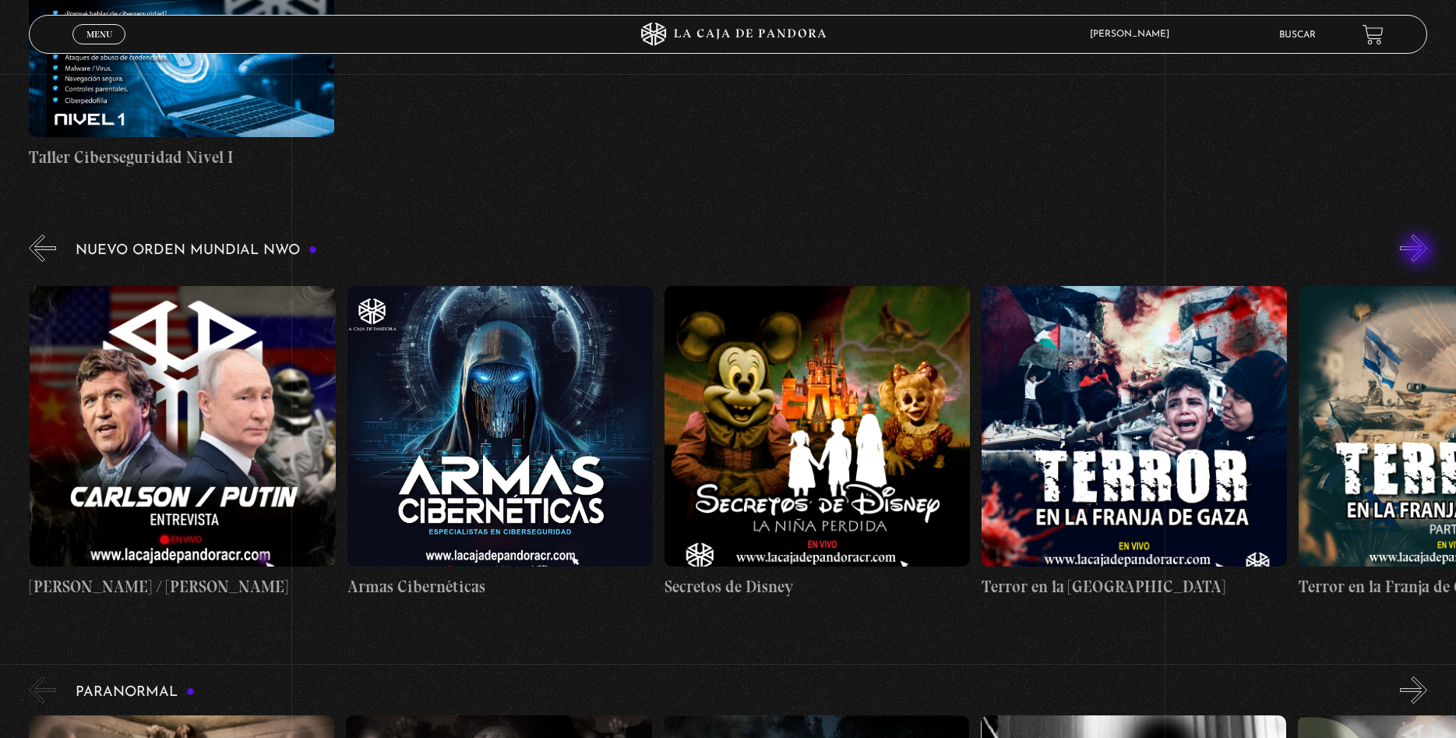
click at [1420, 252] on button "»" at bounding box center [1413, 248] width 27 height 27
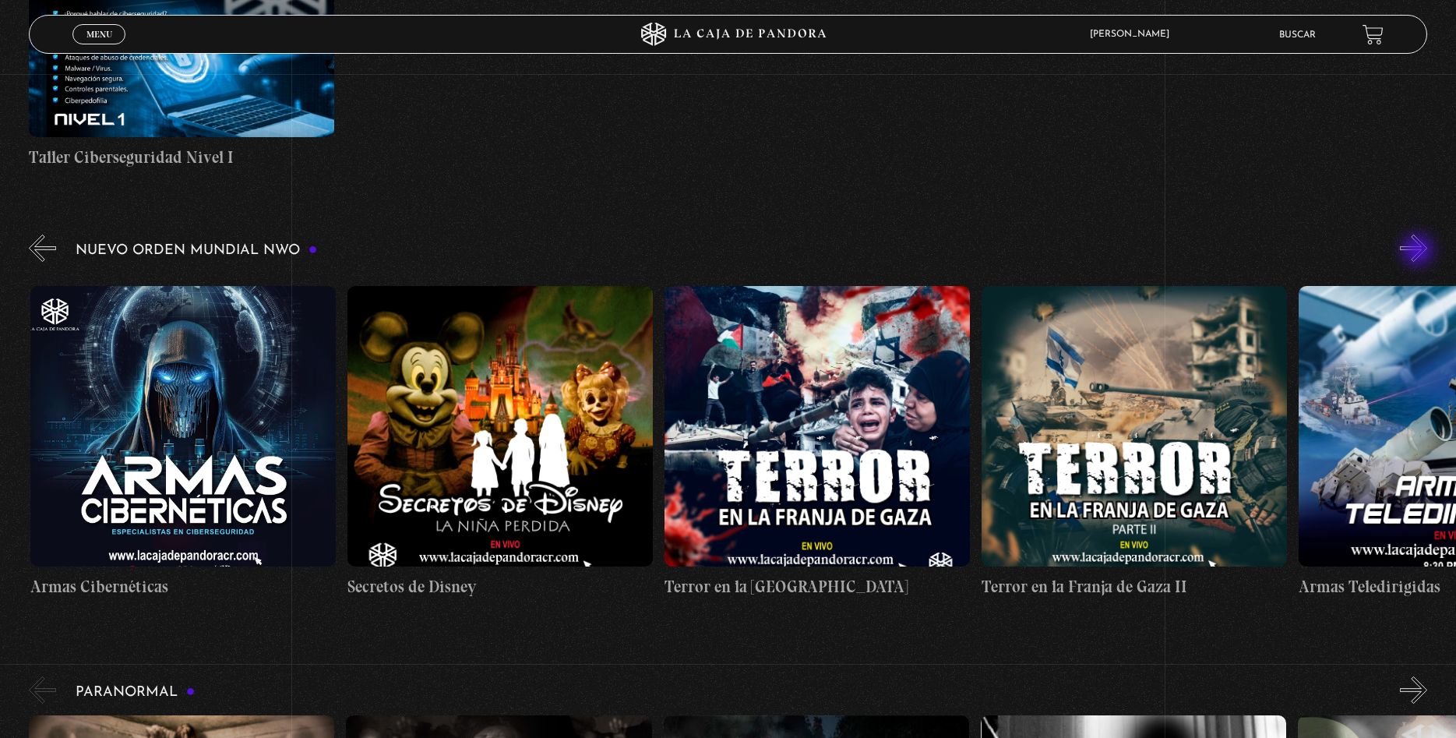
click at [1420, 252] on button "»" at bounding box center [1413, 248] width 27 height 27
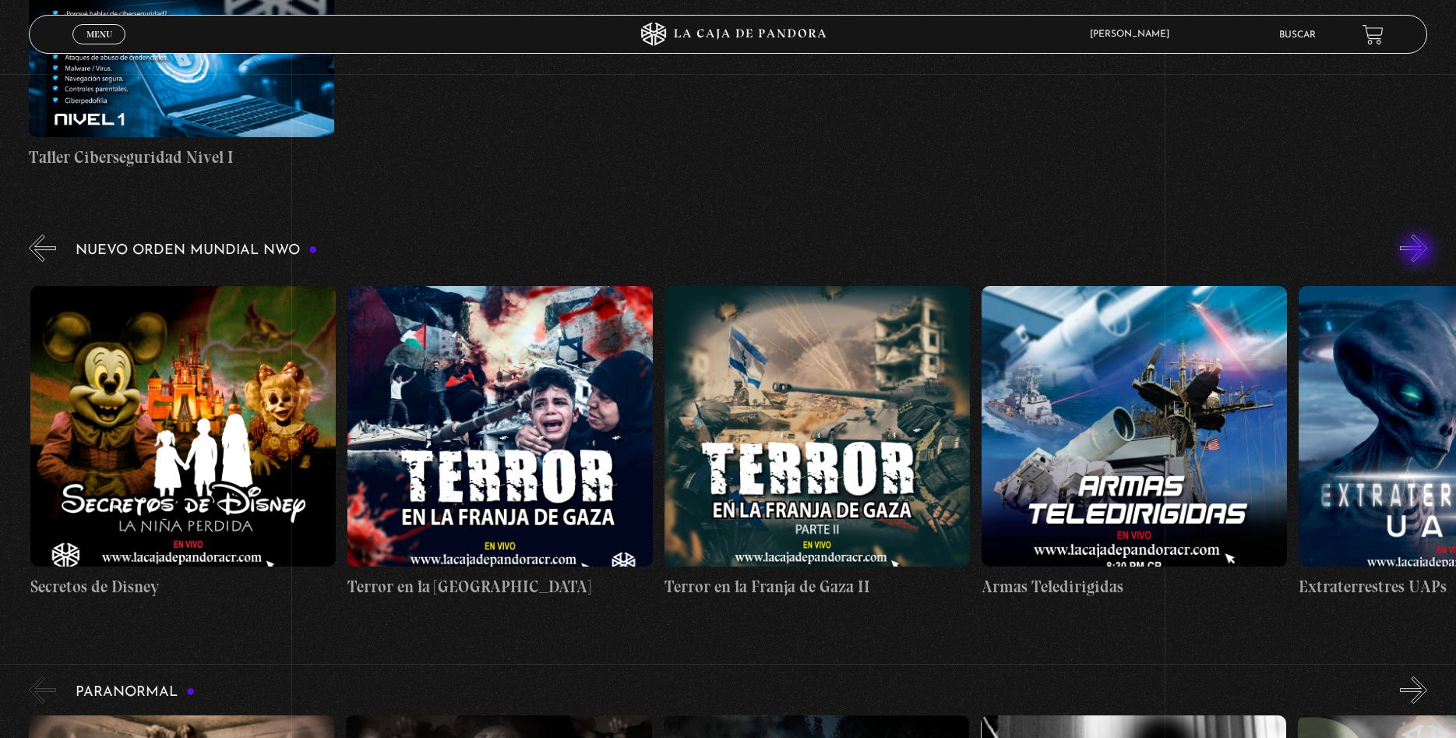
click at [1420, 252] on button "»" at bounding box center [1413, 248] width 27 height 27
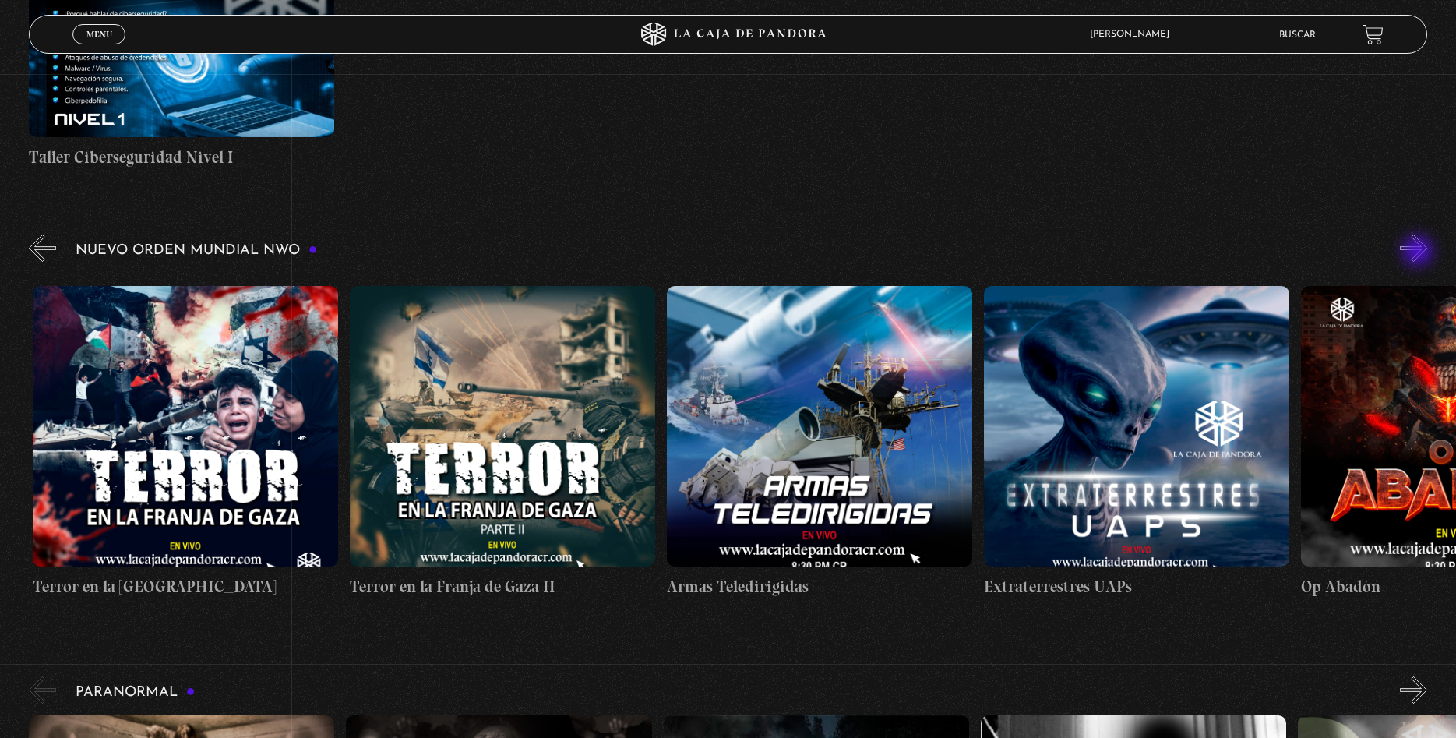
click at [1420, 252] on button "»" at bounding box center [1413, 248] width 27 height 27
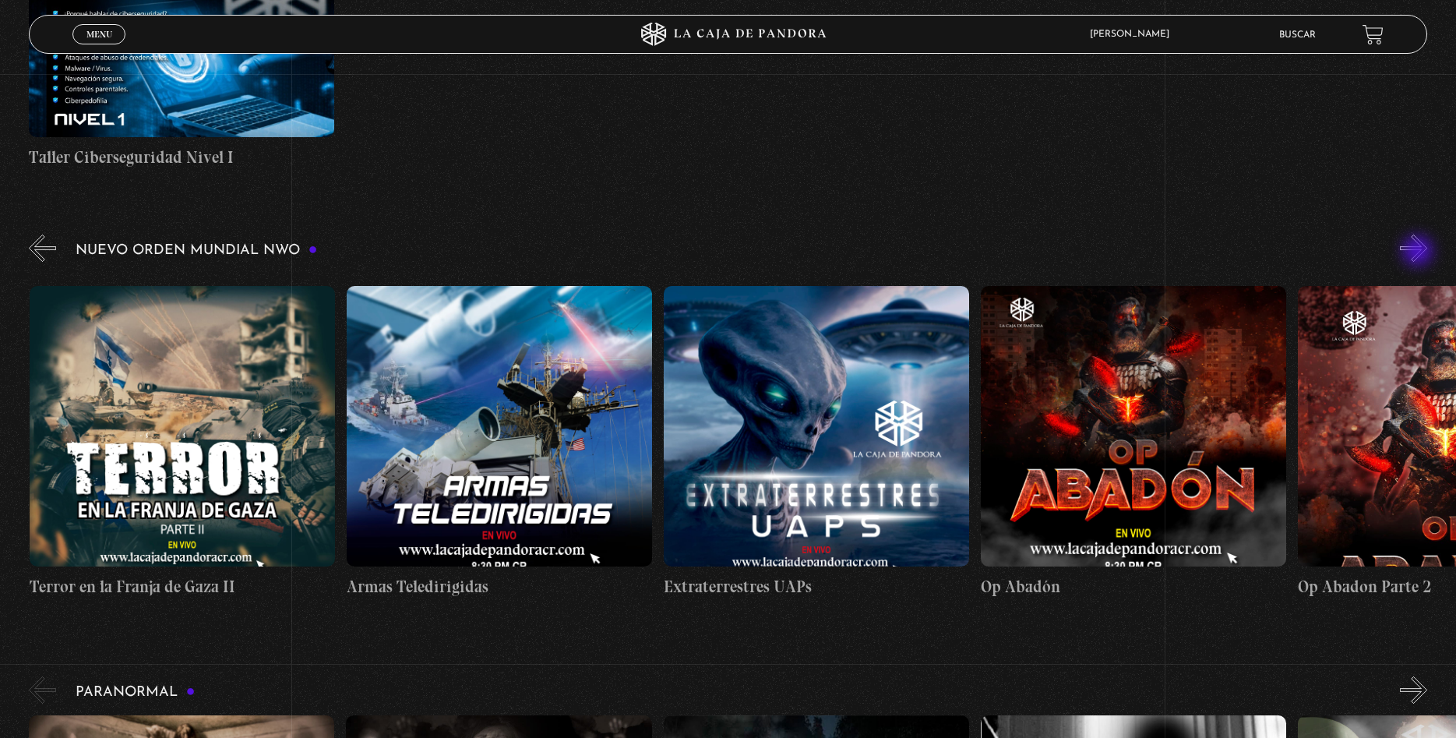
click at [1420, 252] on button "»" at bounding box center [1413, 248] width 27 height 27
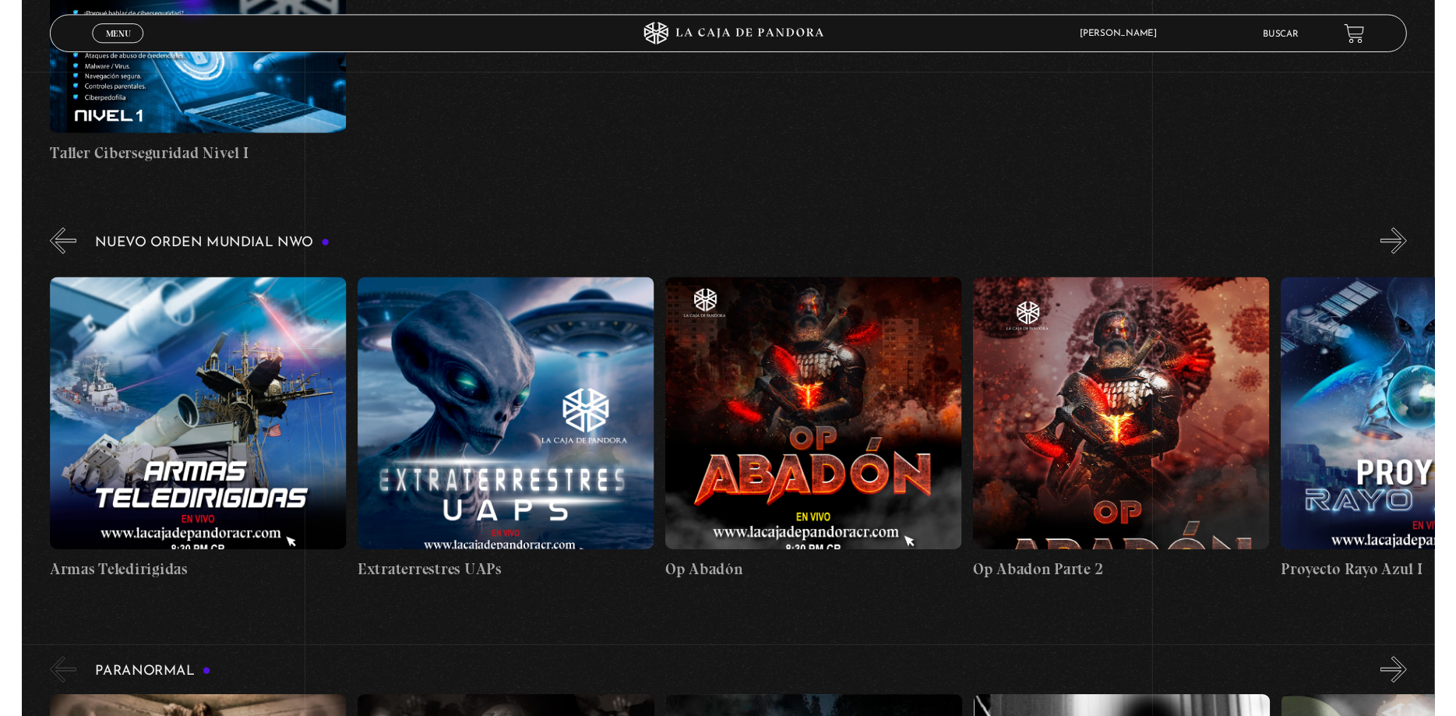
scroll to position [0, 3806]
